Goal: Information Seeking & Learning: Learn about a topic

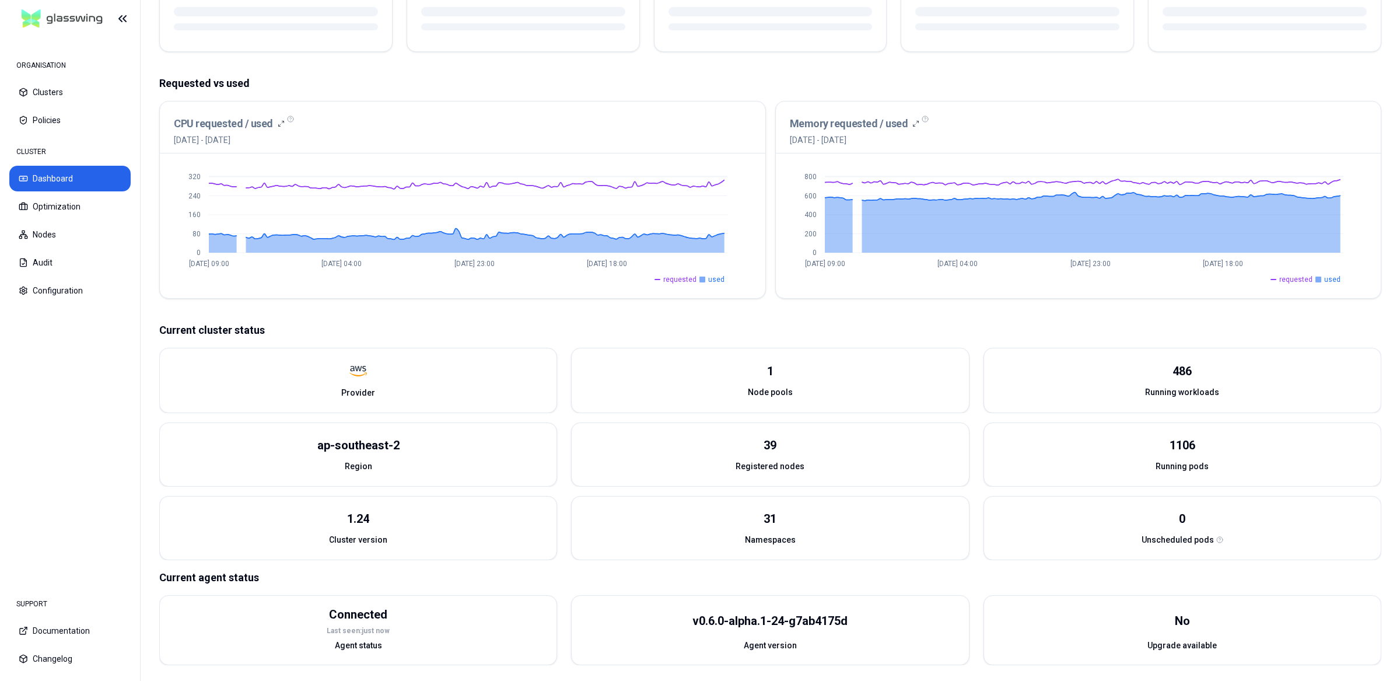
scroll to position [185, 0]
click at [78, 398] on nav "ORGANISATION Clusters Policies CLUSTER Dashboard Optimization Nodes Audit Confi…" at bounding box center [70, 309] width 140 height 545
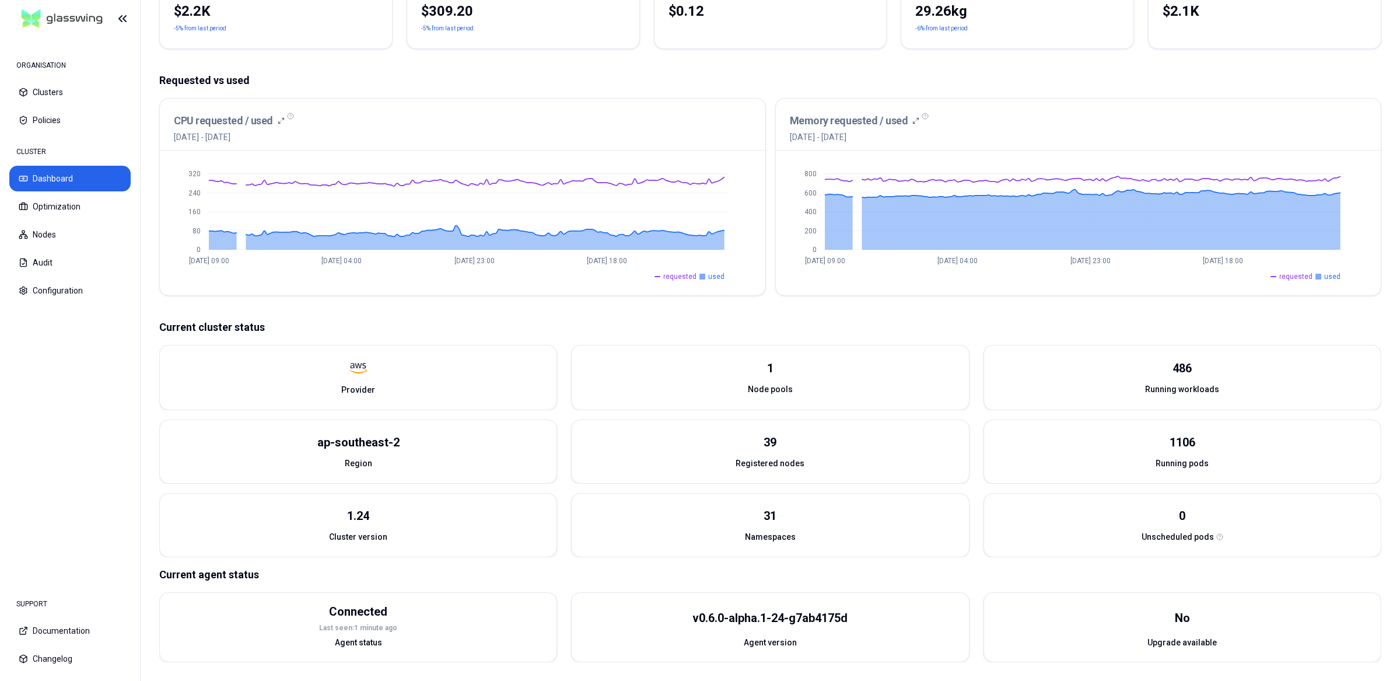
scroll to position [177, 0]
click at [54, 201] on button "Optimization" at bounding box center [69, 207] width 121 height 26
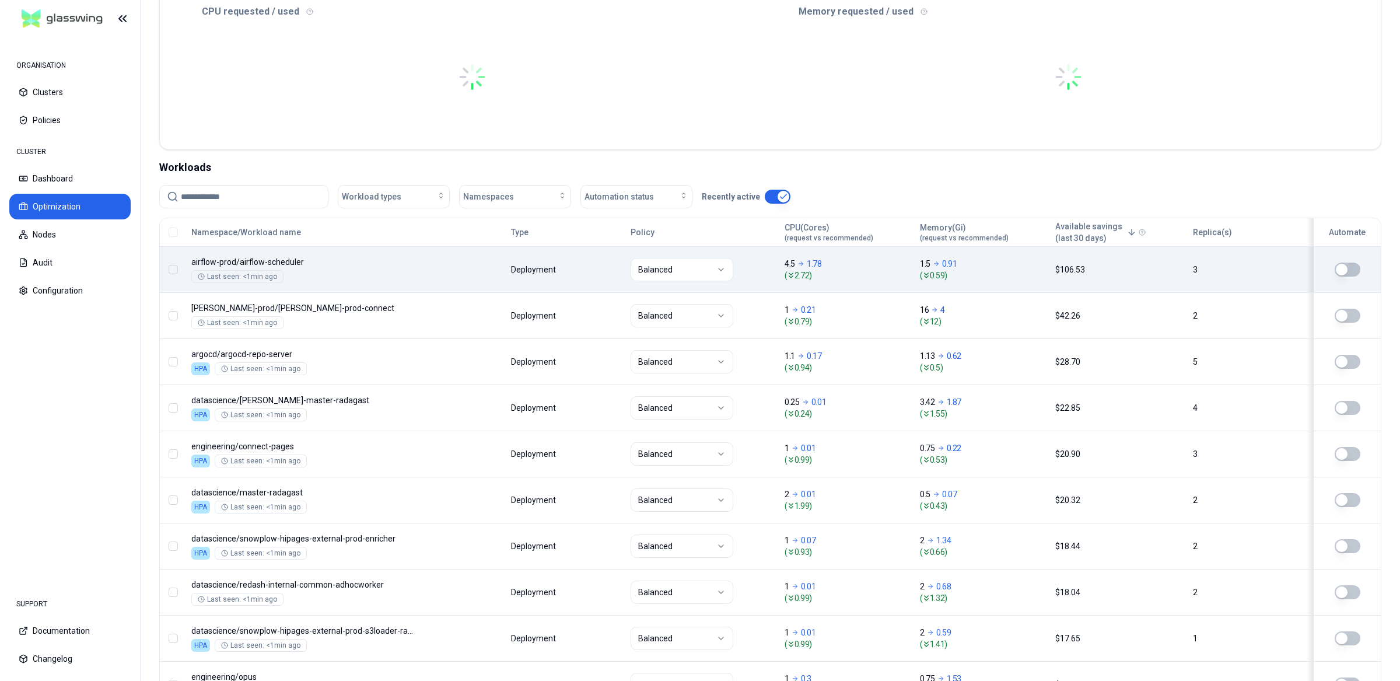
scroll to position [290, 0]
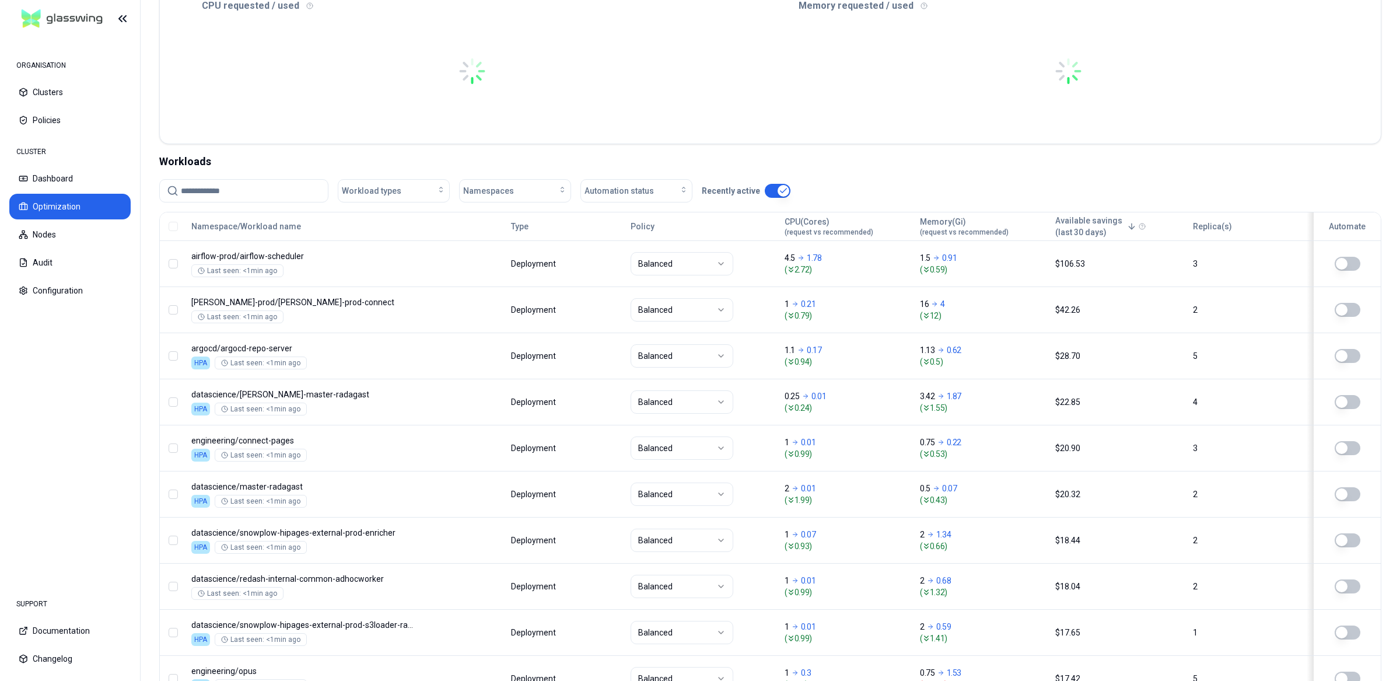
click at [285, 191] on input at bounding box center [251, 191] width 140 height 22
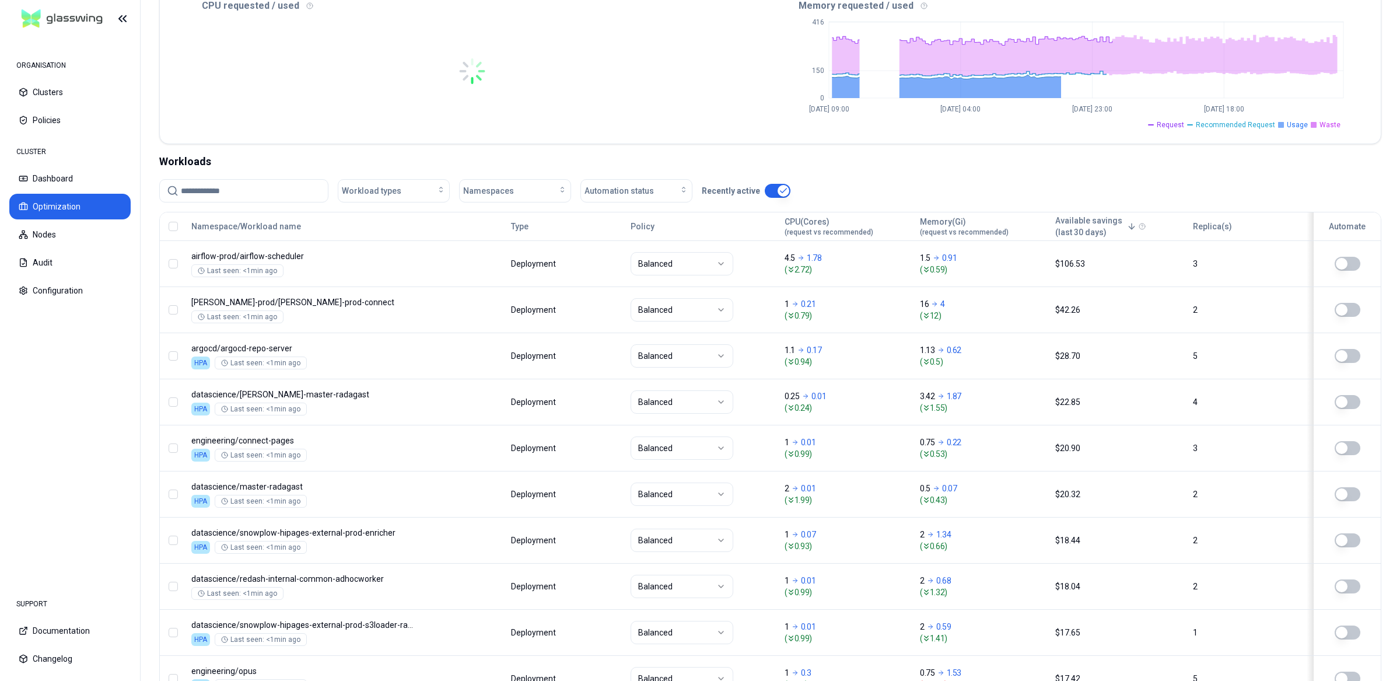
paste input "**********"
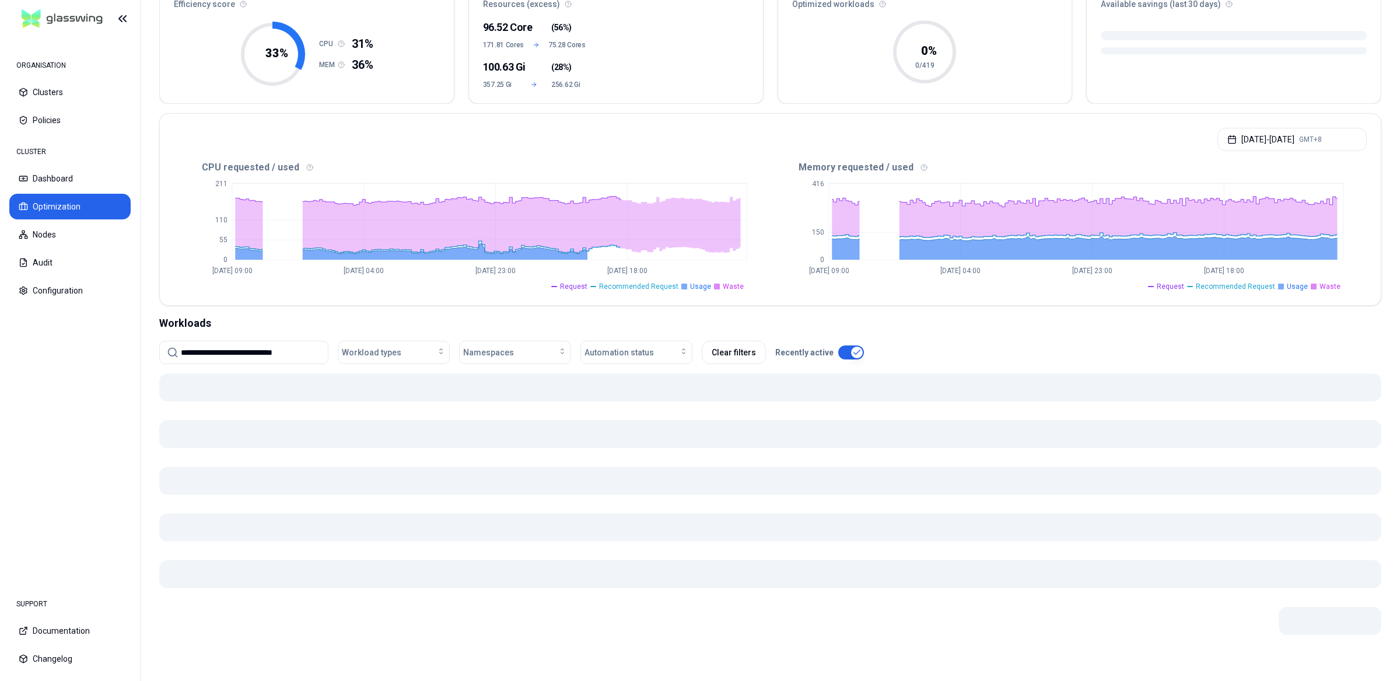
scroll to position [103, 0]
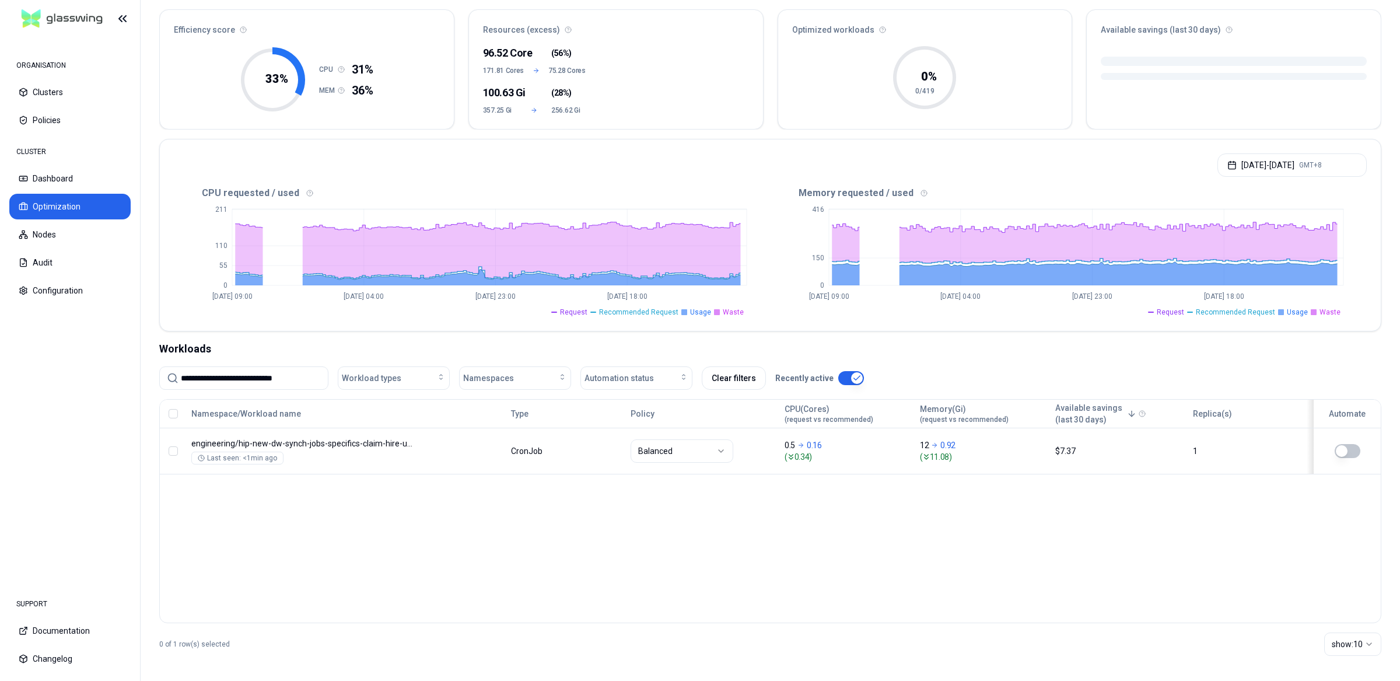
type input "**********"
click at [868, 568] on div "Namespace/Workload name Type Policy CPU(Cores) (request vs recommended) Memory(…" at bounding box center [770, 511] width 1222 height 224
click at [871, 567] on div "Namespace/Workload name Type Policy CPU(Cores) (request vs recommended) Memory(…" at bounding box center [770, 511] width 1222 height 224
click at [898, 544] on div "Namespace/Workload name Type Policy CPU(Cores) (request vs recommended) Memory(…" at bounding box center [770, 511] width 1222 height 224
click at [556, 566] on div "Namespace/Workload name Type Policy CPU(Cores) (request vs recommended) Memory(…" at bounding box center [770, 511] width 1222 height 224
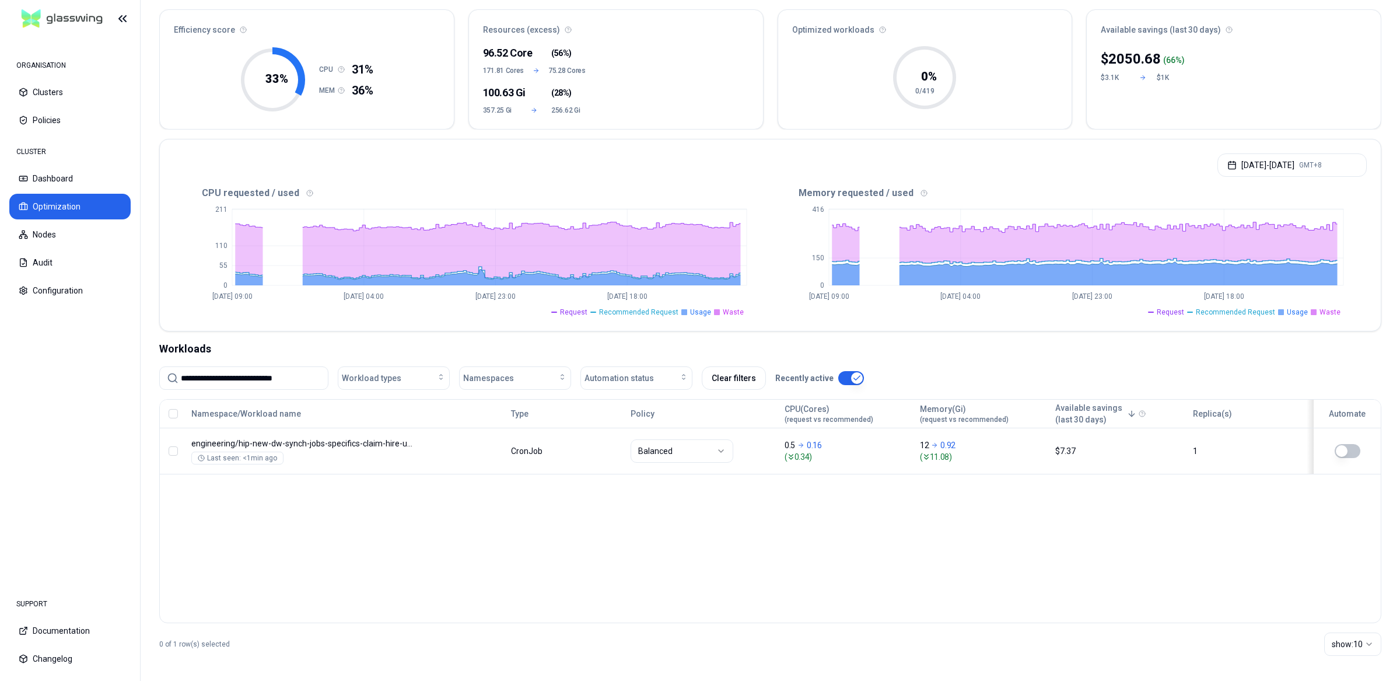
click at [625, 560] on div "Namespace/Workload name Type Policy CPU(Cores) (request vs recommended) Memory(…" at bounding box center [770, 511] width 1222 height 224
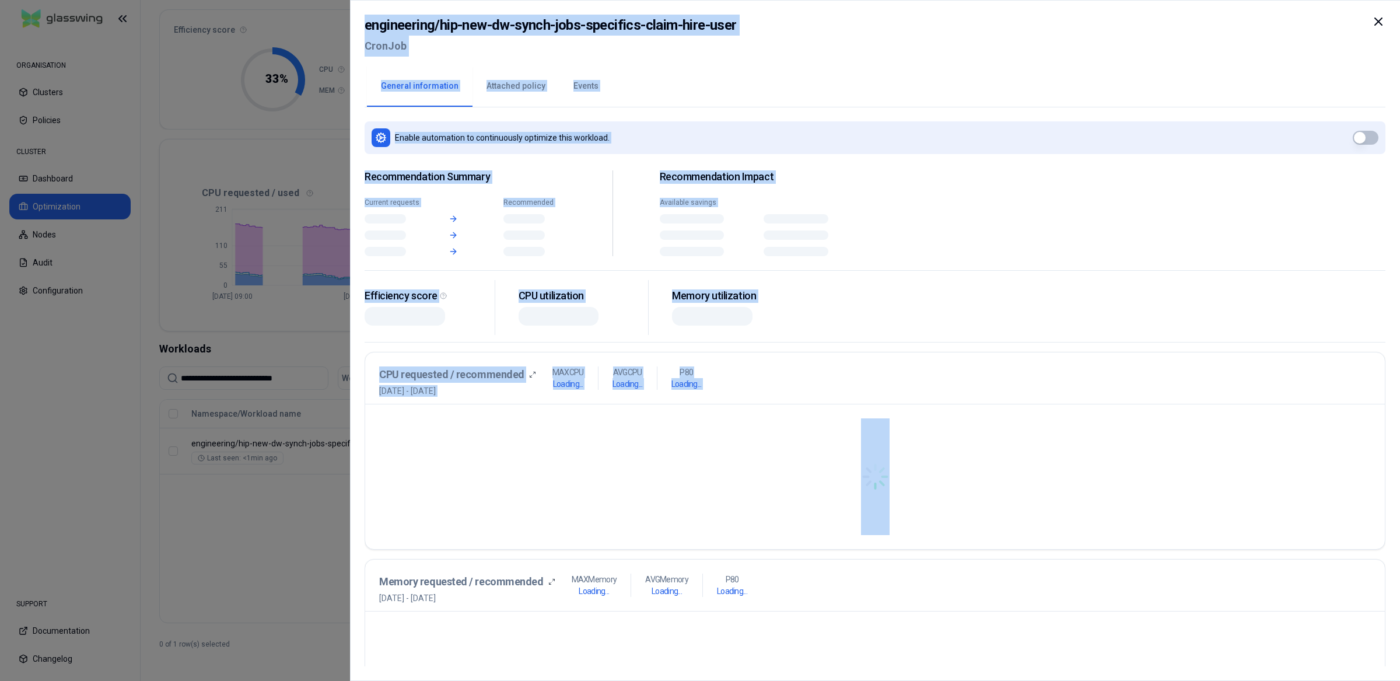
click at [533, 449] on body "**********" at bounding box center [700, 340] width 1400 height 681
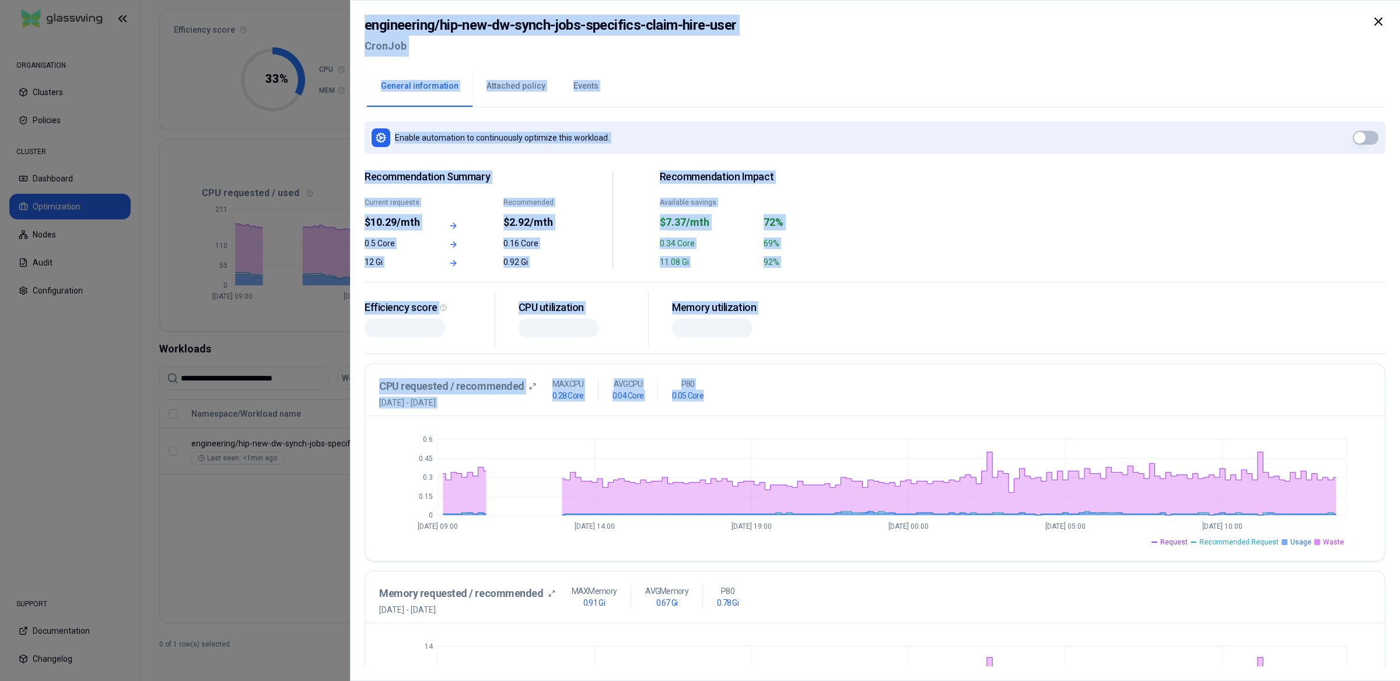
click at [812, 40] on div "engineering / hip-new-dw-synch-jobs-specifics-claim-hire-user CronJob" at bounding box center [875, 39] width 1021 height 49
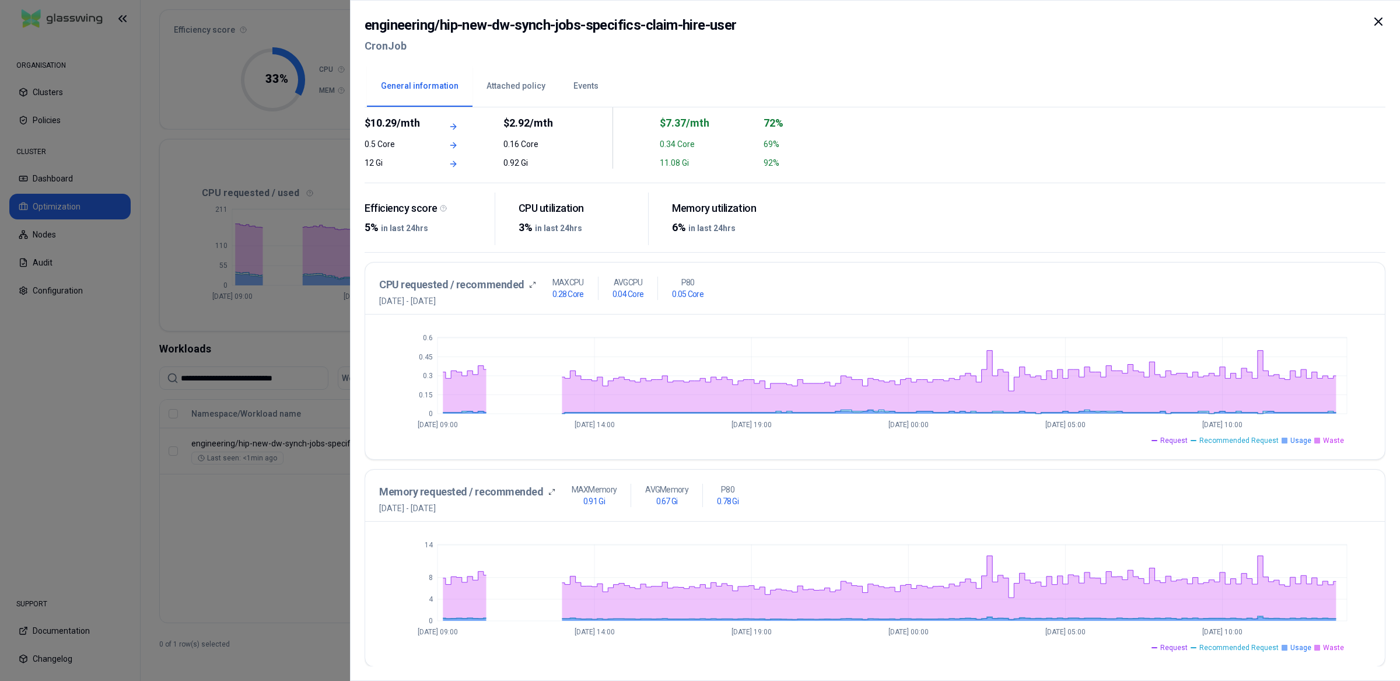
scroll to position [100, 0]
click at [839, 237] on div "Efficiency score 5% in last 24hrs CPU utilization 3% in last 24hrs Memory utili…" at bounding box center [875, 222] width 1021 height 61
click at [290, 569] on div at bounding box center [700, 340] width 1400 height 681
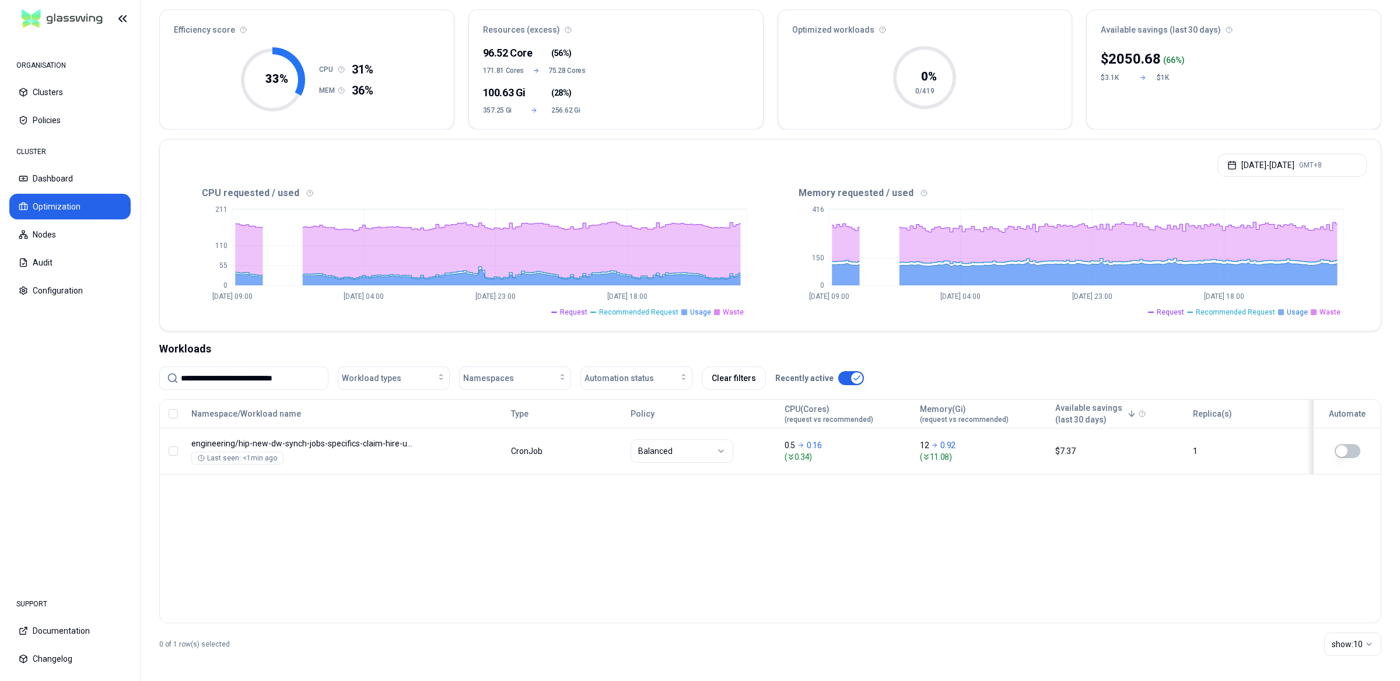
click at [447, 657] on div "0 of 1 row(s) selected show: 10" at bounding box center [770, 644] width 1222 height 42
click at [62, 517] on nav "ORGANISATION Clusters Policies CLUSTER Dashboard Optimization Nodes Audit Confi…" at bounding box center [70, 309] width 140 height 545
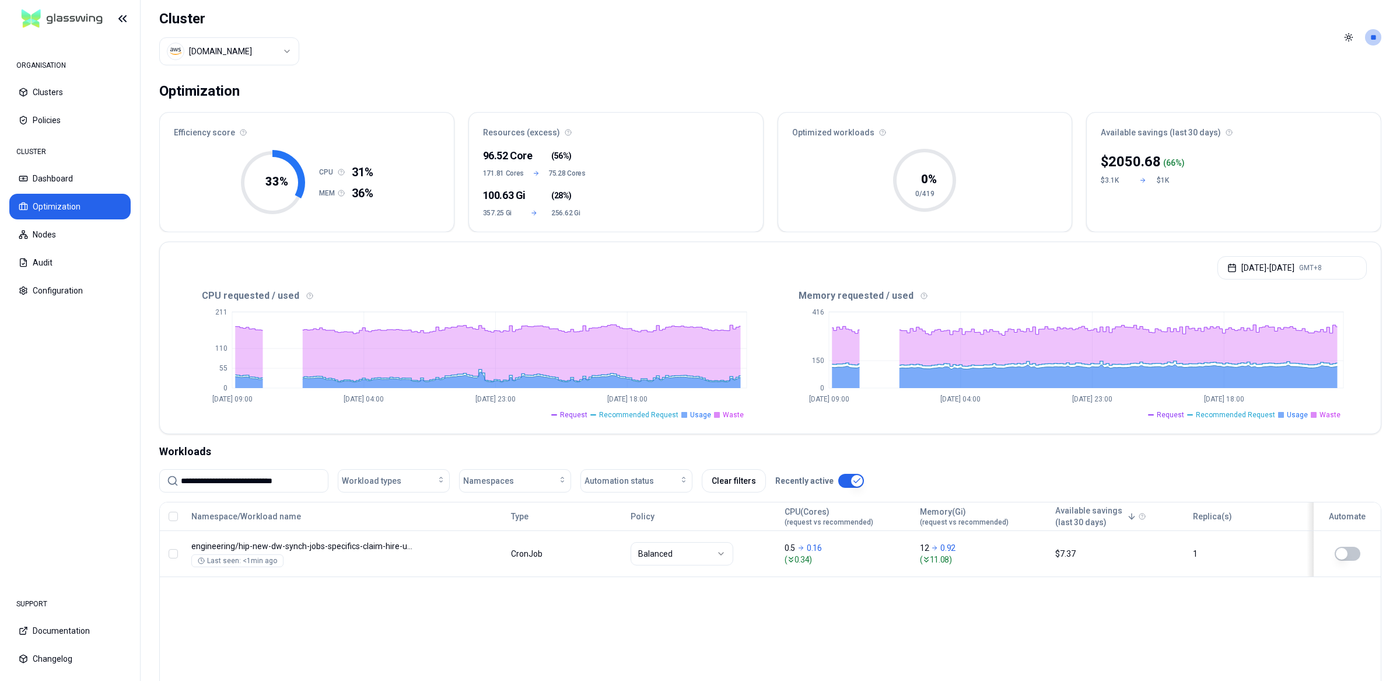
click at [466, 639] on div "Namespace/Workload name Type Policy CPU(Cores) (request vs recommended) Memory(…" at bounding box center [770, 614] width 1222 height 224
click at [468, 636] on div "Namespace/Workload name Type Policy CPU(Cores) (request vs recommended) Memory(…" at bounding box center [770, 614] width 1222 height 224
click at [1119, 655] on div "Namespace/Workload name Type Policy CPU(Cores) (request vs recommended) Memory(…" at bounding box center [770, 614] width 1222 height 224
click at [1058, 628] on div "Namespace/Workload name Type Policy CPU(Cores) (request vs recommended) Memory(…" at bounding box center [770, 614] width 1222 height 224
click at [1003, 633] on div "Namespace/Workload name Type Policy CPU(Cores) (request vs recommended) Memory(…" at bounding box center [770, 614] width 1222 height 224
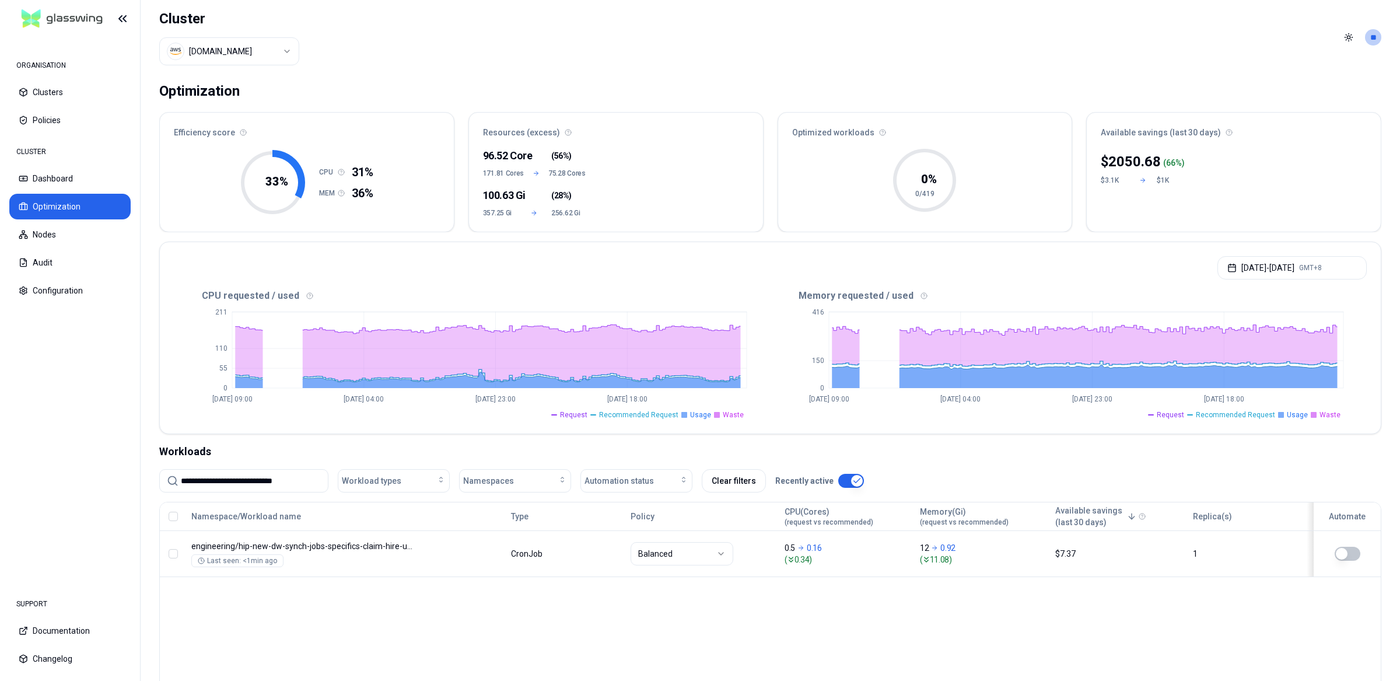
click at [488, 597] on div "Namespace/Workload name Type Policy CPU(Cores) (request vs recommended) Memory(…" at bounding box center [770, 614] width 1222 height 224
drag, startPoint x: 600, startPoint y: 40, endPoint x: 647, endPoint y: 5, distance: 58.8
click at [604, 39] on header "Cluster [DOMAIN_NAME] Toggle theme **" at bounding box center [770, 37] width 1259 height 75
drag, startPoint x: 763, startPoint y: 643, endPoint x: 784, endPoint y: 636, distance: 22.7
click at [768, 642] on div "Namespace/Workload name Type Policy CPU(Cores) (request vs recommended) Memory(…" at bounding box center [770, 614] width 1222 height 224
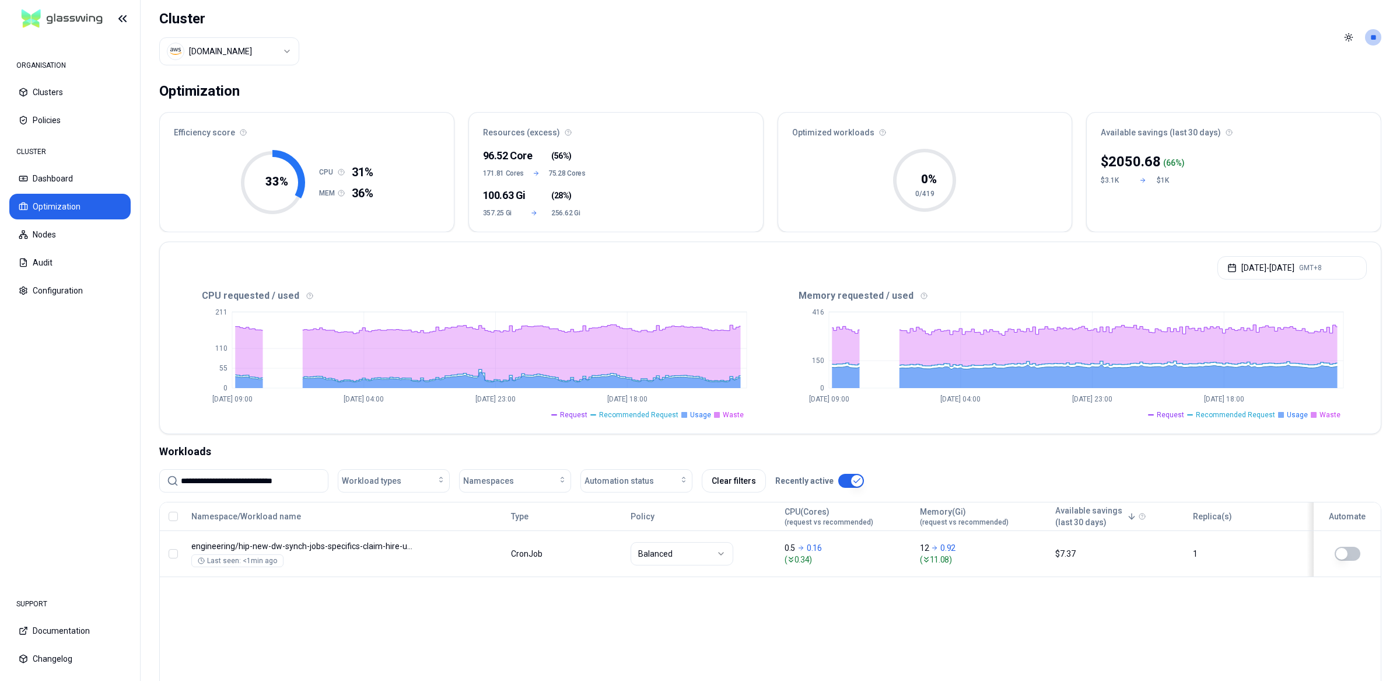
drag, startPoint x: 780, startPoint y: 634, endPoint x: 674, endPoint y: 651, distance: 107.0
click at [779, 635] on div "Namespace/Workload name Type Policy CPU(Cores) (request vs recommended) Memory(…" at bounding box center [770, 614] width 1222 height 224
click at [457, 623] on div "Namespace/Workload name Type Policy CPU(Cores) (request vs recommended) Memory(…" at bounding box center [770, 614] width 1222 height 224
click at [1233, 265] on button "[DATE] - [DATE] GMT+8" at bounding box center [1291, 267] width 149 height 23
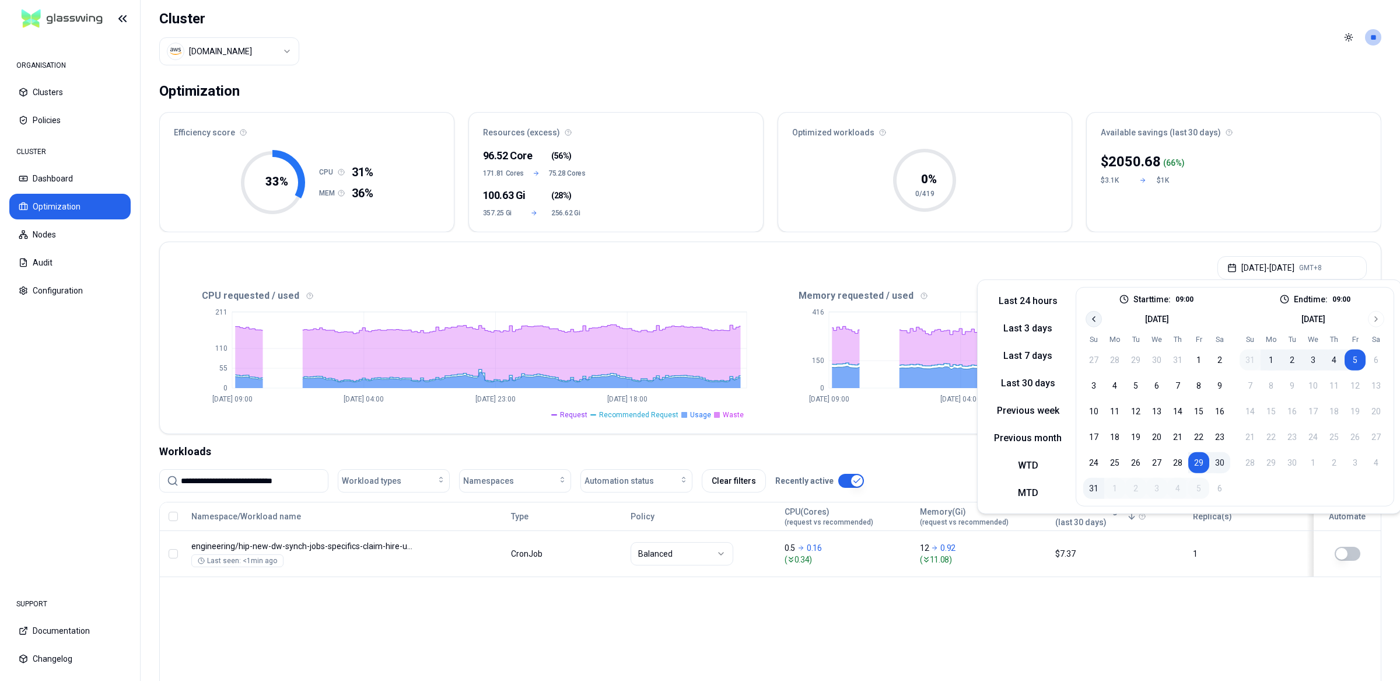
click at [1089, 317] on icon "Go to previous month" at bounding box center [1093, 318] width 9 height 9
click at [1042, 382] on button "Last 30 days" at bounding box center [1027, 382] width 86 height 19
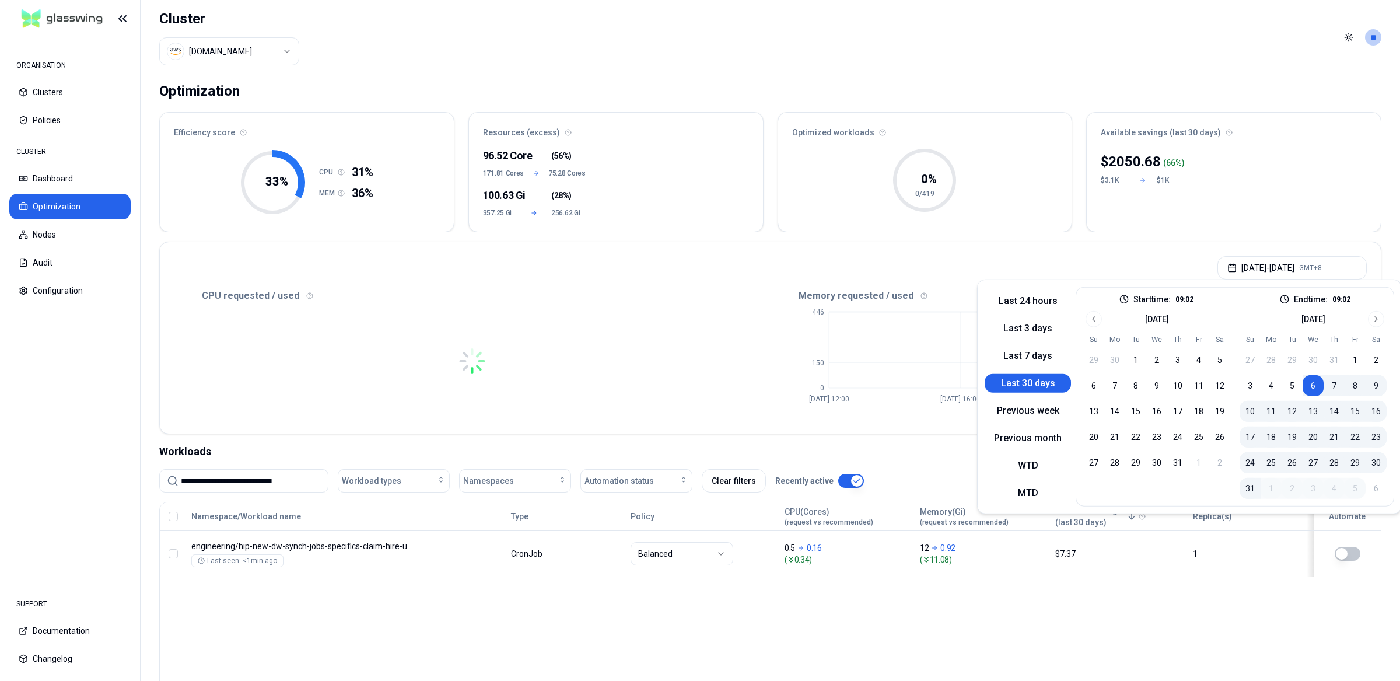
click at [1019, 383] on button "Last 30 days" at bounding box center [1027, 382] width 86 height 19
click at [1143, 626] on div "Namespace/Workload name Type Policy CPU(Cores) (request vs recommended) Memory(…" at bounding box center [770, 614] width 1222 height 224
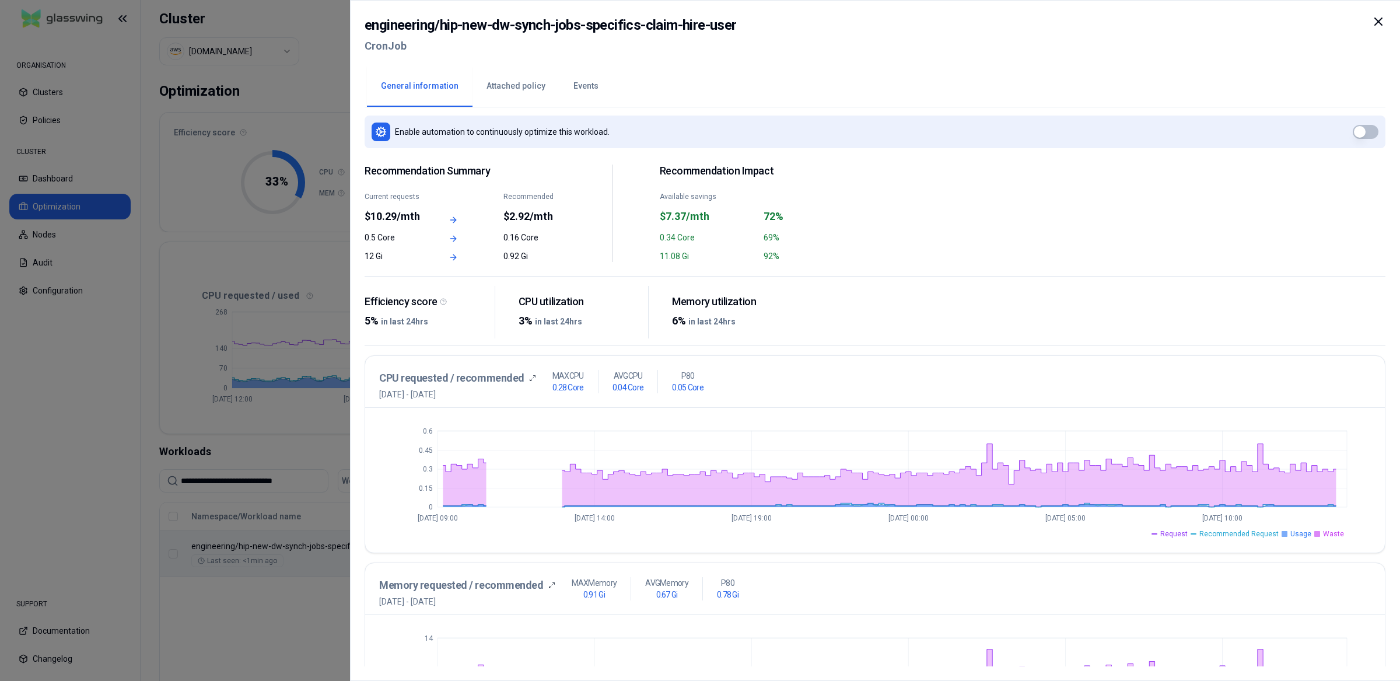
scroll to position [8, 0]
drag, startPoint x: 395, startPoint y: 394, endPoint x: 493, endPoint y: 390, distance: 98.1
click at [493, 390] on span "[DATE] - [DATE]" at bounding box center [457, 393] width 157 height 12
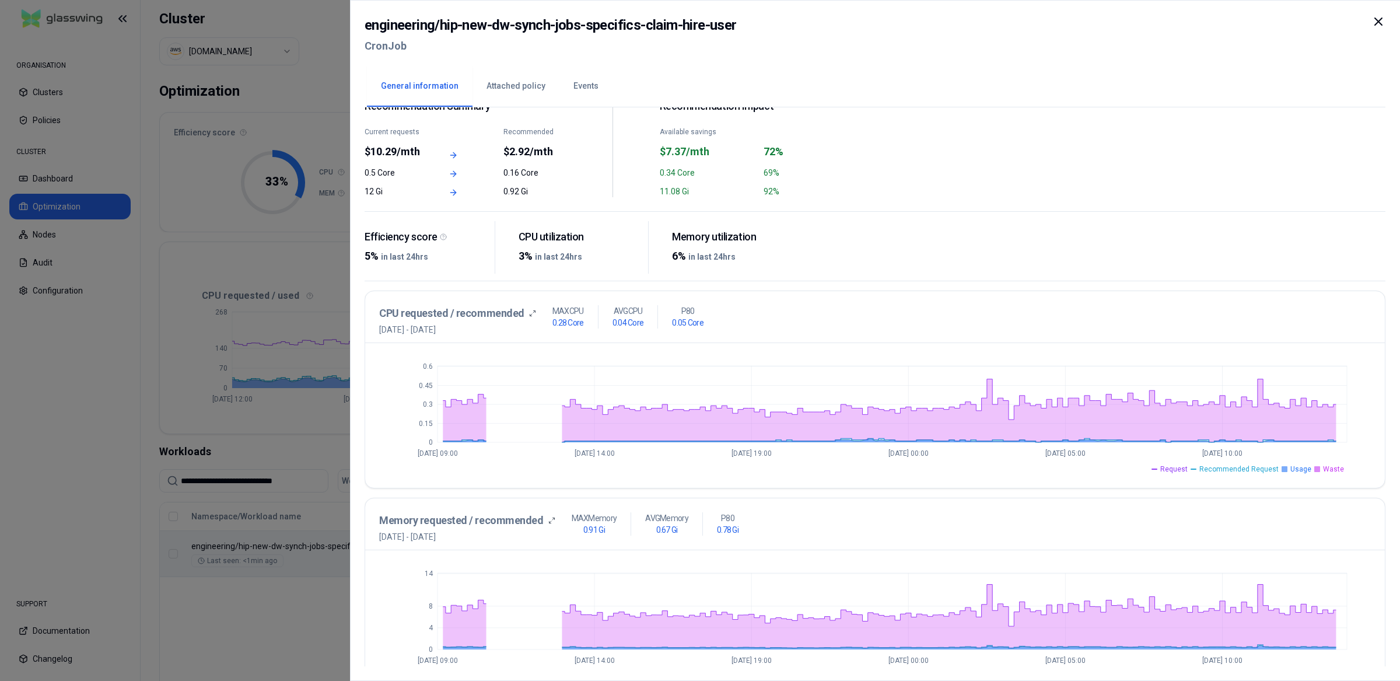
scroll to position [100, 0]
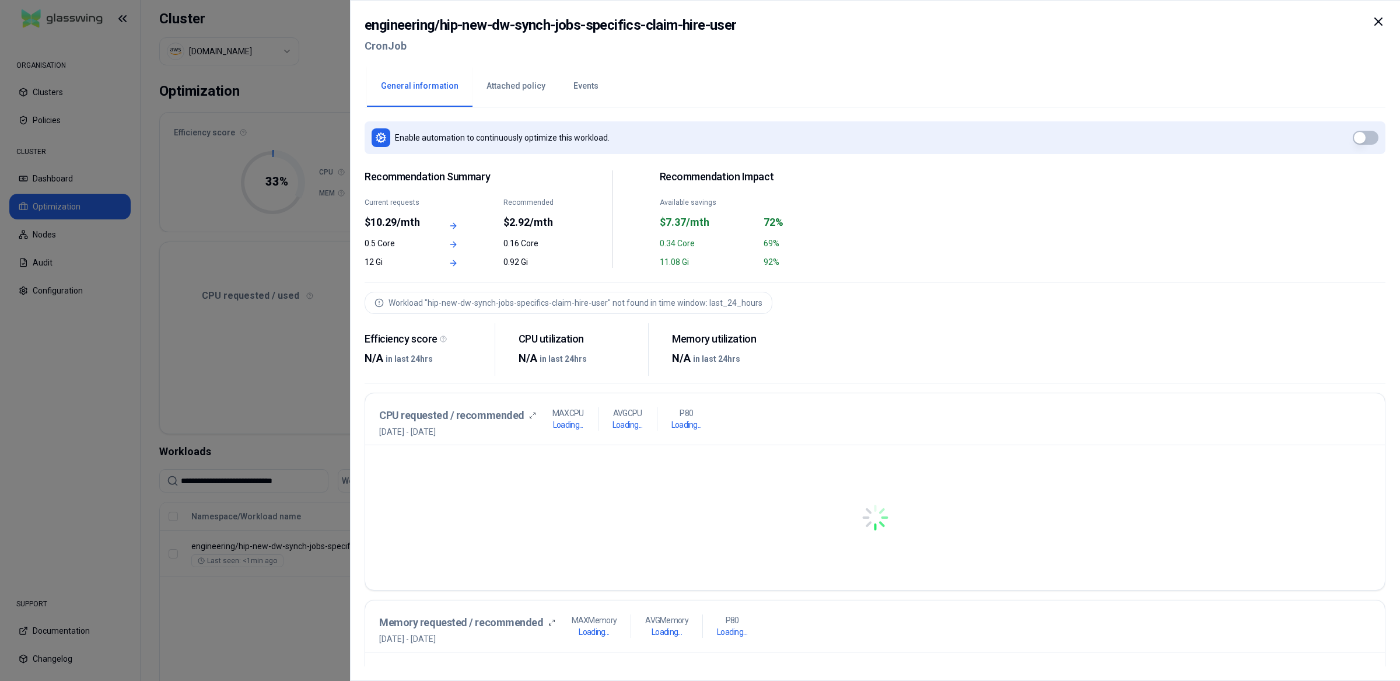
click at [272, 440] on div at bounding box center [700, 340] width 1400 height 681
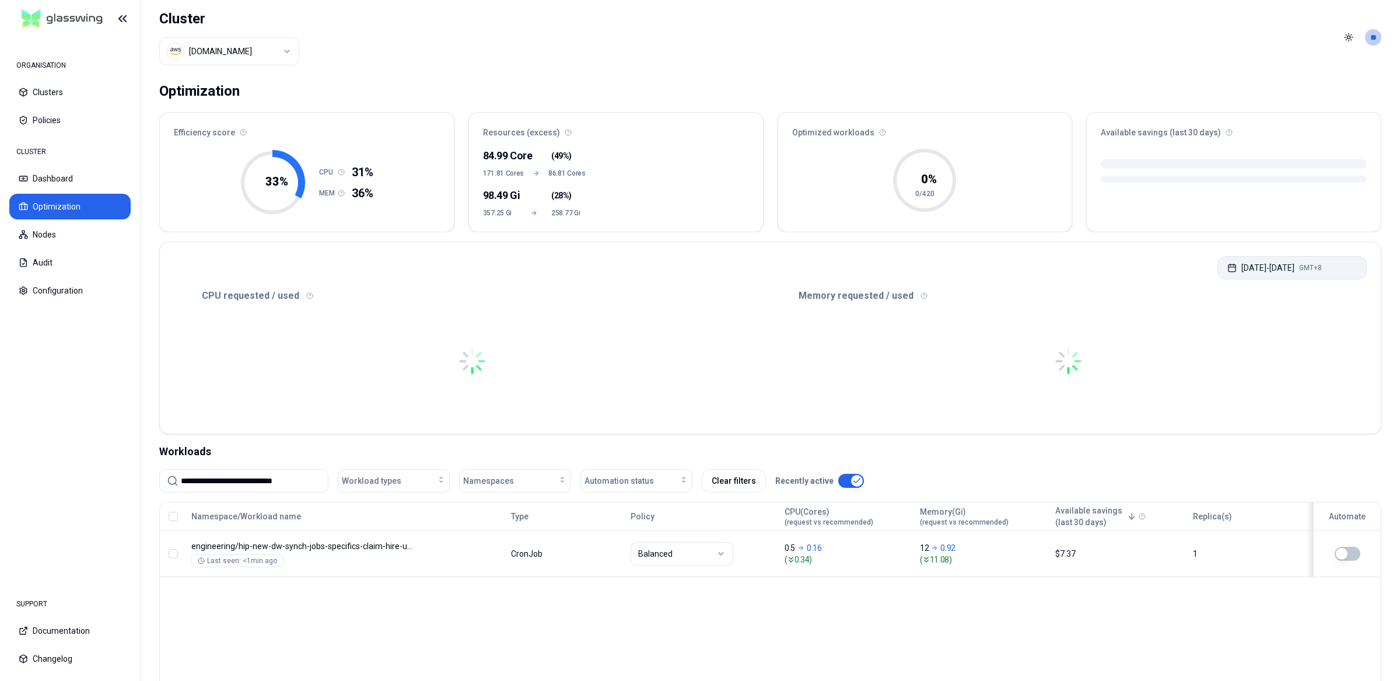
click at [1267, 265] on button "Aug 06, 2025 - Sep 05, 2025 GMT+8" at bounding box center [1291, 267] width 149 height 23
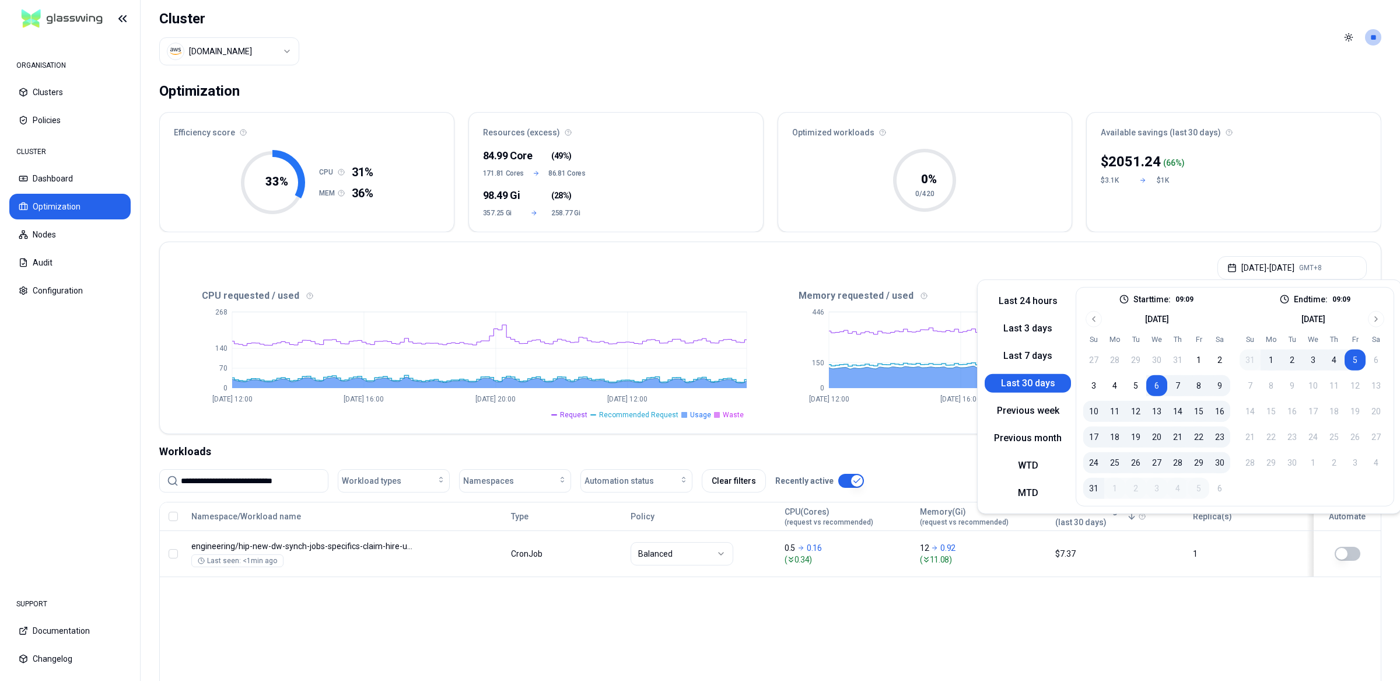
click at [964, 641] on div "Namespace/Workload name Type Policy CPU(Cores) (request vs recommended) Memory(…" at bounding box center [770, 614] width 1222 height 224
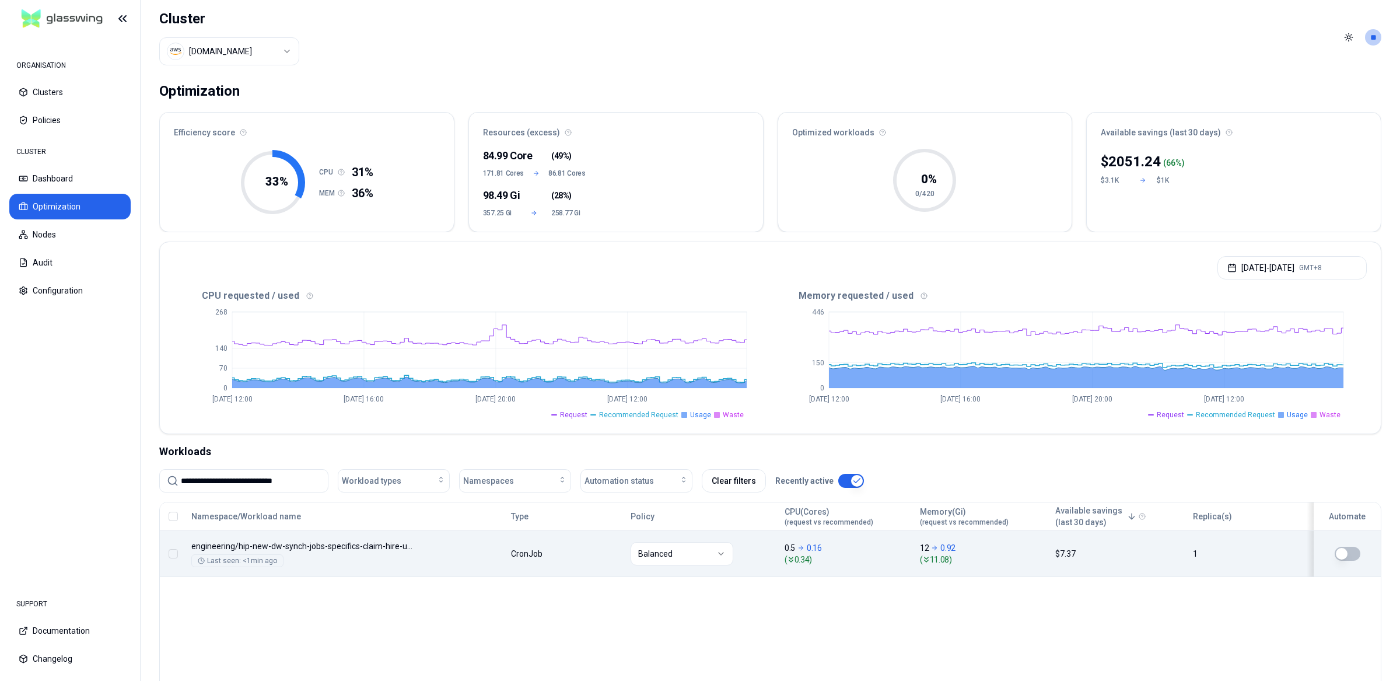
drag, startPoint x: 898, startPoint y: 618, endPoint x: 820, endPoint y: 572, distance: 90.2
click at [895, 617] on div "Namespace/Workload name Type Policy CPU(Cores) (request vs recommended) Memory(…" at bounding box center [770, 614] width 1222 height 224
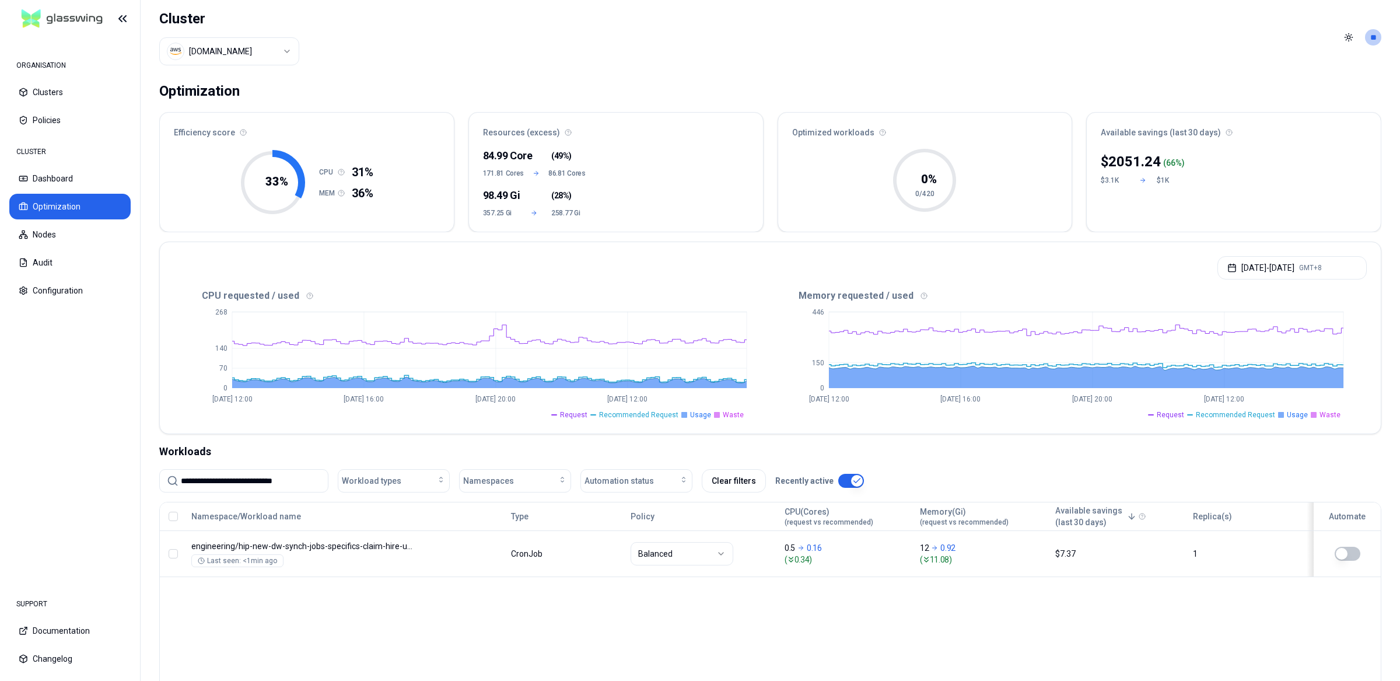
click at [882, 625] on div "Namespace/Workload name Type Policy CPU(Cores) (request vs recommended) Memory(…" at bounding box center [770, 614] width 1222 height 224
click at [1226, 624] on div "Namespace/Workload name Type Policy CPU(Cores) (request vs recommended) Memory(…" at bounding box center [770, 614] width 1222 height 224
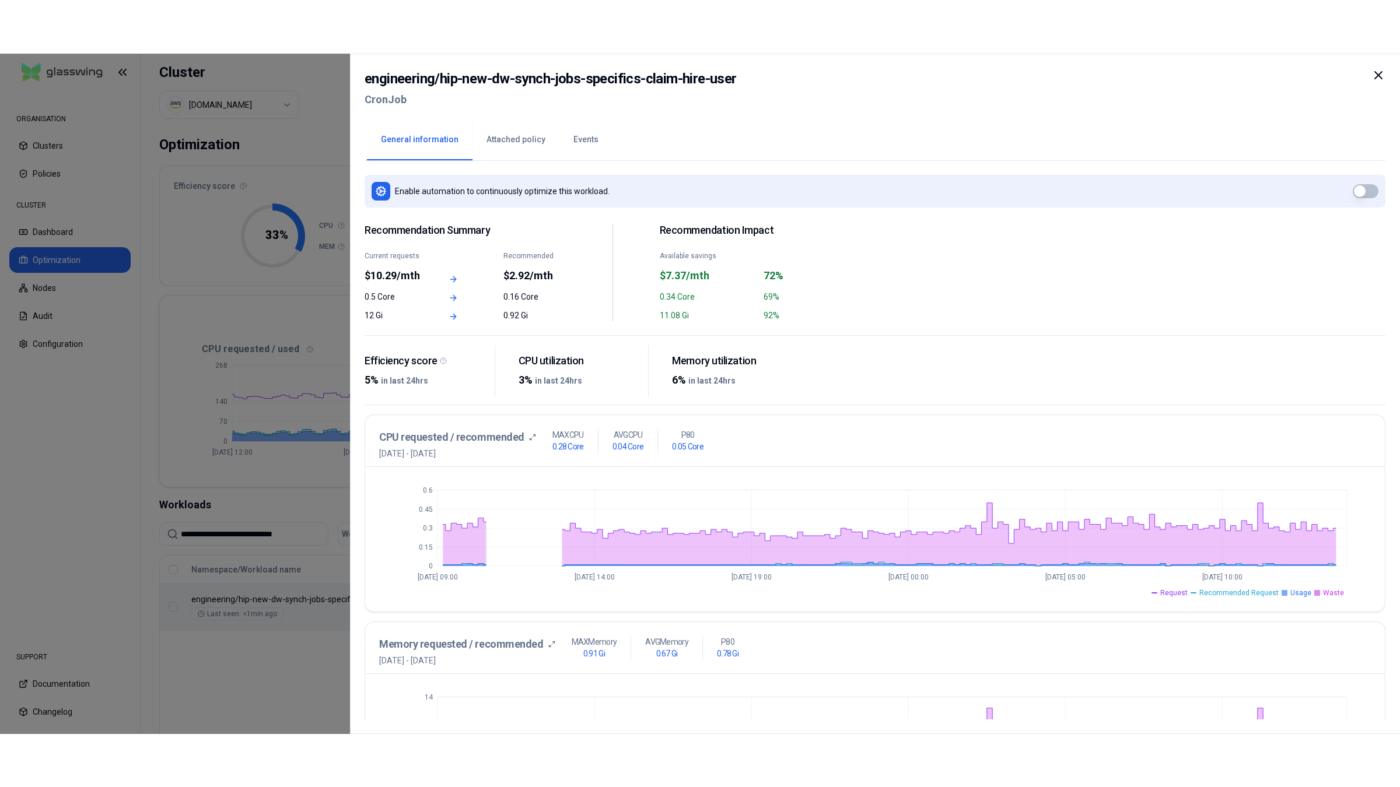
scroll to position [100, 0]
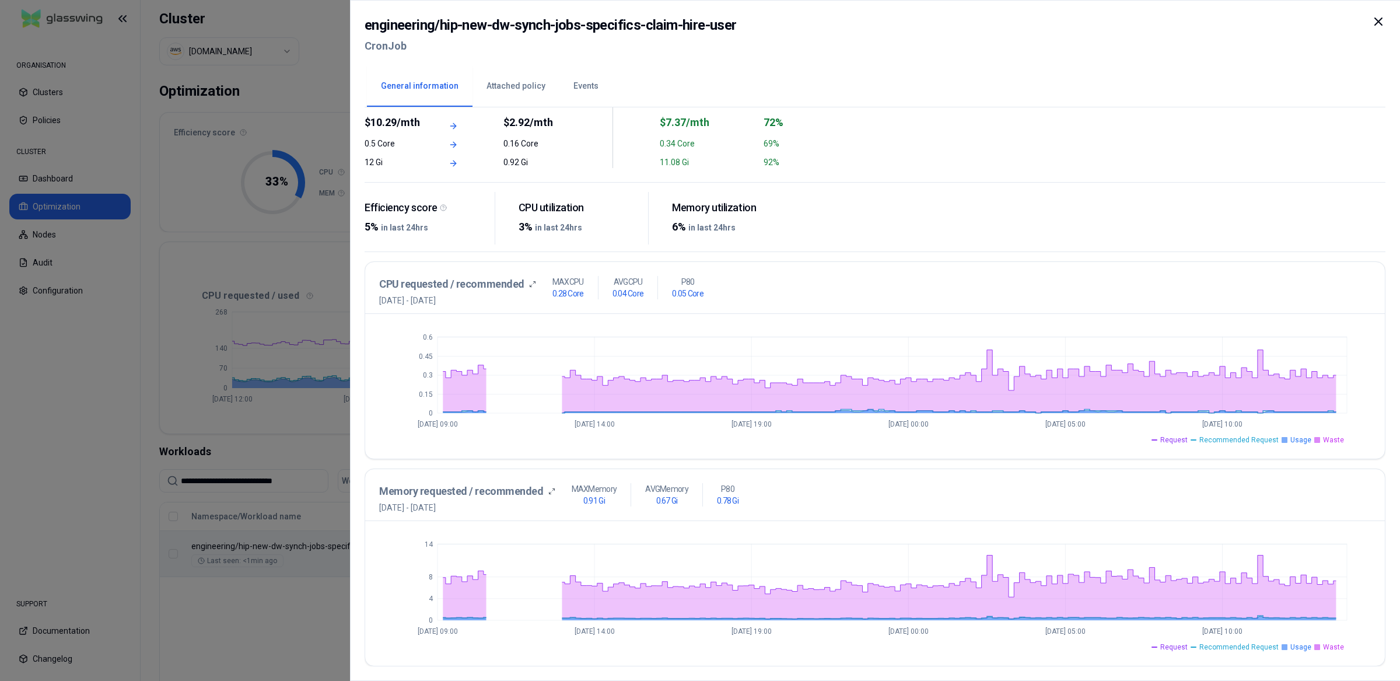
click at [775, 462] on div "Enable automation to continuously optimize this workload. Recommendation Summar…" at bounding box center [875, 386] width 1021 height 559
click at [499, 488] on h3 "Memory requested / recommended" at bounding box center [461, 491] width 164 height 16
click at [548, 491] on icon at bounding box center [551, 491] width 7 height 7
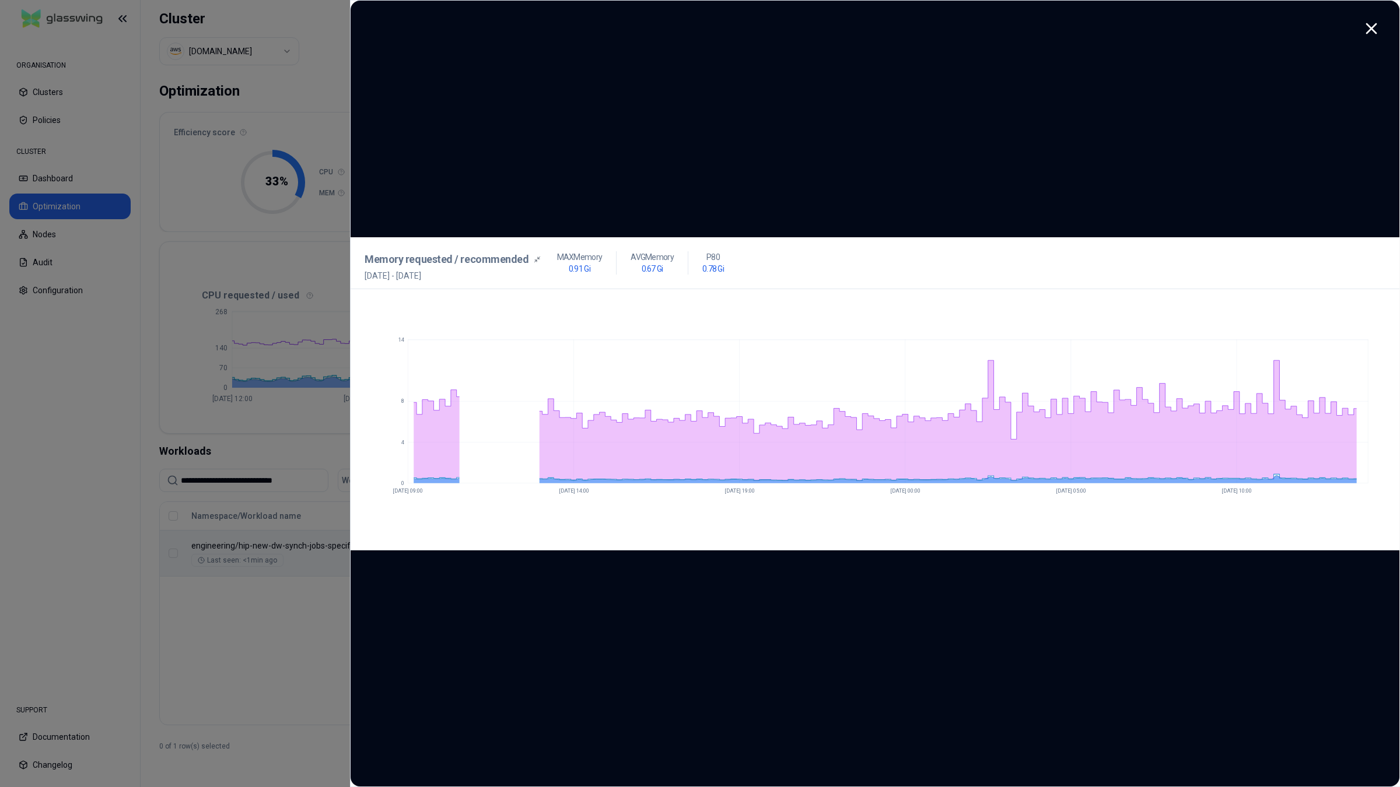
drag, startPoint x: 15, startPoint y: 274, endPoint x: 148, endPoint y: 276, distance: 133.0
click at [365, 276] on span "[DATE] - [DATE]" at bounding box center [453, 276] width 176 height 12
click at [365, 275] on span "[DATE] - [DATE]" at bounding box center [453, 276] width 176 height 12
click at [853, 680] on div "Memory requested / recommended 29th August 2025 - 5th September 2025 MAX Memory…" at bounding box center [875, 394] width 1049 height 786
click at [784, 680] on div "Memory requested / recommended 29th August 2025 - 5th September 2025 MAX Memory…" at bounding box center [875, 394] width 1049 height 786
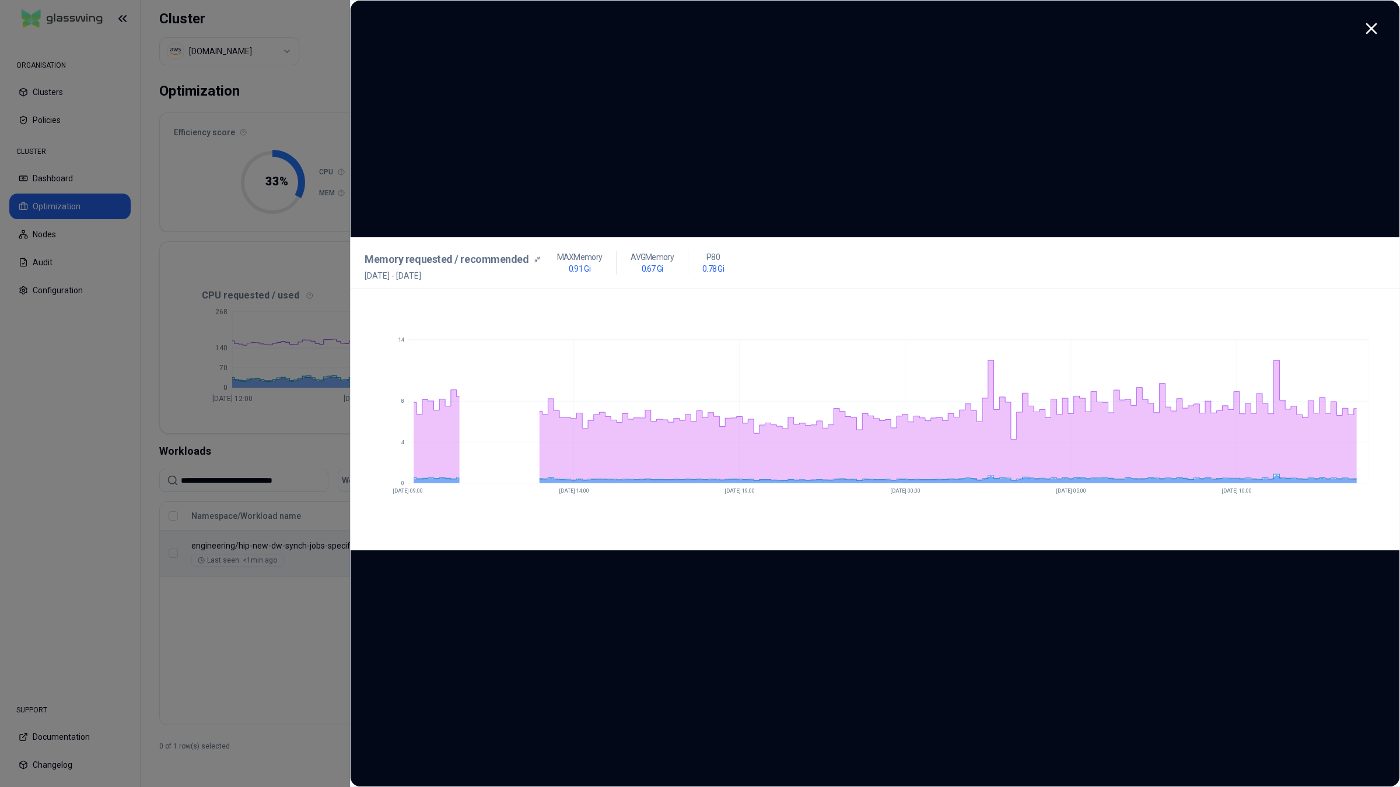
click at [889, 680] on div "Memory requested / recommended 29th August 2025 - 5th September 2025 MAX Memory…" at bounding box center [875, 394] width 1049 height 786
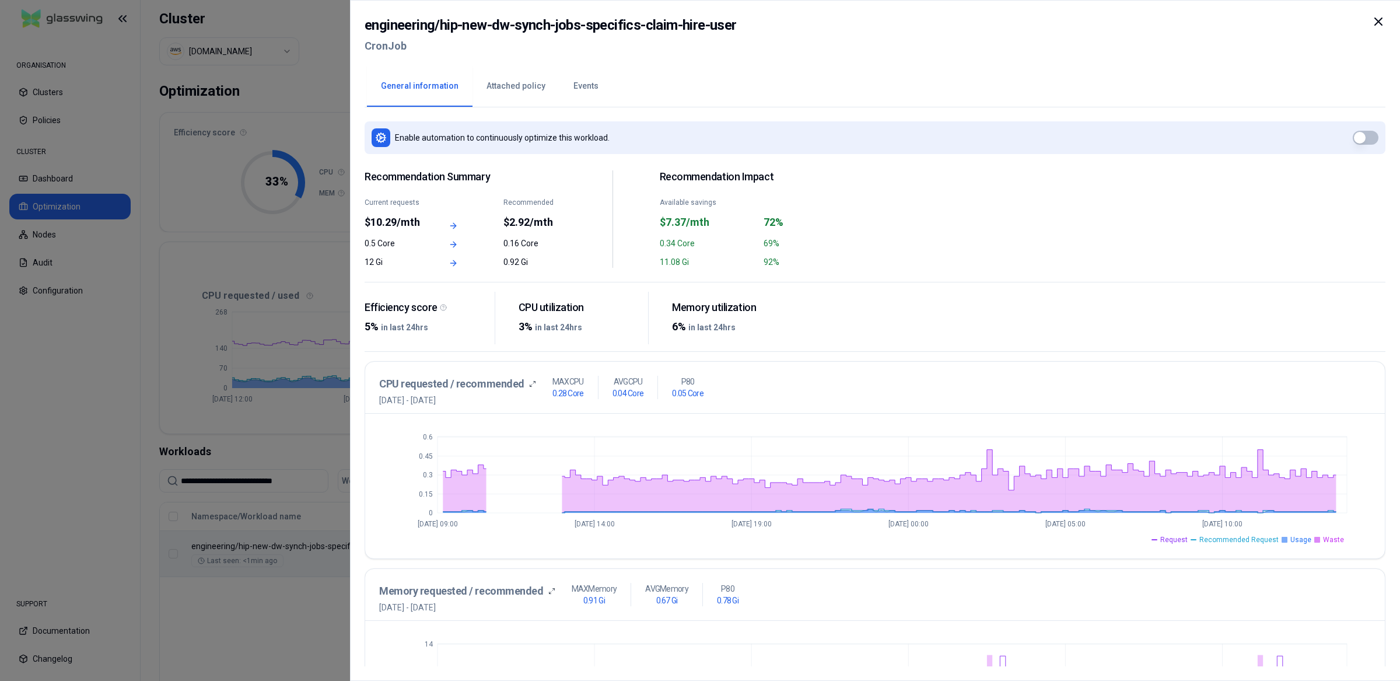
click at [208, 643] on div at bounding box center [700, 340] width 1400 height 681
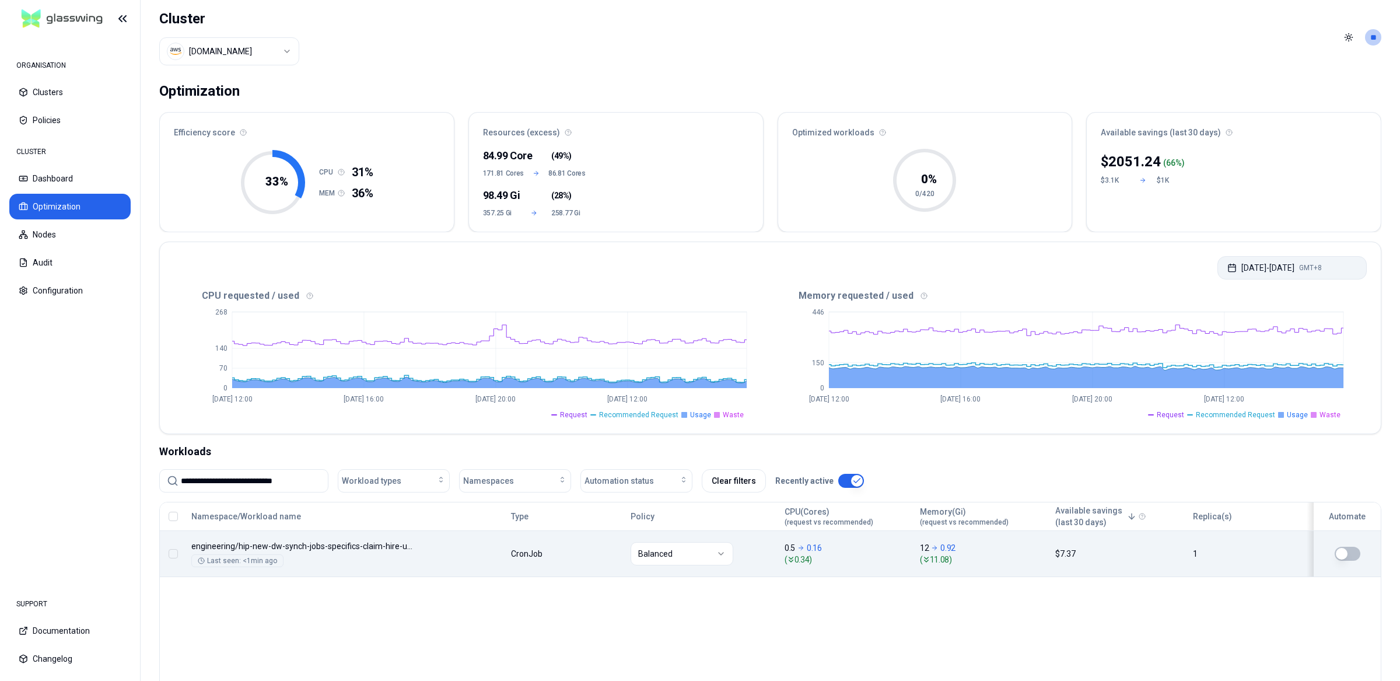
click at [1227, 265] on icon "button" at bounding box center [1231, 267] width 9 height 9
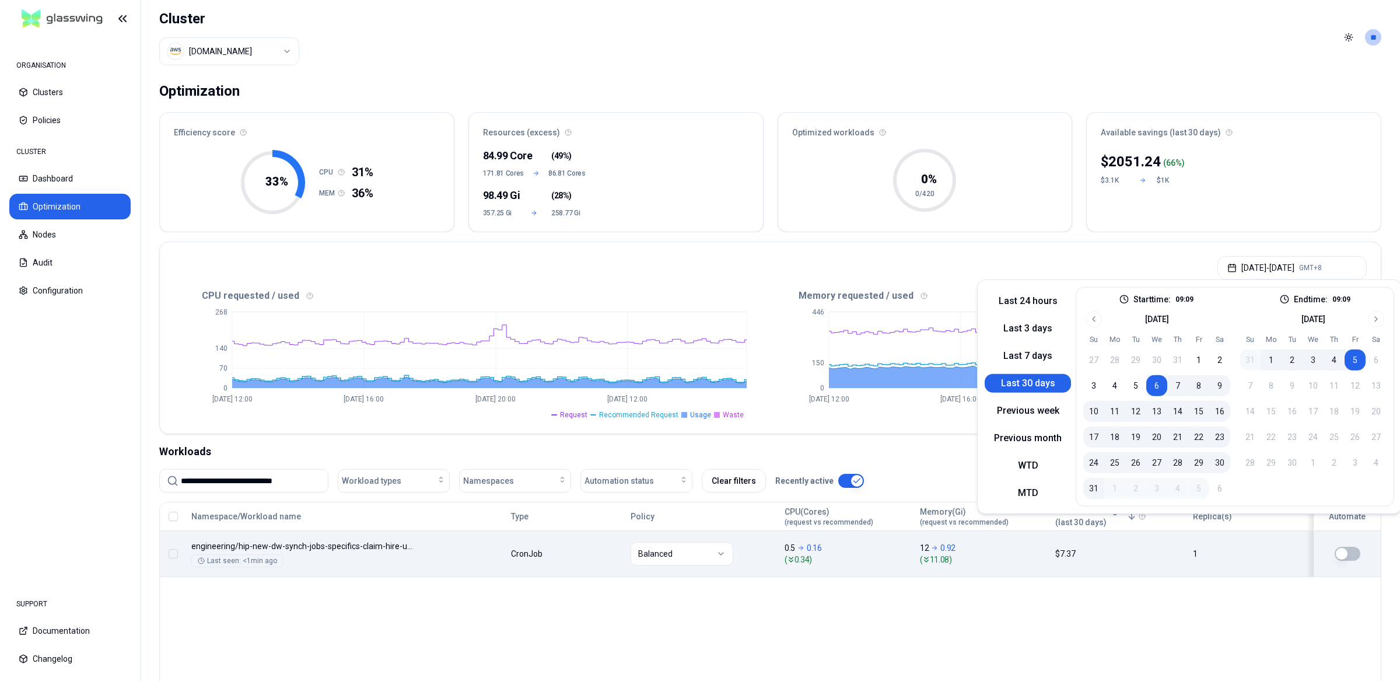
click at [1158, 386] on button "6" at bounding box center [1156, 385] width 21 height 21
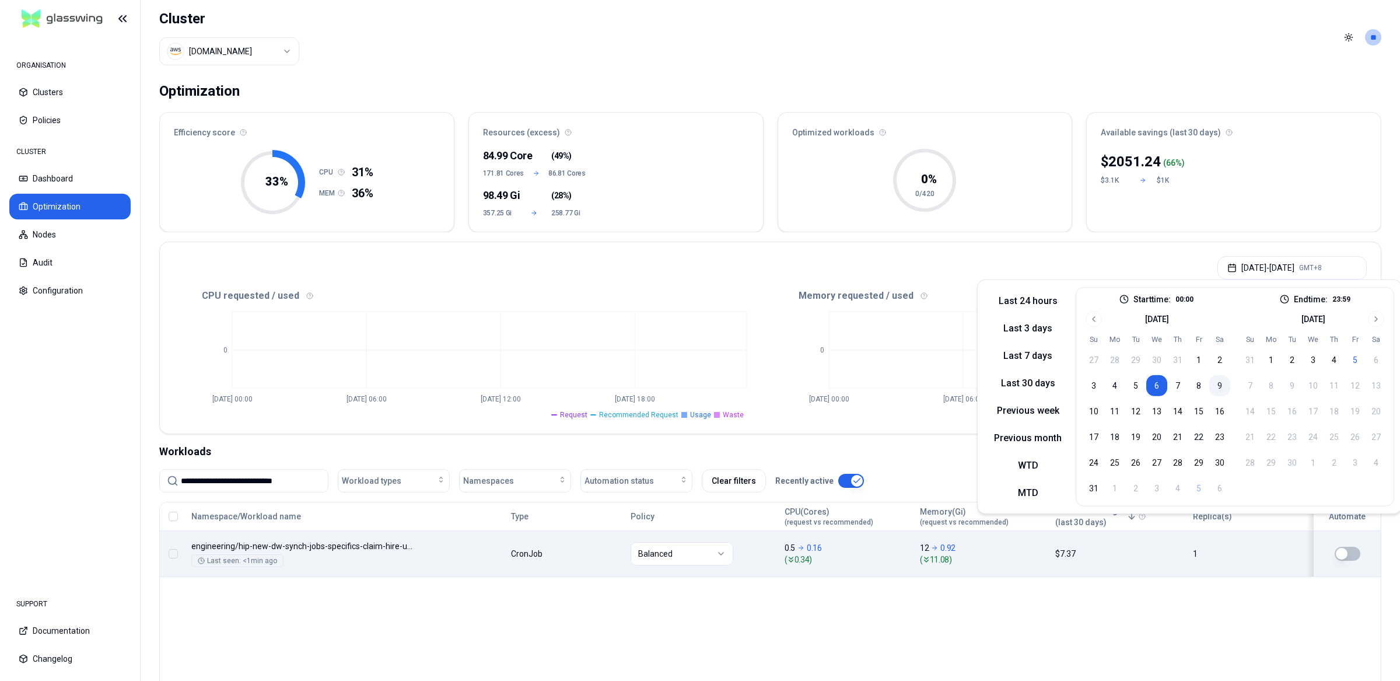
click at [1220, 385] on button "9" at bounding box center [1219, 385] width 21 height 21
click at [1130, 236] on div "**********" at bounding box center [770, 431] width 1259 height 712
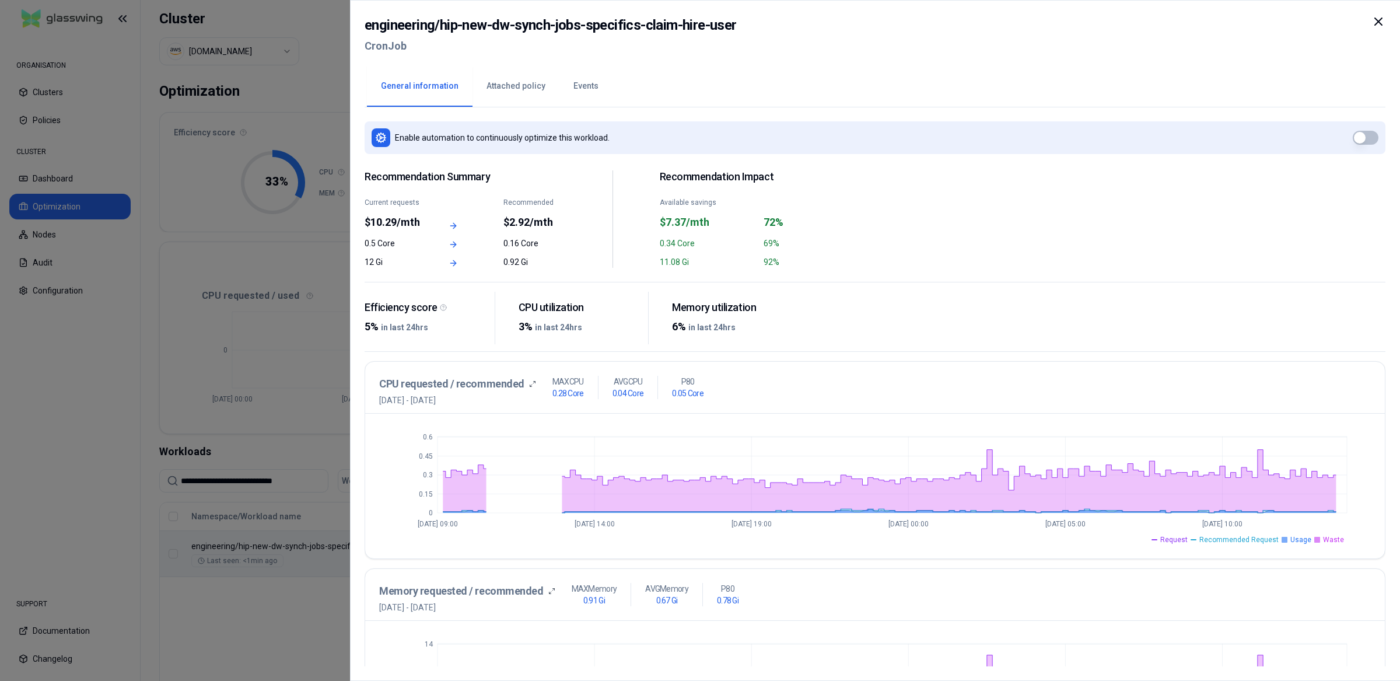
drag, startPoint x: 464, startPoint y: 398, endPoint x: 489, endPoint y: 399, distance: 25.7
click at [489, 399] on span "[DATE] - [DATE]" at bounding box center [457, 400] width 157 height 12
drag, startPoint x: 464, startPoint y: 138, endPoint x: 574, endPoint y: 136, distance: 110.8
click at [574, 136] on p "Enable automation to continuously optimize this workload." at bounding box center [502, 138] width 215 height 12
click at [576, 83] on button "Events" at bounding box center [585, 86] width 53 height 41
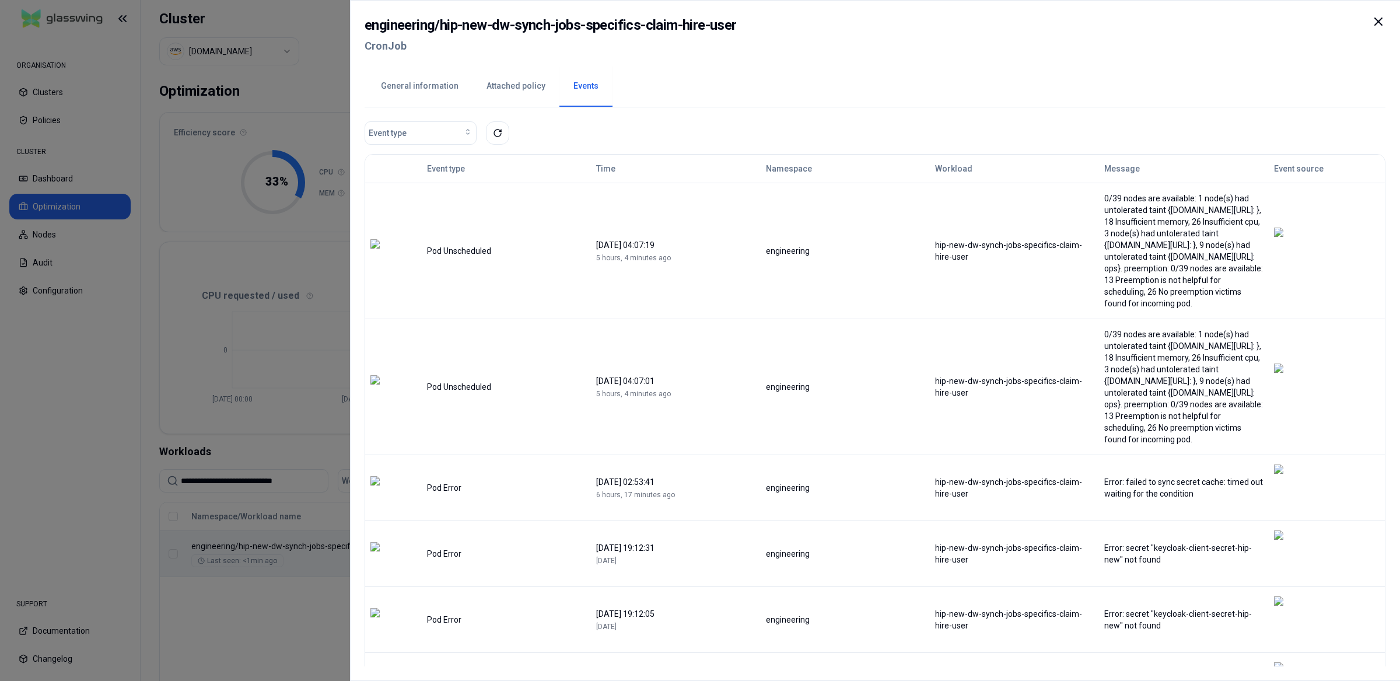
click at [523, 75] on button "Attached policy" at bounding box center [515, 86] width 87 height 41
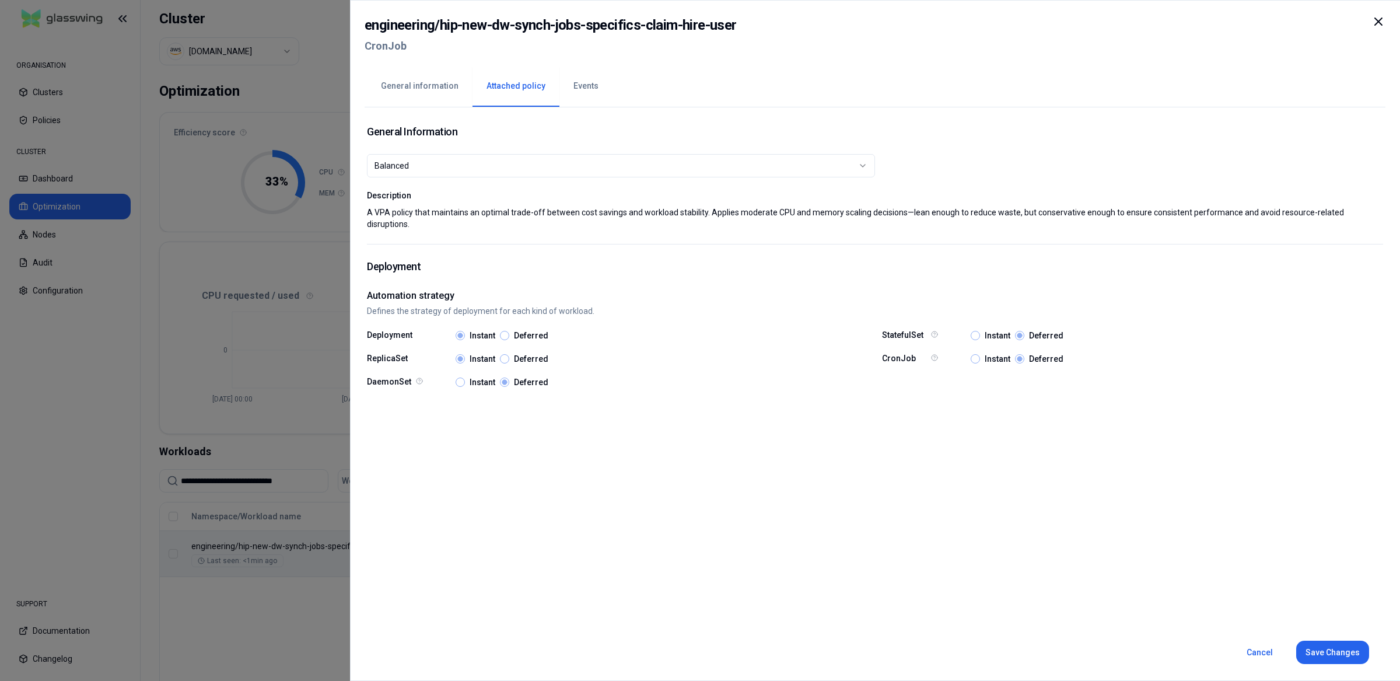
click at [443, 83] on button "General information" at bounding box center [420, 86] width 106 height 41
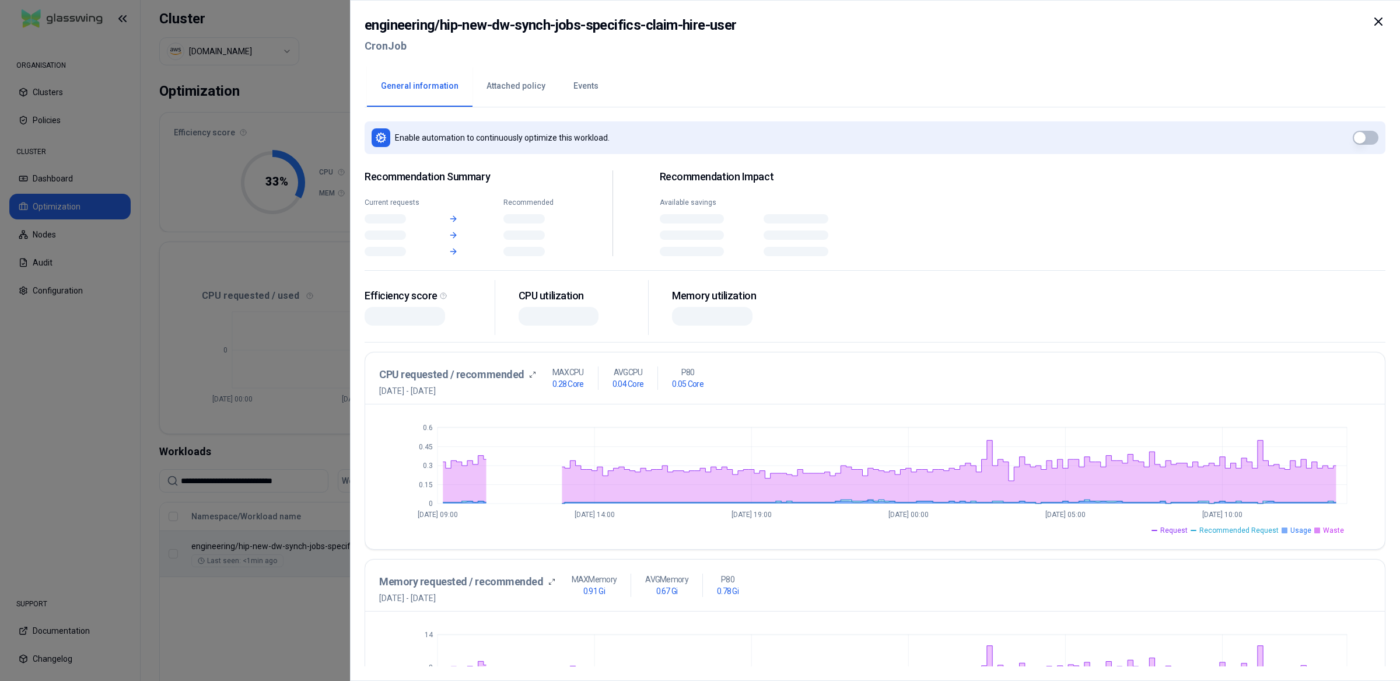
click at [299, 83] on div at bounding box center [700, 340] width 1400 height 681
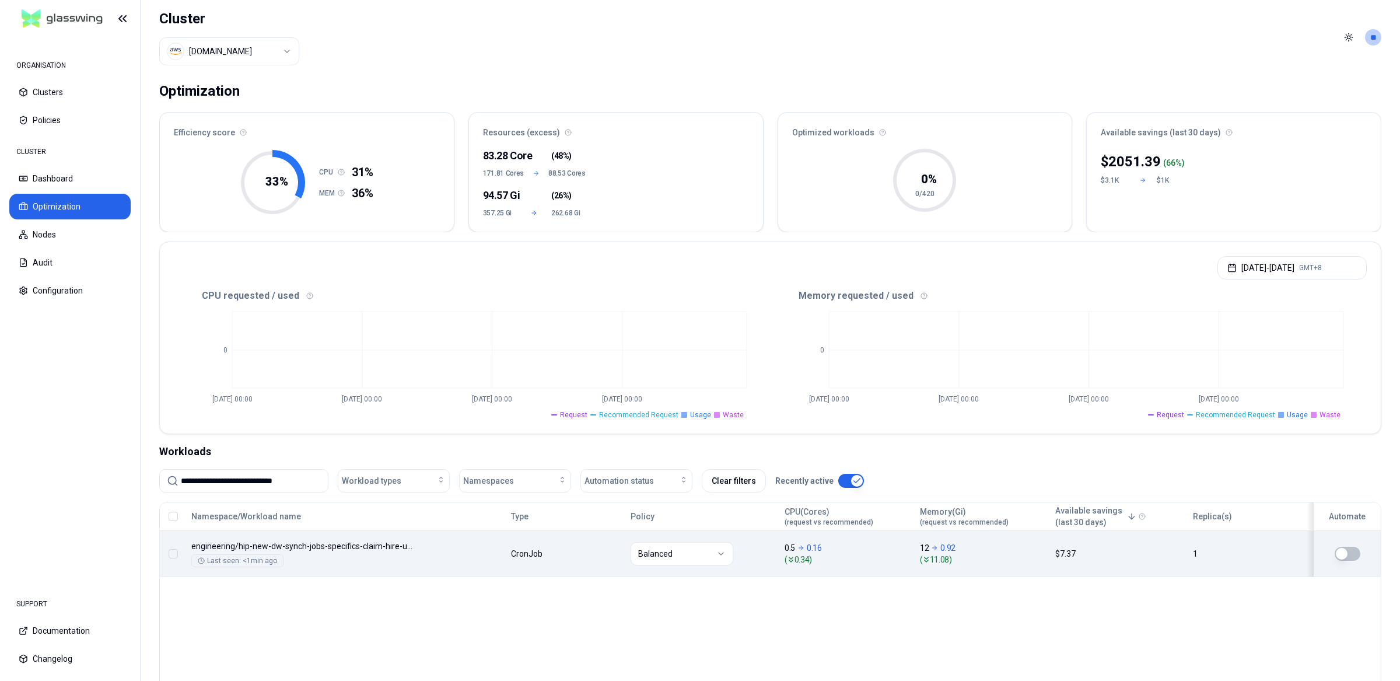
click at [904, 618] on div "Namespace/Workload name Type Policy CPU(Cores) (request vs recommended) Memory(…" at bounding box center [770, 614] width 1222 height 224
click at [910, 614] on div "Namespace/Workload name Type Policy CPU(Cores) (request vs recommended) Memory(…" at bounding box center [770, 614] width 1222 height 224
click at [464, 229] on div "Efficiency score 33 % CPU 31% MEM 36% Resources (excess) 83.28 Core ( 48% ) 171…" at bounding box center [770, 172] width 1222 height 120
click at [661, 627] on div "Namespace/Workload name Type Policy CPU(Cores) (request vs recommended) Memory(…" at bounding box center [770, 614] width 1222 height 224
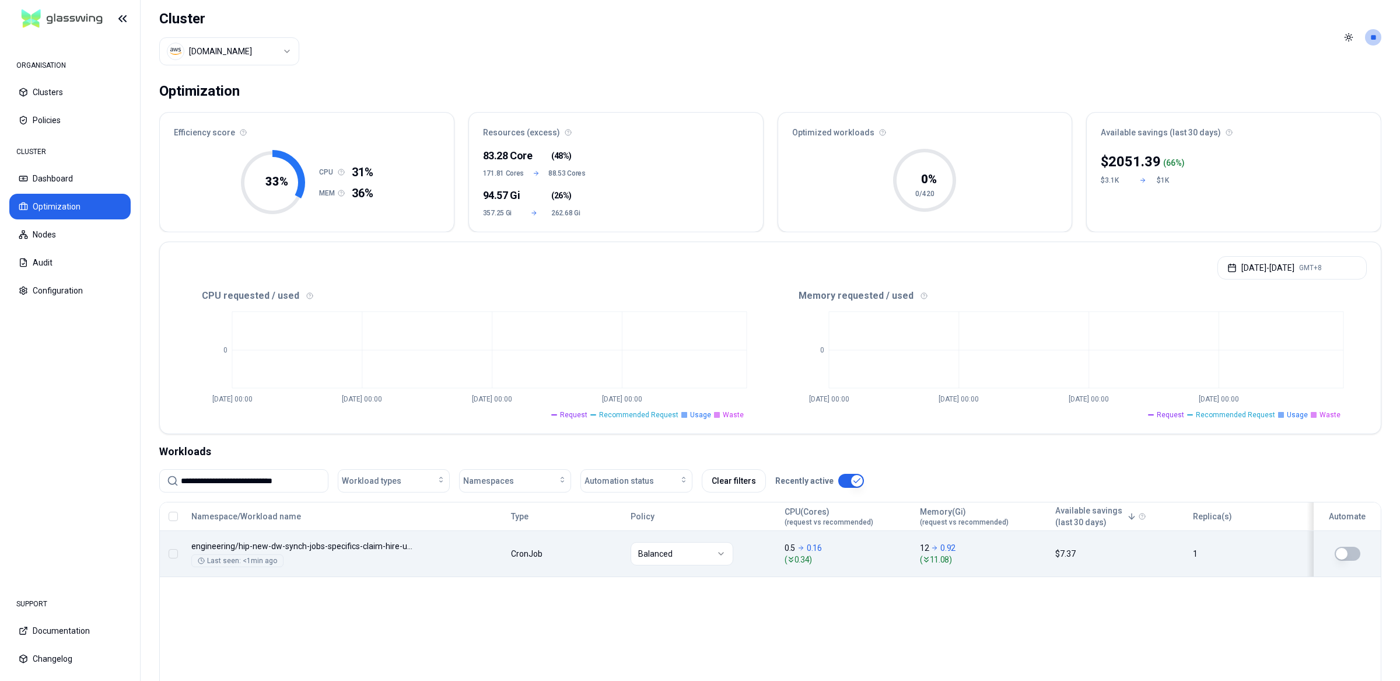
click at [810, 616] on div "Namespace/Workload name Type Policy CPU(Cores) (request vs recommended) Memory(…" at bounding box center [770, 614] width 1222 height 224
click at [951, 628] on div "Namespace/Workload name Type Policy CPU(Cores) (request vs recommended) Memory(…" at bounding box center [770, 614] width 1222 height 224
click at [876, 46] on header "Cluster [DOMAIN_NAME] Toggle theme **" at bounding box center [770, 37] width 1259 height 75
click at [744, 653] on div "Namespace/Workload name Type Policy CPU(Cores) (request vs recommended) Memory(…" at bounding box center [770, 614] width 1222 height 224
click at [751, 644] on div "Namespace/Workload name Type Policy CPU(Cores) (request vs recommended) Memory(…" at bounding box center [770, 614] width 1222 height 224
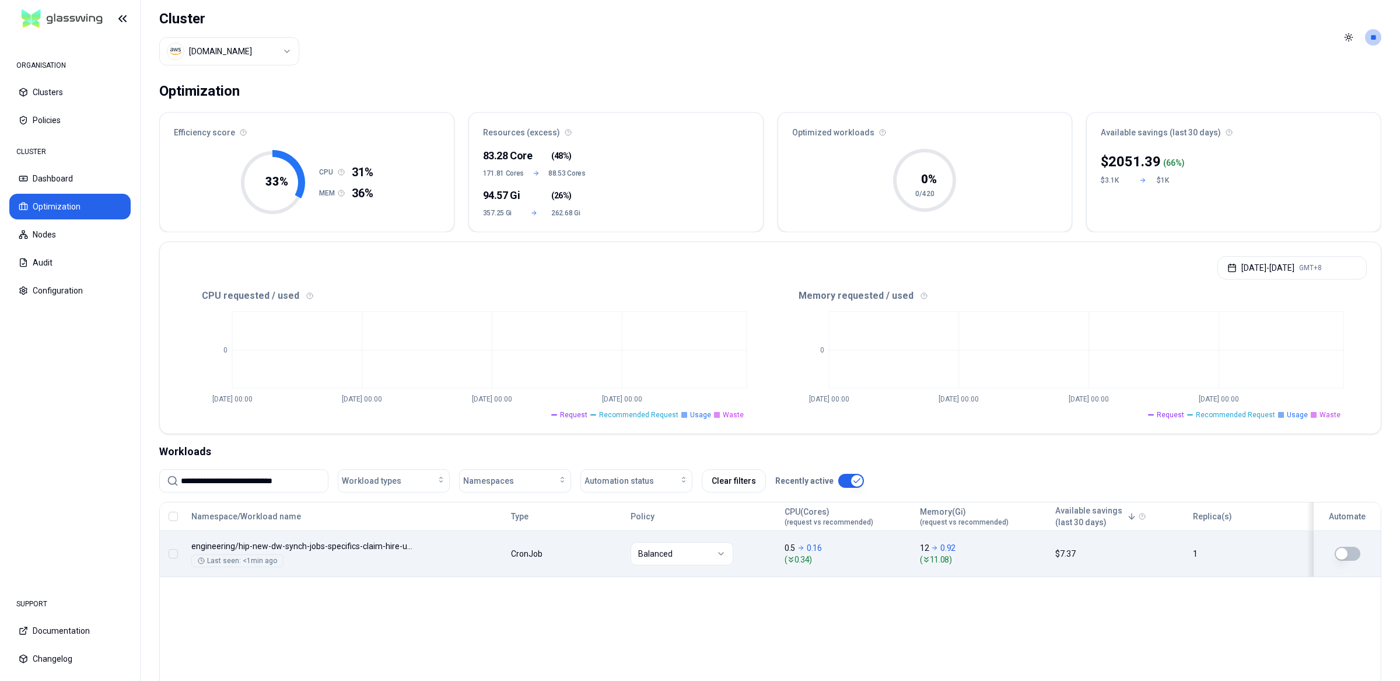
click at [267, 176] on tspan "33 %" at bounding box center [276, 181] width 23 height 14
drag, startPoint x: 267, startPoint y: 178, endPoint x: 275, endPoint y: 179, distance: 8.8
click at [271, 178] on tspan "33 %" at bounding box center [276, 181] width 23 height 14
click at [377, 628] on div "Namespace/Workload name Type Policy CPU(Cores) (request vs recommended) Memory(…" at bounding box center [770, 614] width 1222 height 224
click at [323, 613] on div "Namespace/Workload name Type Policy CPU(Cores) (request vs recommended) Memory(…" at bounding box center [770, 614] width 1222 height 224
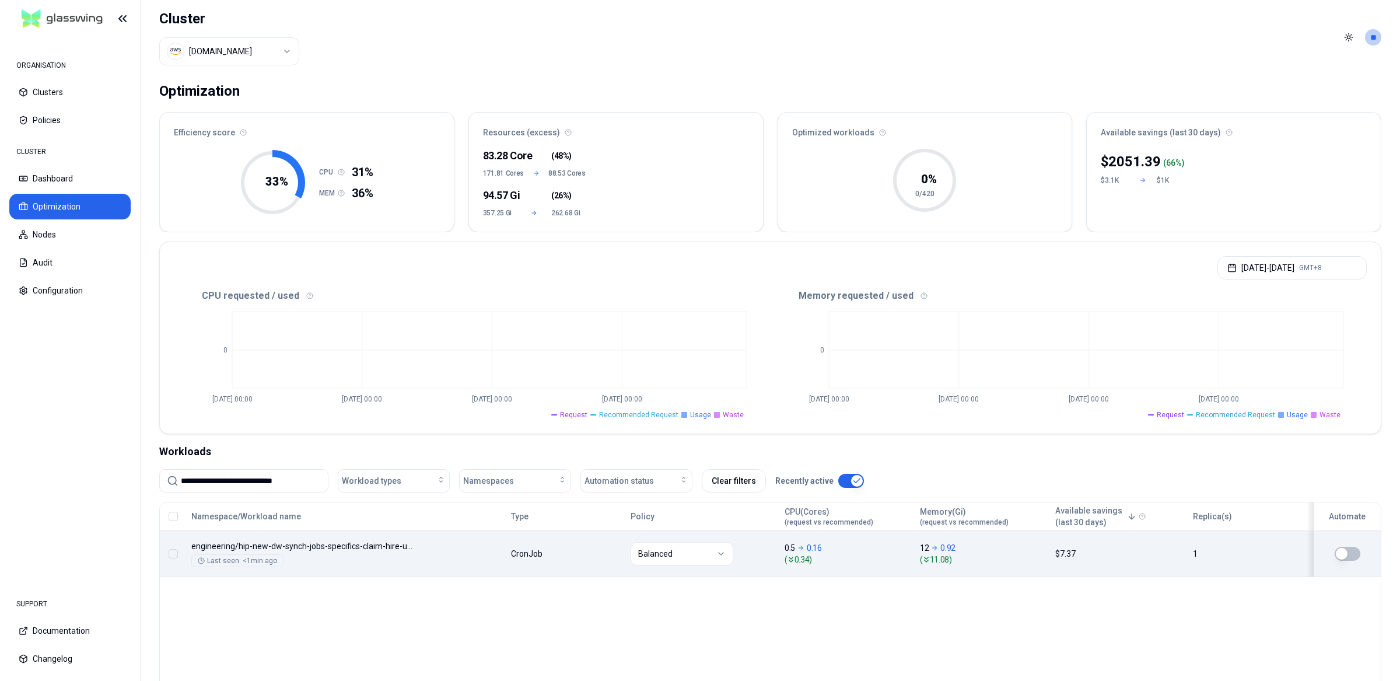
click at [786, 617] on div "Namespace/Workload name Type Policy CPU(Cores) (request vs recommended) Memory(…" at bounding box center [770, 614] width 1222 height 224
click at [353, 640] on div "Namespace/Workload name Type Policy CPU(Cores) (request vs recommended) Memory(…" at bounding box center [770, 614] width 1222 height 224
click at [498, 630] on div "Namespace/Workload name Type Policy CPU(Cores) (request vs recommended) Memory(…" at bounding box center [770, 614] width 1222 height 224
drag, startPoint x: 64, startPoint y: 402, endPoint x: 62, endPoint y: 353, distance: 48.5
click at [67, 391] on nav "ORGANISATION Clusters Policies CLUSTER Dashboard Optimization Nodes Audit Confi…" at bounding box center [70, 309] width 140 height 545
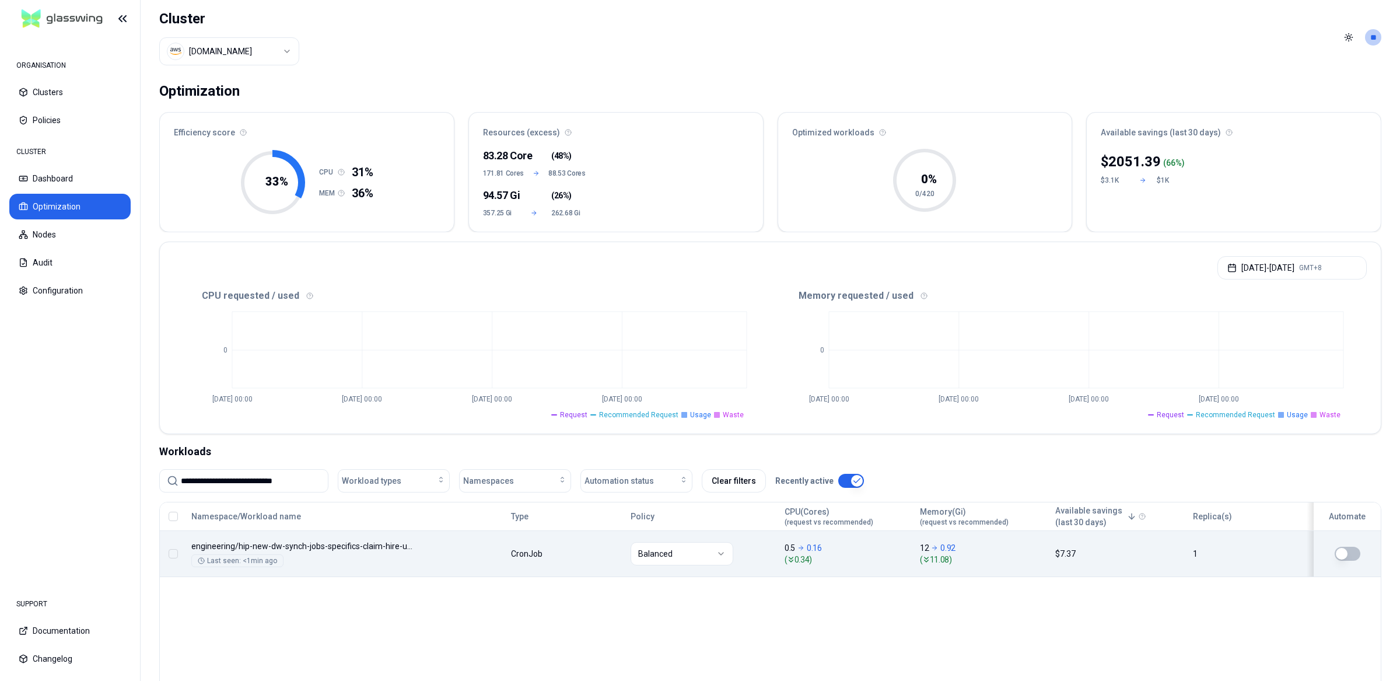
drag, startPoint x: 441, startPoint y: 653, endPoint x: 359, endPoint y: 624, distance: 86.5
click at [432, 650] on div "Namespace/Workload name Type Policy CPU(Cores) (request vs recommended) Memory(…" at bounding box center [770, 614] width 1222 height 224
click at [279, 476] on input "**********" at bounding box center [251, 481] width 140 height 22
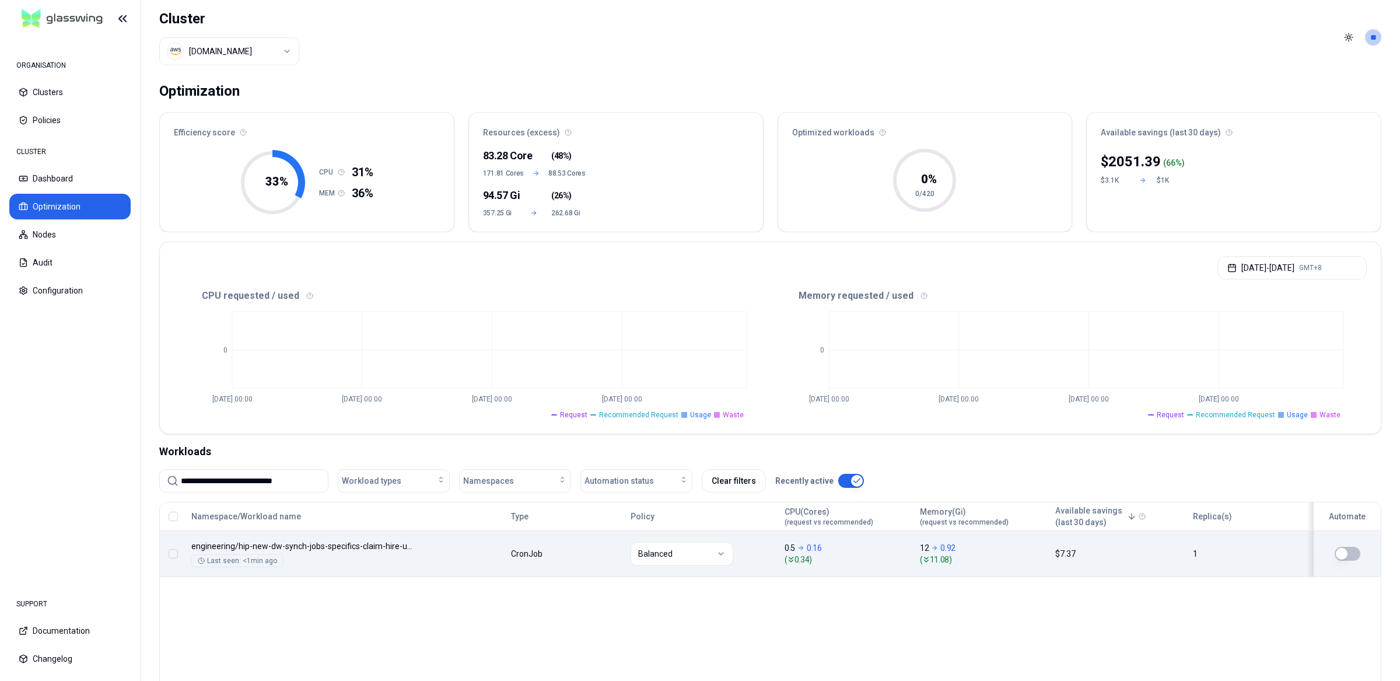
click at [279, 476] on input "**********" at bounding box center [251, 481] width 140 height 22
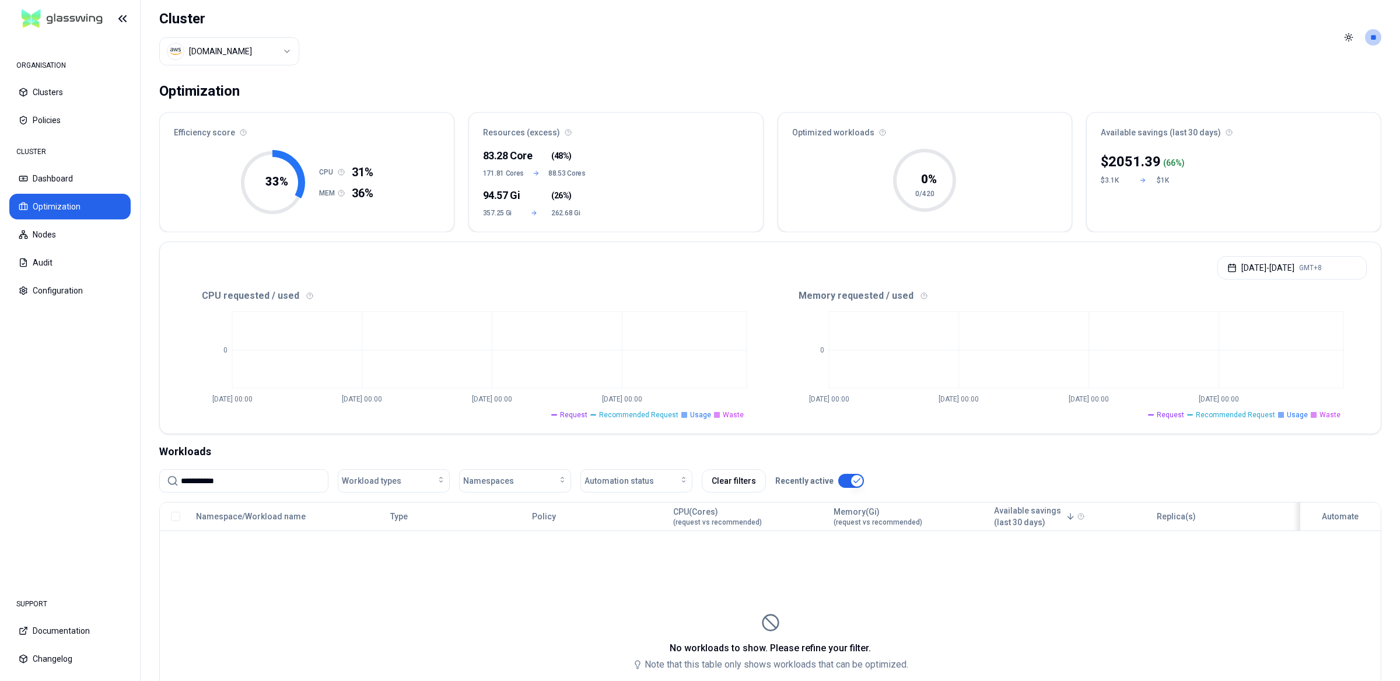
click at [1341, 50] on header "Cluster [DOMAIN_NAME] Toggle theme **" at bounding box center [770, 37] width 1259 height 75
click at [1347, 36] on html "**********" at bounding box center [700, 340] width 1400 height 681
click at [1315, 79] on span "Dark" at bounding box center [1313, 78] width 17 height 12
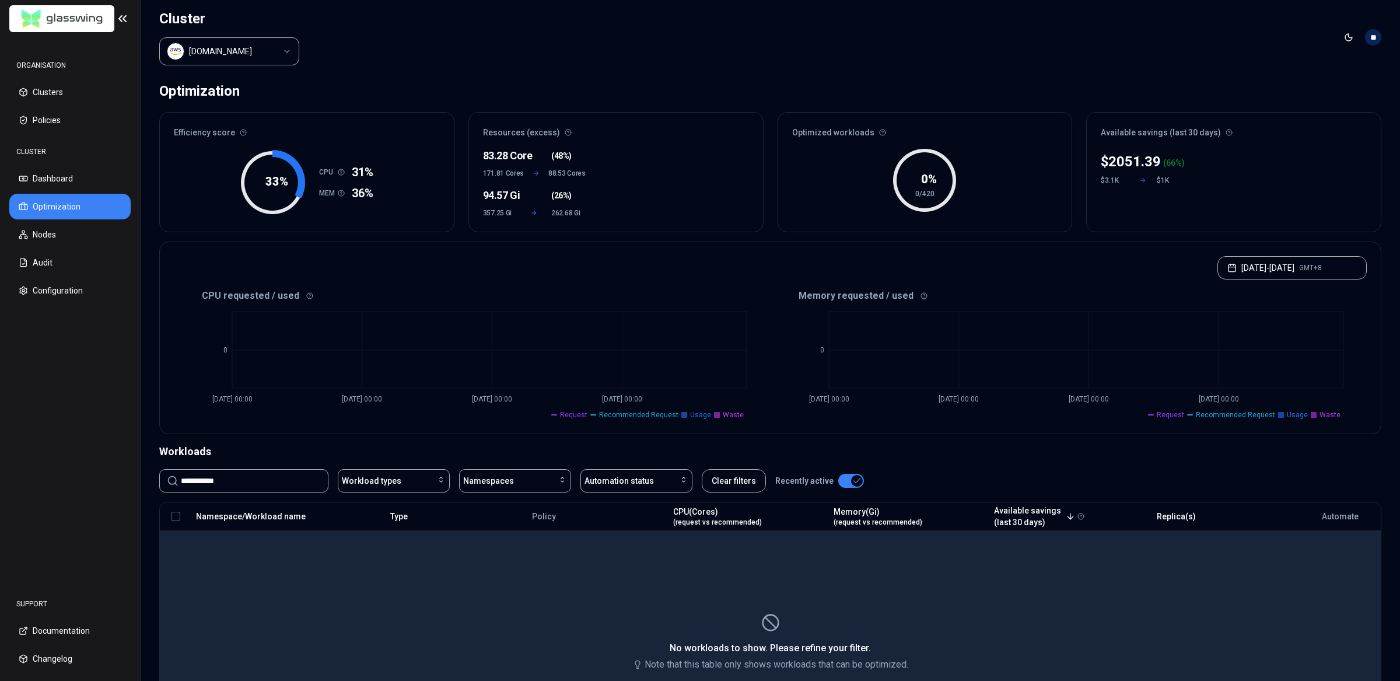
drag, startPoint x: 412, startPoint y: 615, endPoint x: 192, endPoint y: 462, distance: 267.6
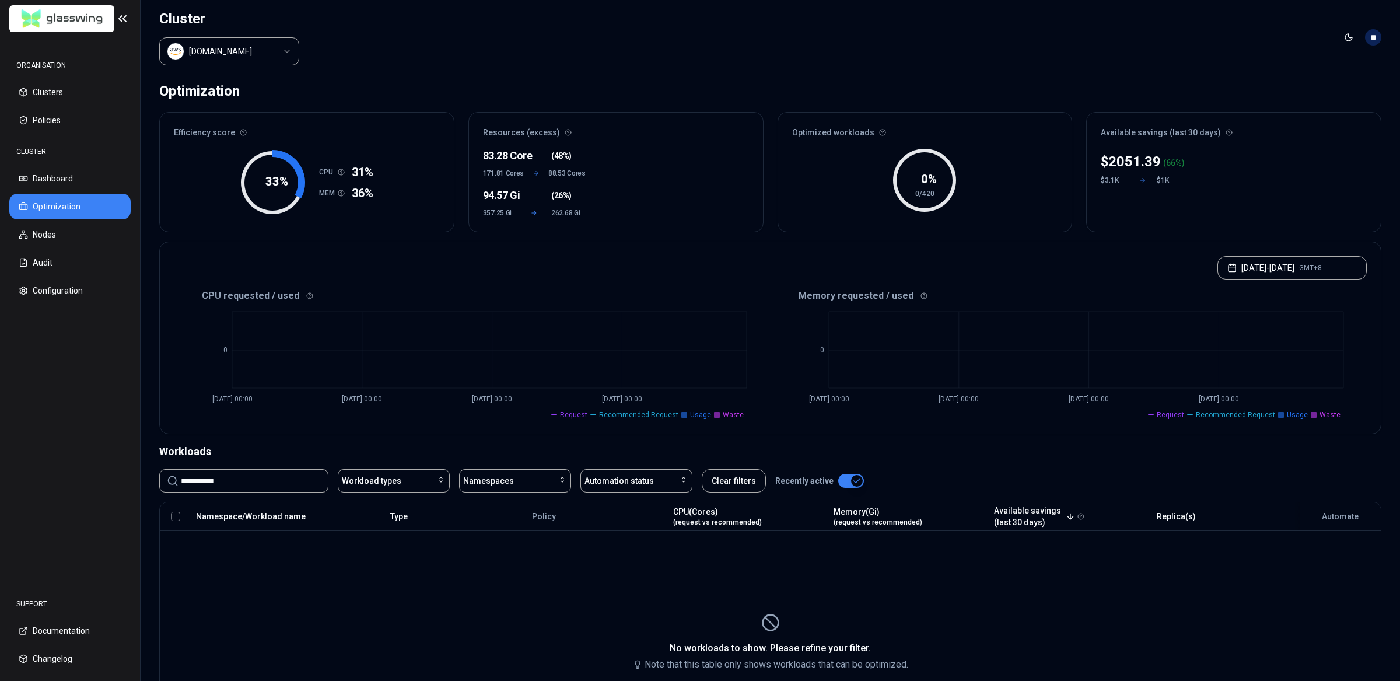
click at [404, 615] on div "No workloads to show. Please refine your filter. Note that this table only show…" at bounding box center [770, 642] width 1220 height 58
click at [266, 475] on input "**********" at bounding box center [251, 481] width 140 height 22
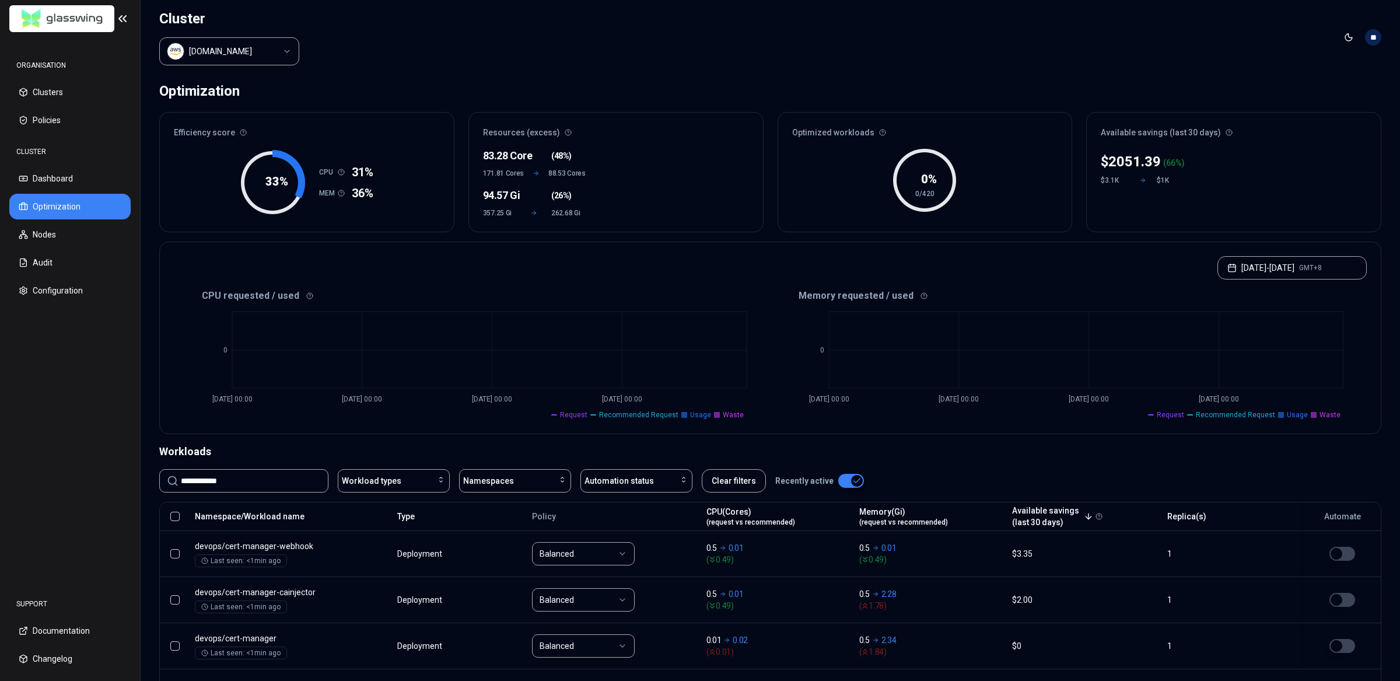
scroll to position [103, 0]
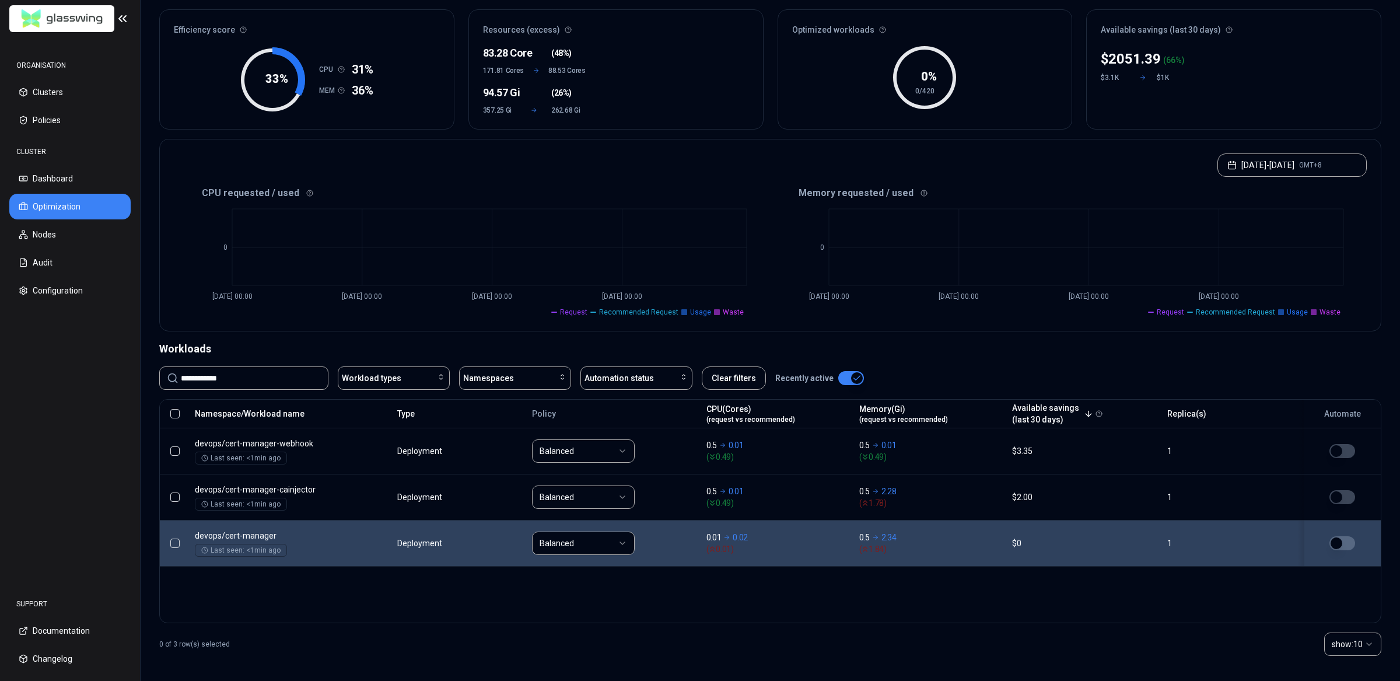
type input "**********"
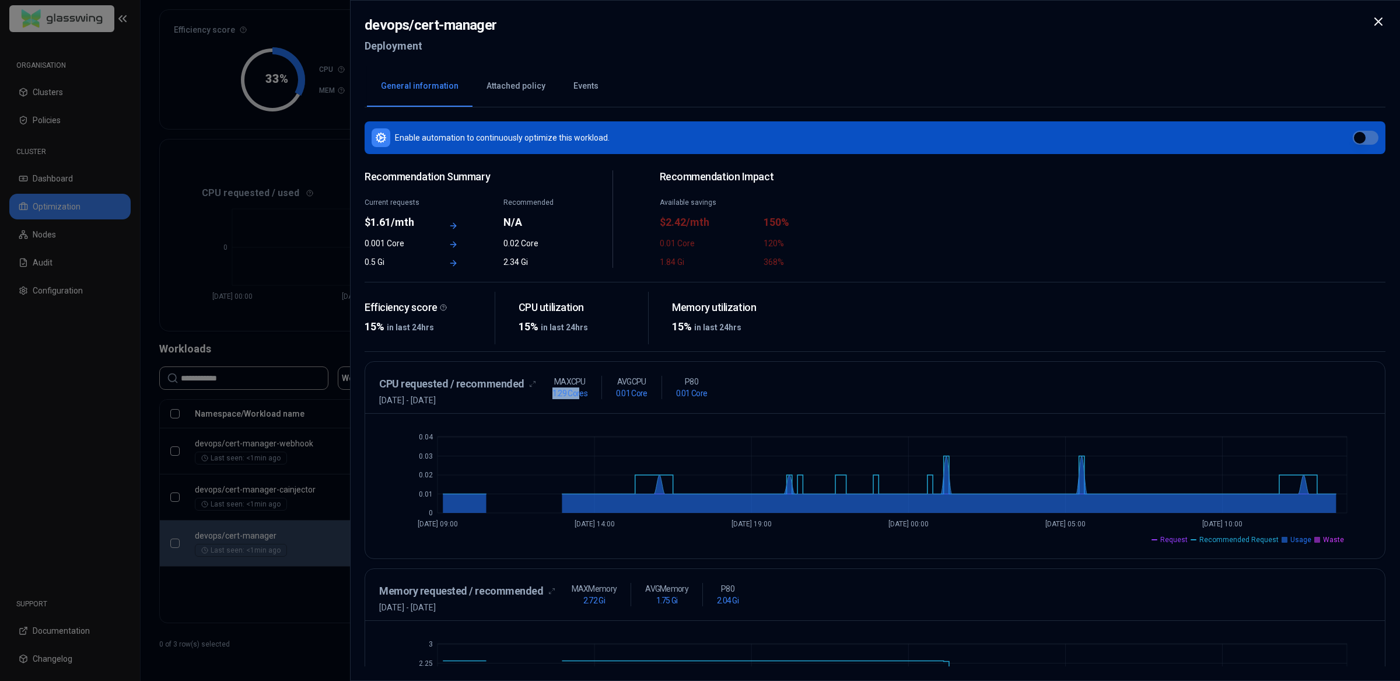
click at [576, 394] on h1 "1.29 Cores" at bounding box center [569, 393] width 35 height 12
click at [637, 390] on h1 "0.01 Core" at bounding box center [631, 393] width 31 height 12
click at [723, 395] on div "CPU requested / recommended 29th August 2025 - 5th September 2025 MAX CPU 1.29 …" at bounding box center [874, 391] width 991 height 30
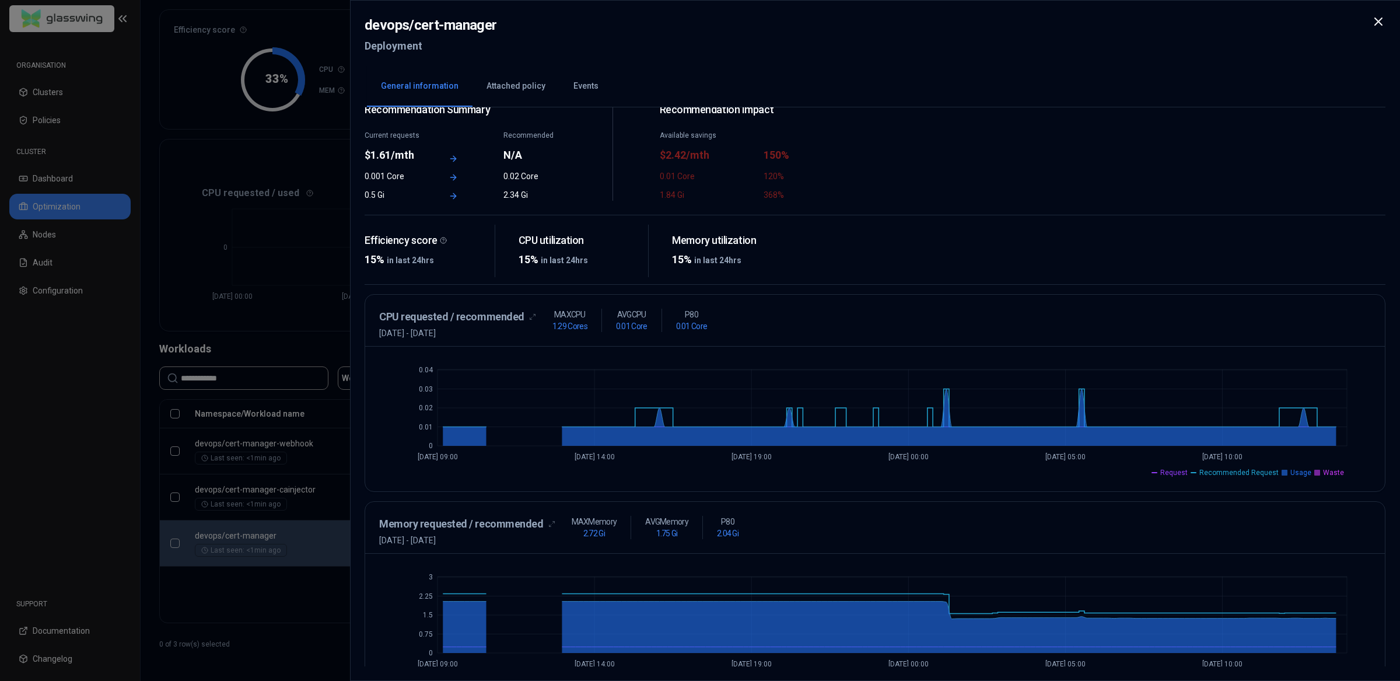
scroll to position [100, 0]
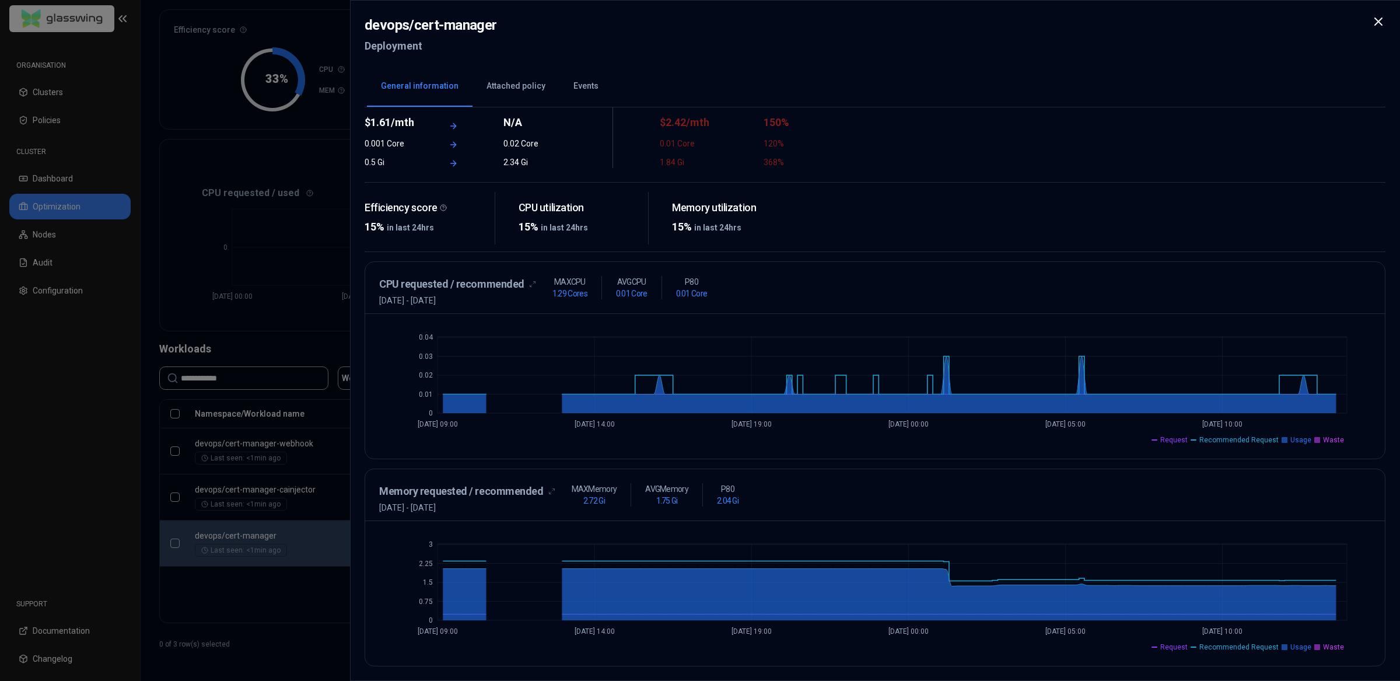
click at [279, 612] on div at bounding box center [700, 340] width 1400 height 681
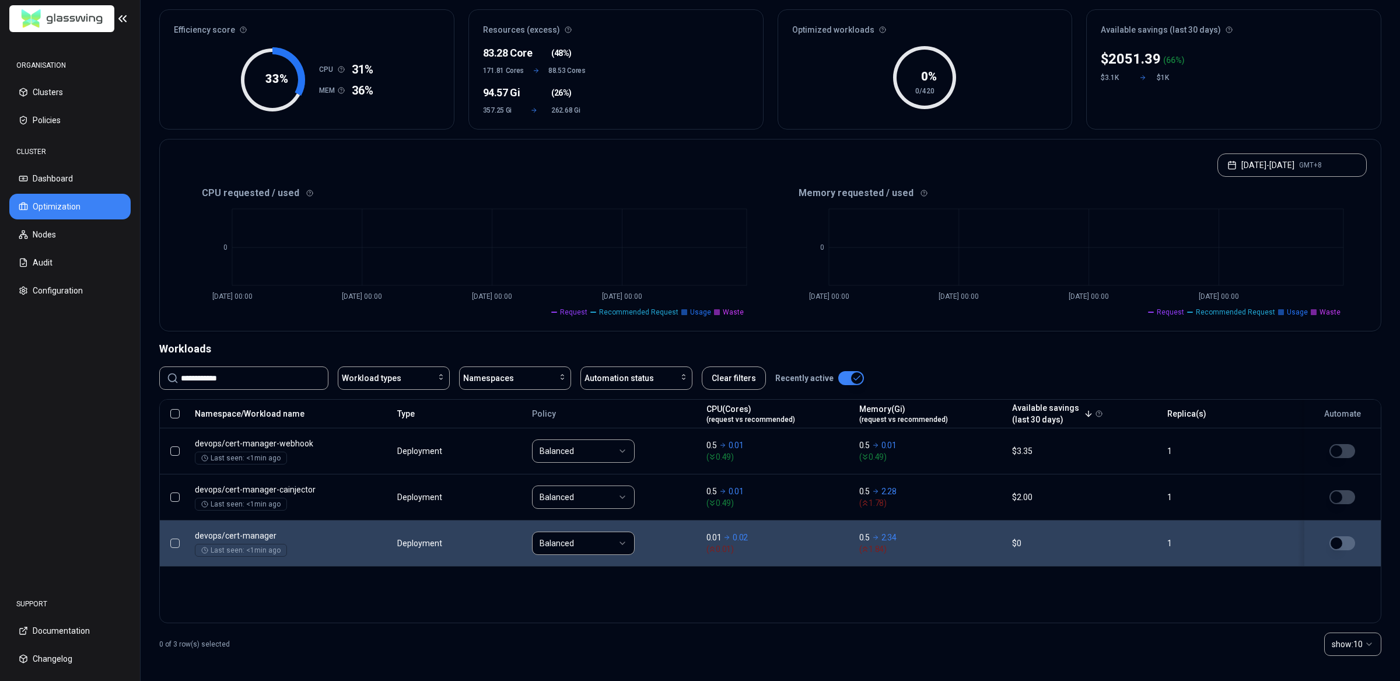
click at [1020, 593] on div "Namespace/Workload name Type Policy CPU(Cores) (request vs recommended) Memory(…" at bounding box center [770, 511] width 1222 height 224
click at [880, 589] on div "Namespace/Workload name Type Policy CPU(Cores) (request vs recommended) Memory(…" at bounding box center [770, 511] width 1222 height 224
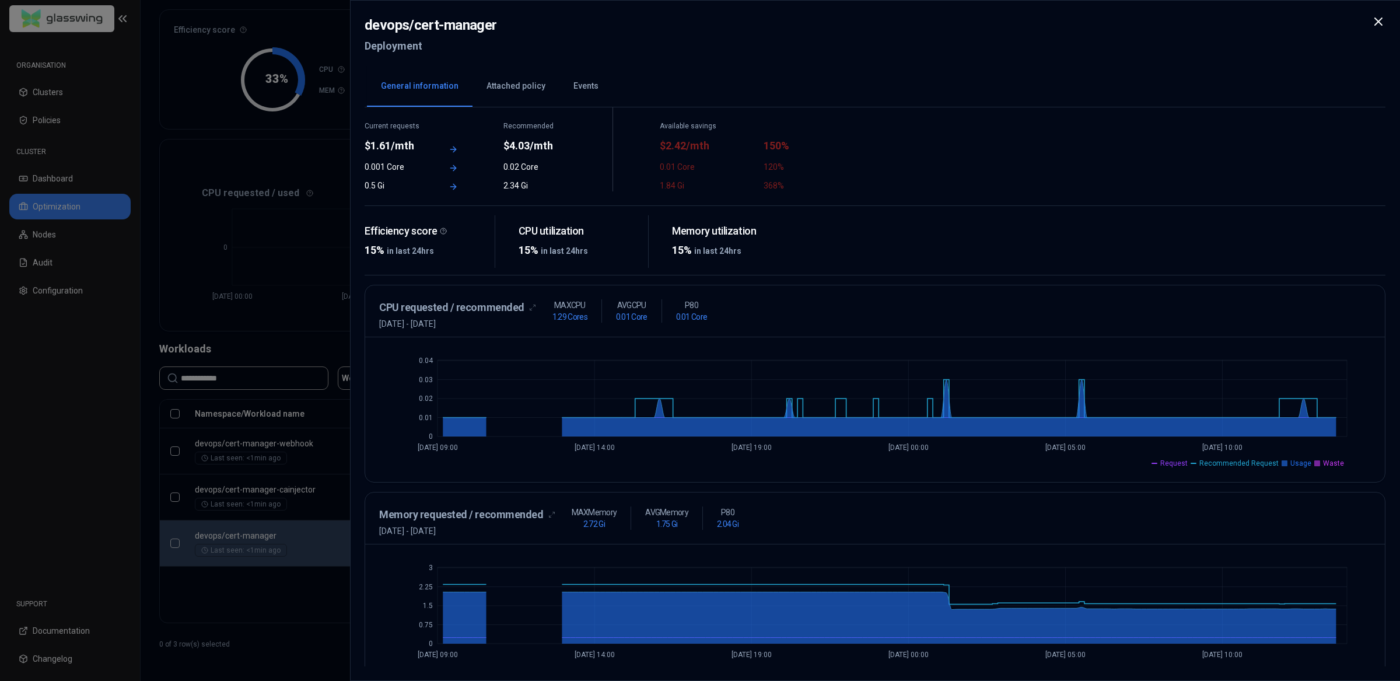
scroll to position [100, 0]
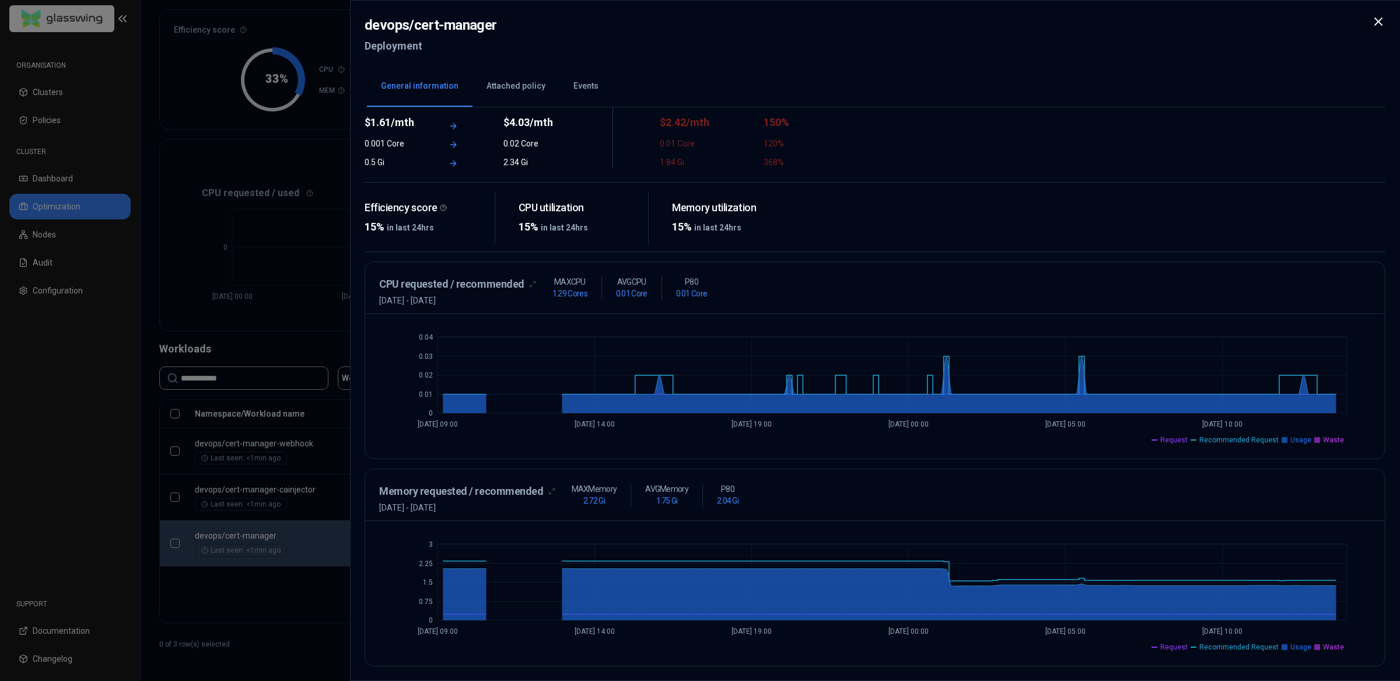
click at [695, 504] on div "AVG Memory 1.75 Gi" at bounding box center [667, 494] width 72 height 23
click at [665, 499] on h1 "1.75 Gi" at bounding box center [667, 501] width 22 height 12
drag, startPoint x: 644, startPoint y: 489, endPoint x: 685, endPoint y: 487, distance: 41.5
click at [670, 487] on p "AVG Memory" at bounding box center [666, 489] width 43 height 12
click at [688, 486] on div "AVG Memory 1.75 Gi" at bounding box center [667, 494] width 72 height 23
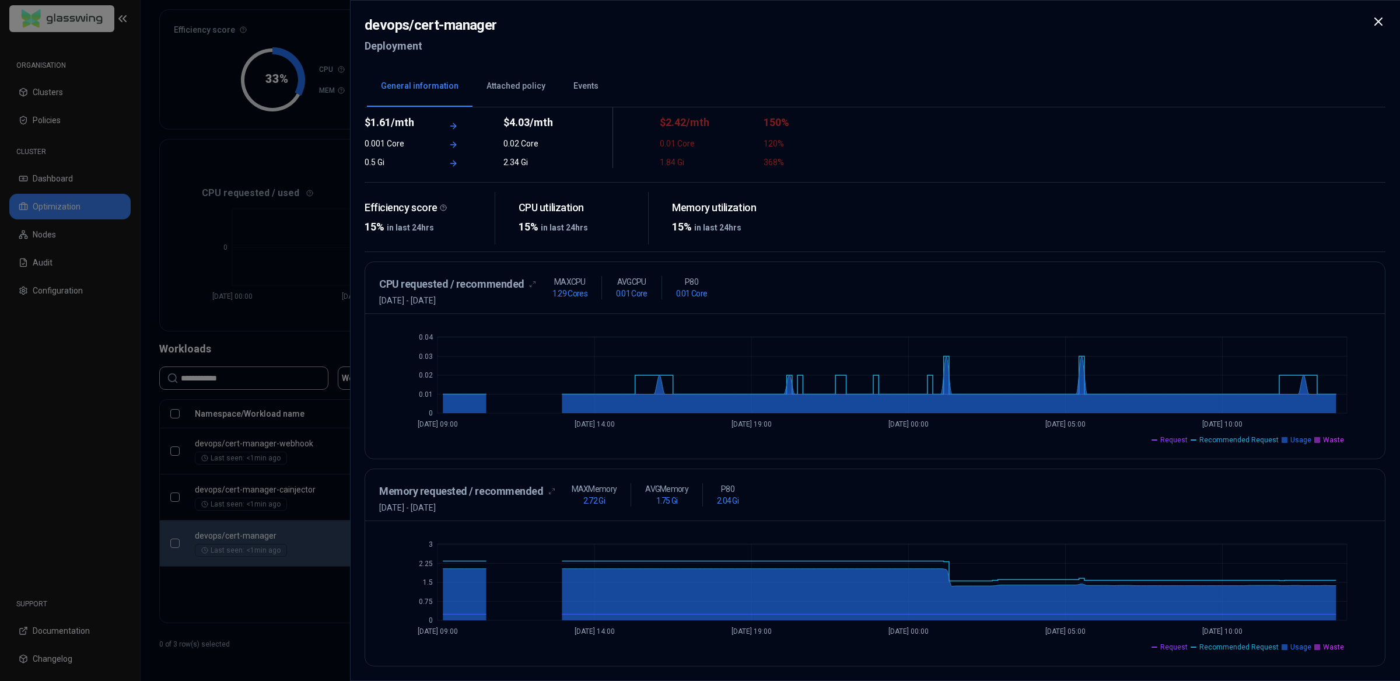
scroll to position [98, 0]
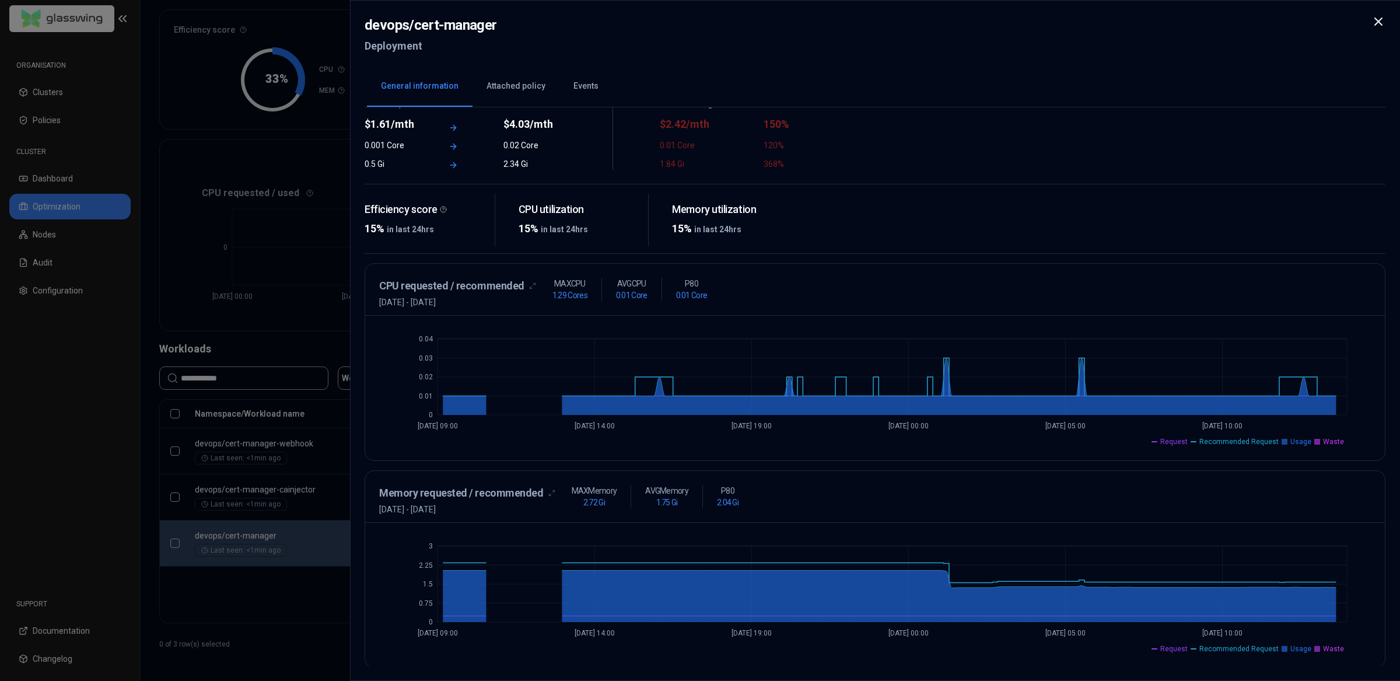
click at [1148, 499] on div "Memory requested / recommended 29th August 2025 - 5th September 2025 MAX Memory…" at bounding box center [874, 500] width 991 height 30
click at [1113, 492] on div "Memory requested / recommended 29th August 2025 - 5th September 2025 MAX Memory…" at bounding box center [874, 500] width 991 height 30
click at [1070, 489] on div "Memory requested / recommended 29th August 2025 - 5th September 2025 MAX Memory…" at bounding box center [874, 500] width 991 height 30
click at [1070, 493] on div "Memory requested / recommended 29th August 2025 - 5th September 2025 MAX Memory…" at bounding box center [874, 500] width 991 height 30
click at [1001, 468] on div "Enable automation to continuously optimize this workload. Recommendation Summar…" at bounding box center [875, 386] width 1021 height 559
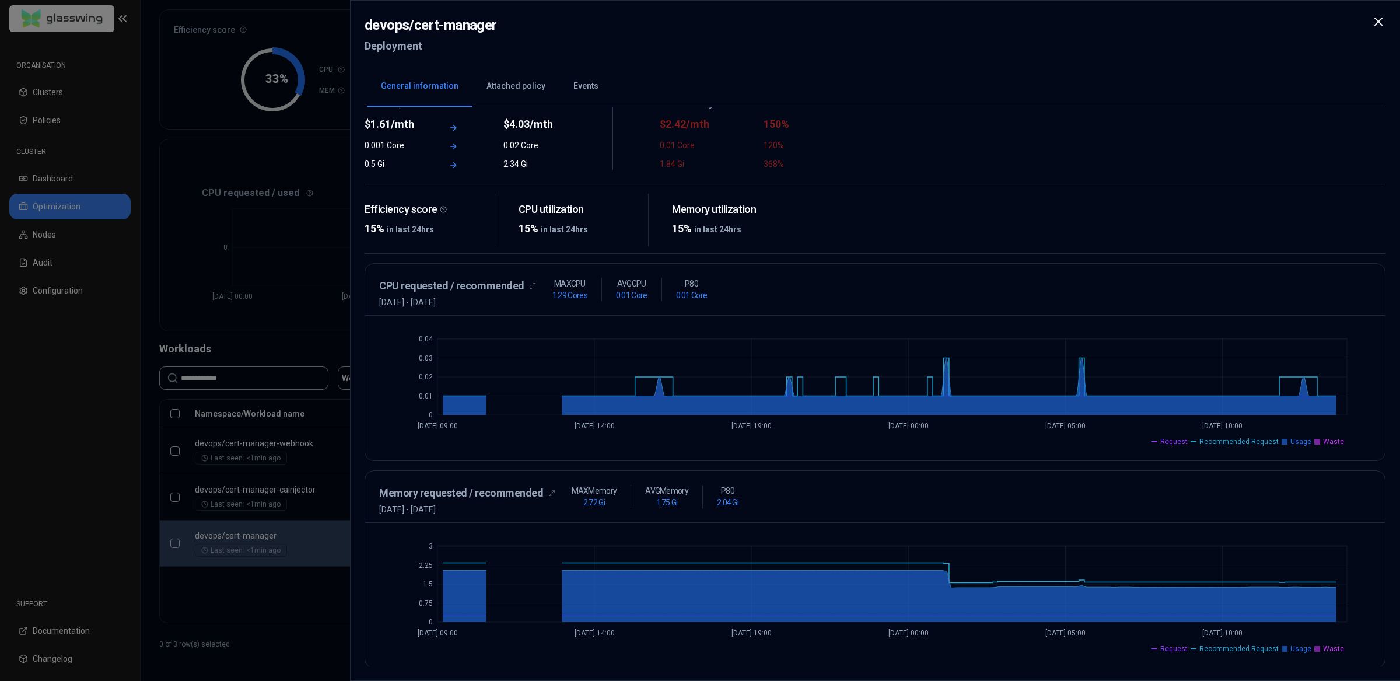
drag, startPoint x: 289, startPoint y: 630, endPoint x: 259, endPoint y: 542, distance: 93.0
click at [285, 630] on div at bounding box center [700, 340] width 1400 height 681
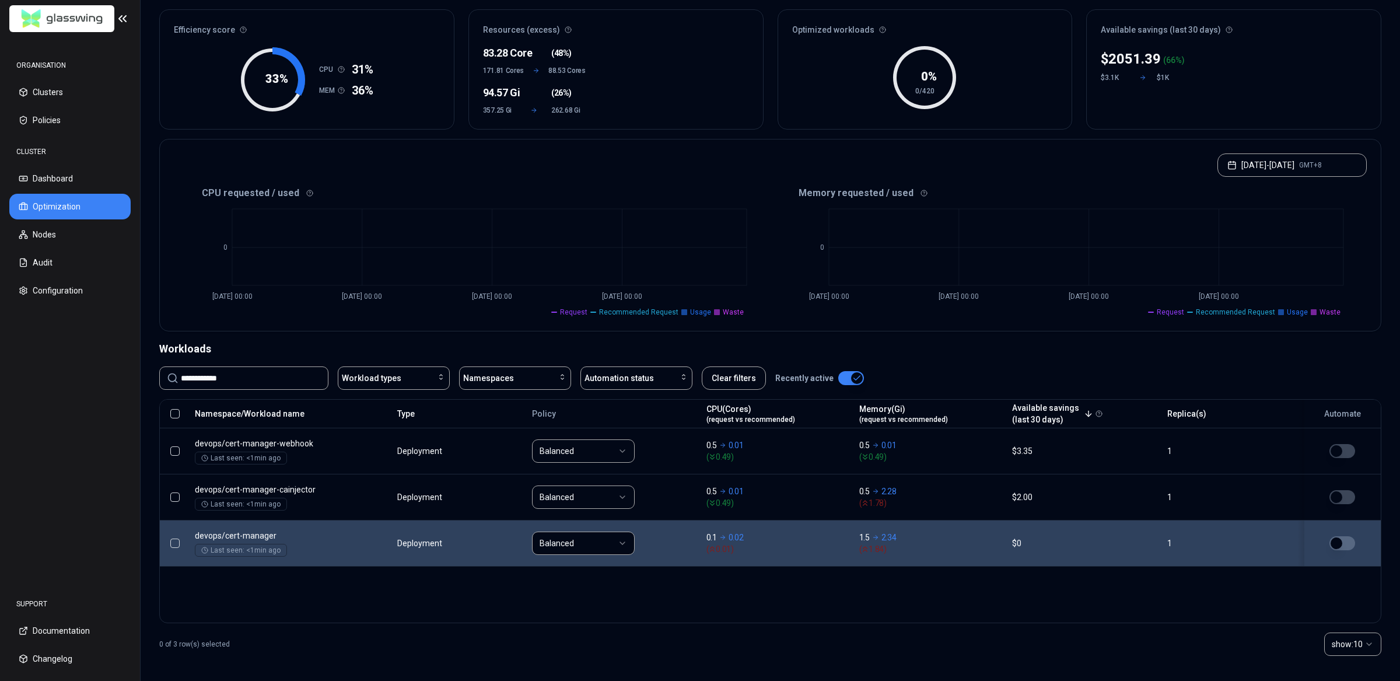
click at [250, 377] on input "**********" at bounding box center [251, 378] width 140 height 22
paste input "**********"
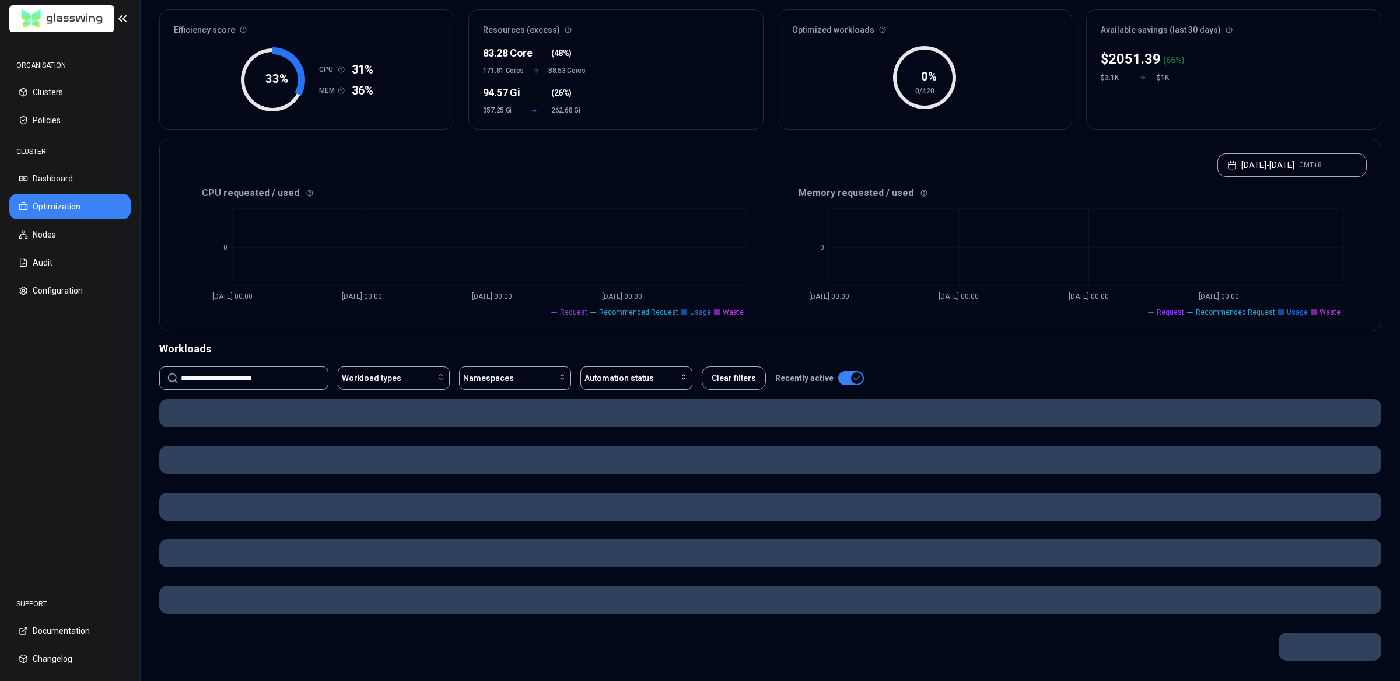
type input "**********"
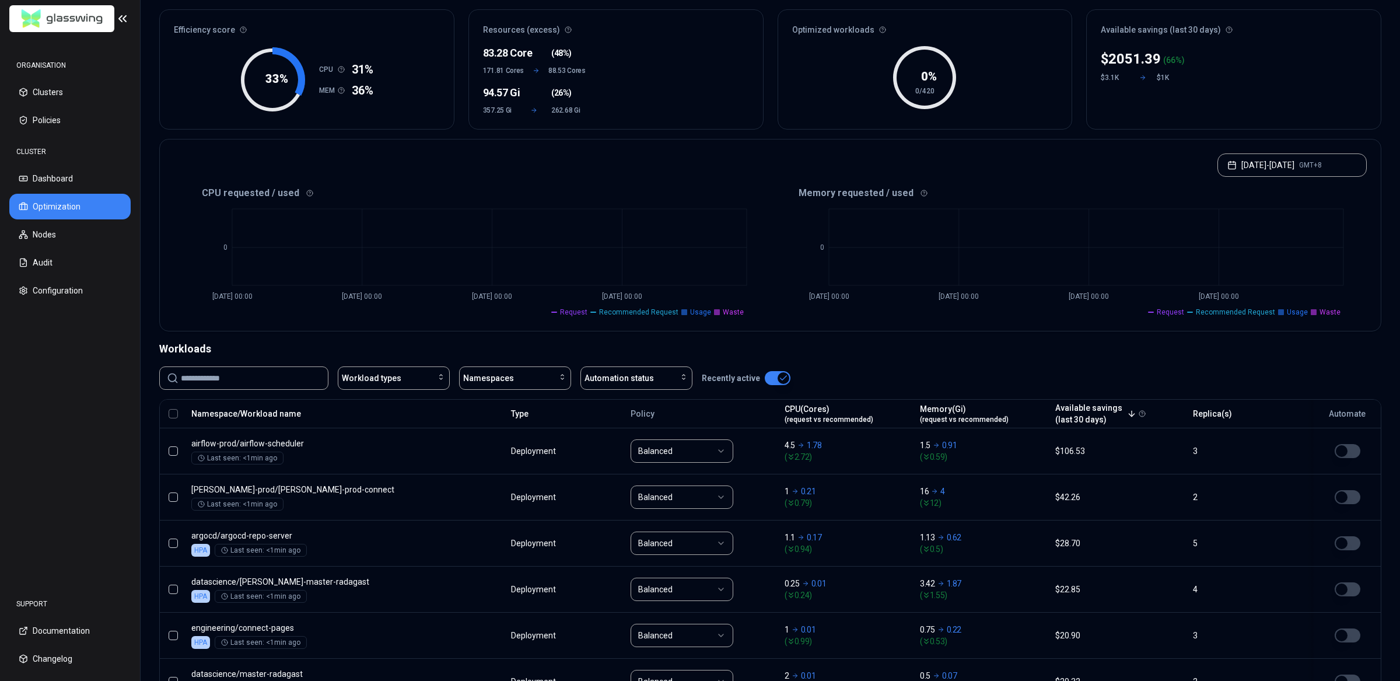
click at [317, 341] on div "Workloads" at bounding box center [770, 349] width 1222 height 16
click at [383, 344] on div "Workloads" at bounding box center [770, 349] width 1222 height 16
click at [406, 373] on div "Workload types" at bounding box center [394, 378] width 104 height 12
click at [393, 401] on div "CronJob" at bounding box center [396, 402] width 111 height 19
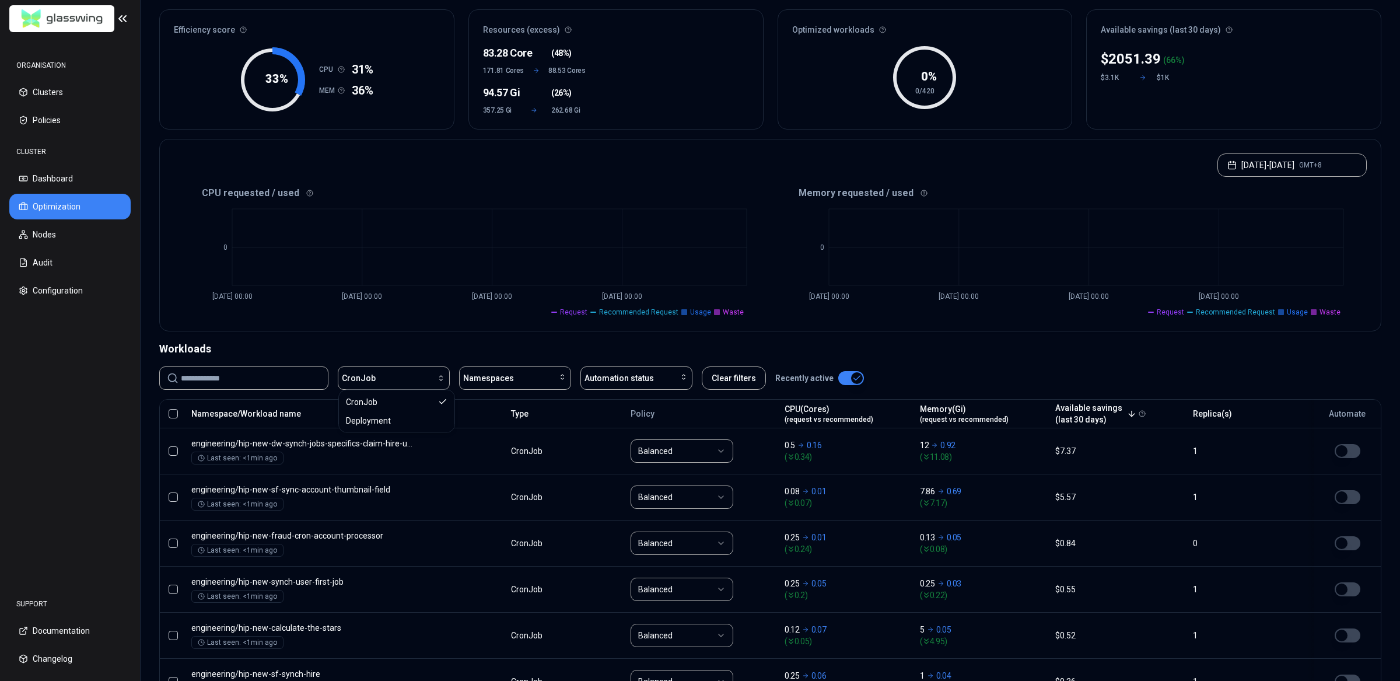
click at [302, 341] on div "Workloads" at bounding box center [770, 349] width 1222 height 16
click at [527, 380] on div "Namespaces" at bounding box center [515, 378] width 104 height 12
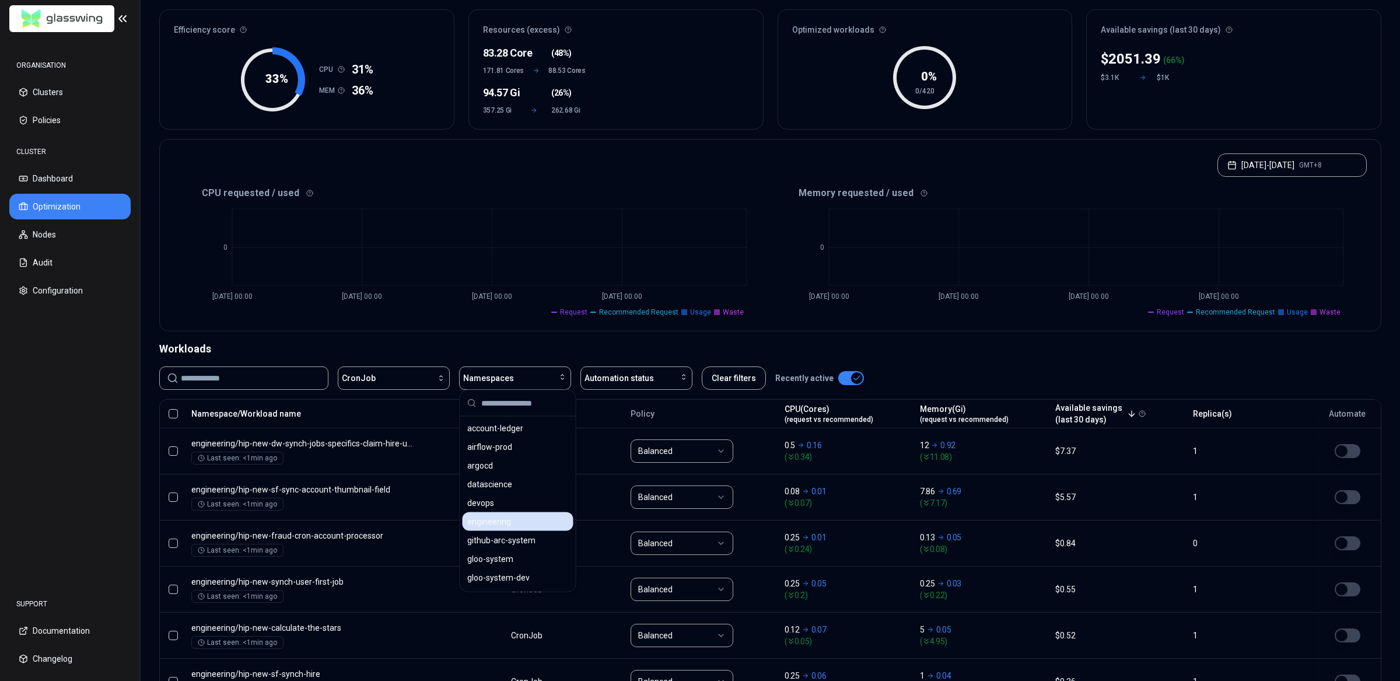
click at [510, 519] on div "engineering" at bounding box center [518, 521] width 111 height 19
click at [644, 341] on div "Workloads" at bounding box center [770, 349] width 1222 height 16
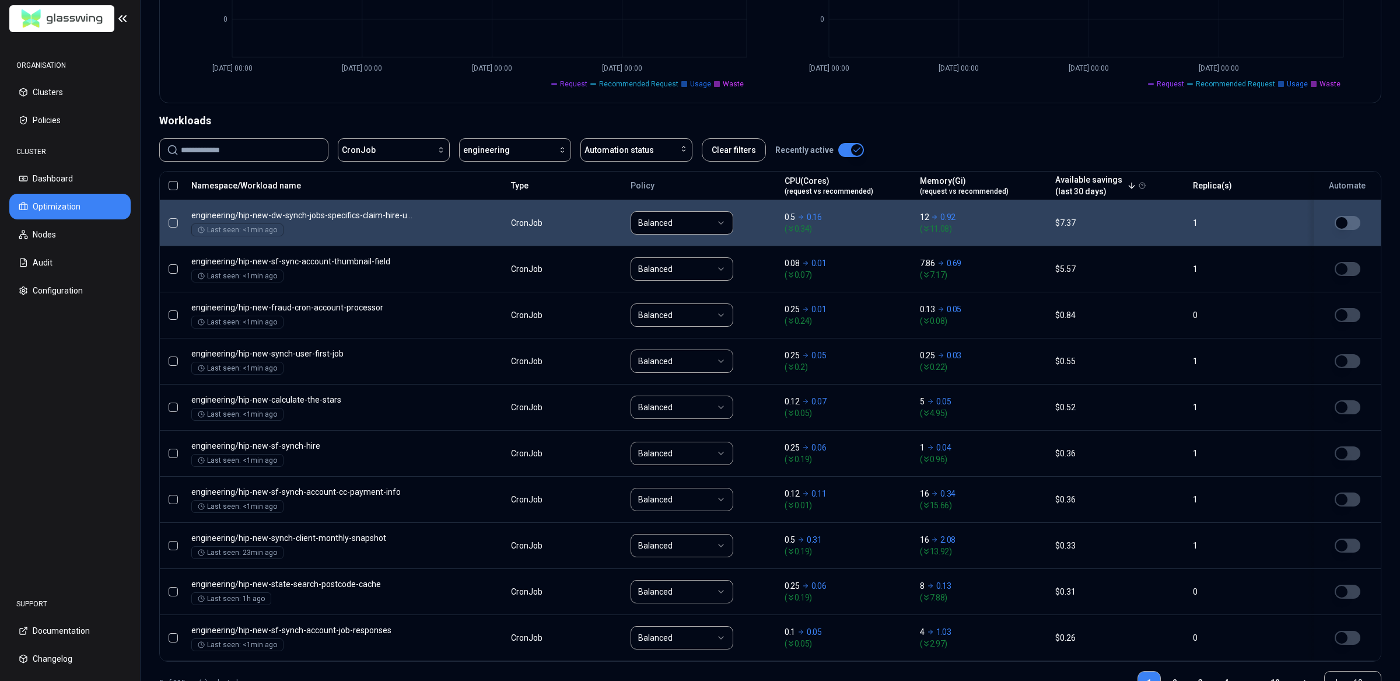
scroll to position [331, 0]
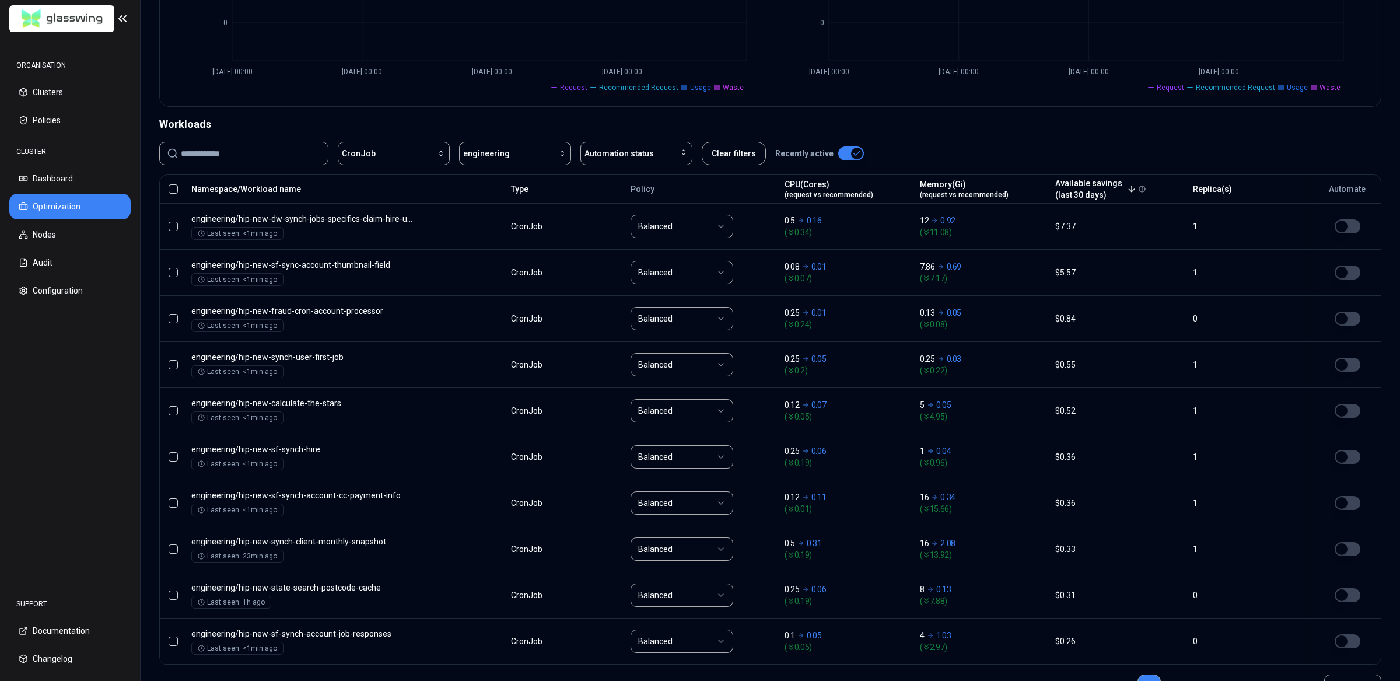
click at [943, 177] on button "Memory(Gi) (request vs recommended)" at bounding box center [964, 188] width 89 height 23
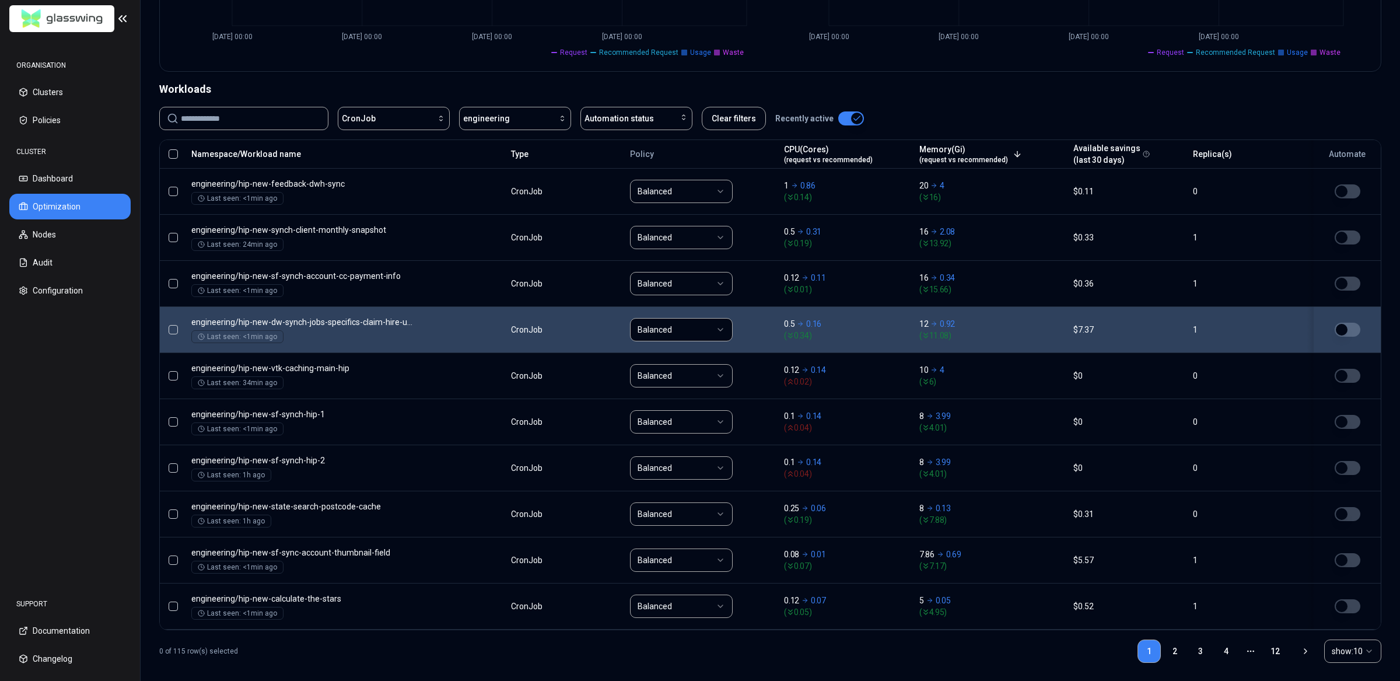
scroll to position [373, 0]
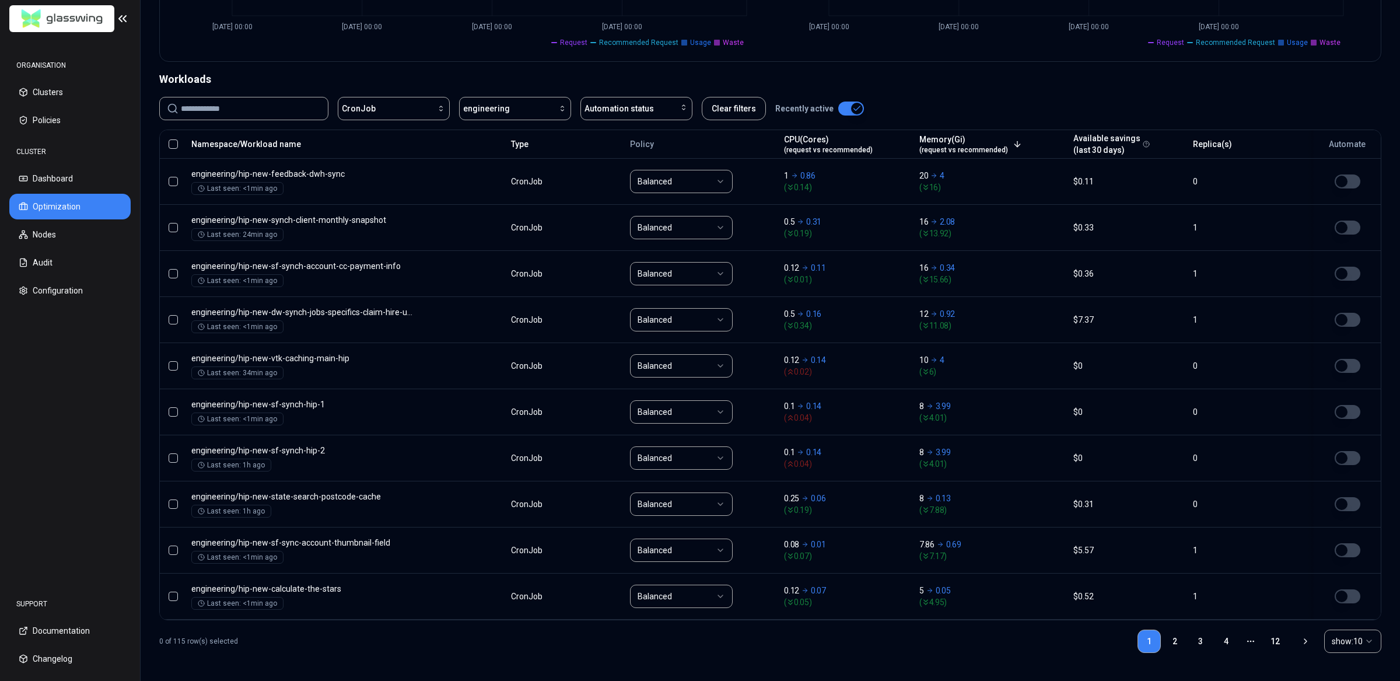
click at [1011, 646] on div "0 of 115 row(s) selected 1 2 3 4 More pages 12 show: 10" at bounding box center [770, 641] width 1222 height 42
click at [899, 638] on div "0 of 115 row(s) selected 1 2 3 4 More pages 12 show: 10" at bounding box center [770, 641] width 1222 height 42
click at [895, 639] on div "0 of 115 row(s) selected 1 2 3 4 More pages 12 show: 10" at bounding box center [770, 641] width 1222 height 42
click at [896, 639] on div "0 of 115 row(s) selected 1 2 3 4 More pages 12 show: 10" at bounding box center [770, 641] width 1222 height 42
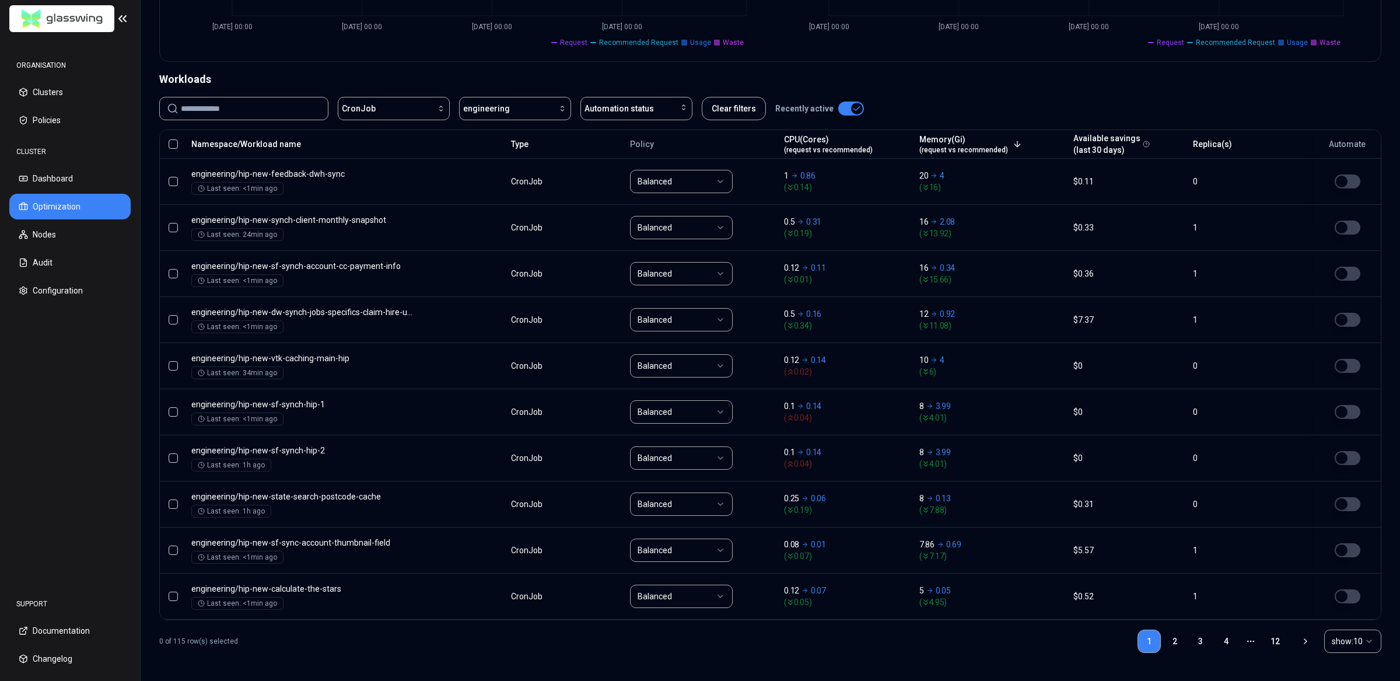
click at [896, 639] on div "0 of 115 row(s) selected 1 2 3 4 More pages 12 show: 10" at bounding box center [770, 641] width 1222 height 42
drag, startPoint x: 896, startPoint y: 634, endPoint x: 890, endPoint y: 637, distance: 7.0
click at [890, 637] on div "0 of 115 row(s) selected 1 2 3 4 More pages 12 show: 10" at bounding box center [770, 641] width 1222 height 42
click at [805, 645] on div "0 of 115 row(s) selected 1 2 3 4 More pages 12 show: 10" at bounding box center [770, 641] width 1222 height 42
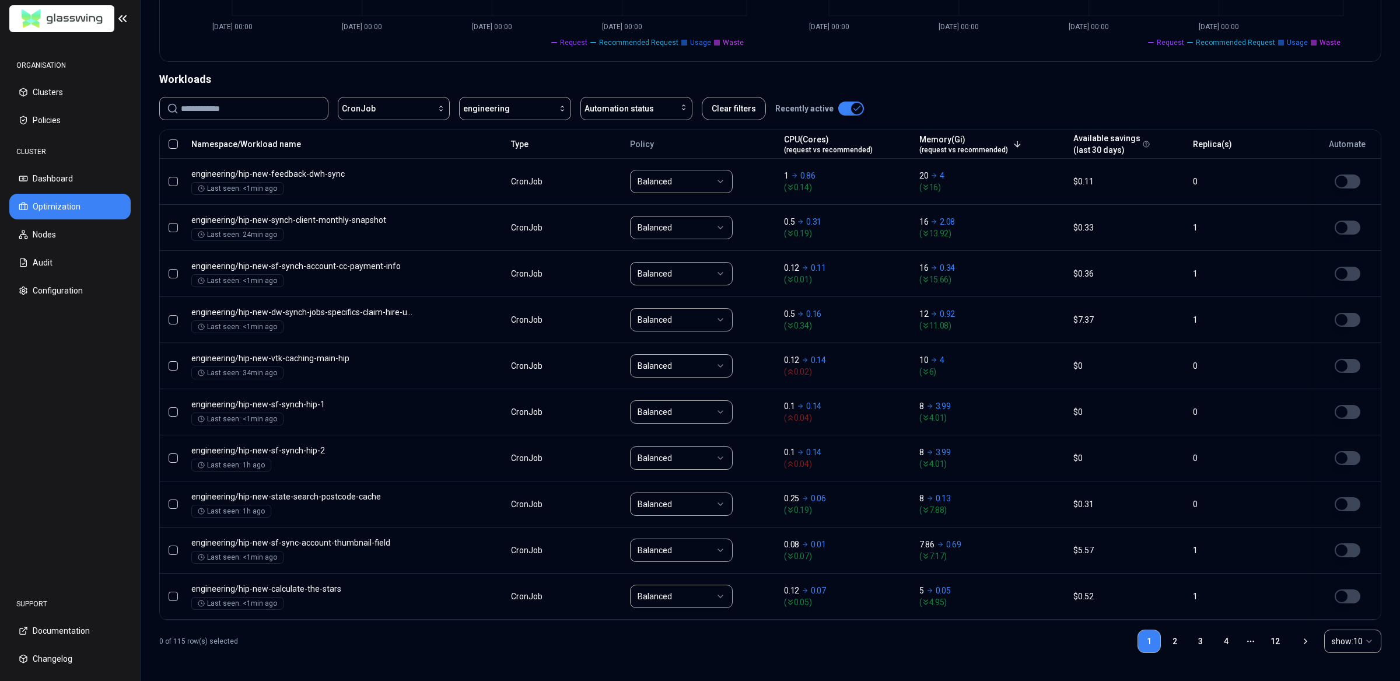
click at [804, 645] on div "0 of 115 row(s) selected 1 2 3 4 More pages 12 show: 10" at bounding box center [770, 641] width 1222 height 42
click at [764, 643] on div "0 of 115 row(s) selected 1 2 3 4 More pages 12 show: 10" at bounding box center [770, 641] width 1222 height 42
click at [758, 643] on div "0 of 115 row(s) selected 1 2 3 4 More pages 12 show: 10" at bounding box center [770, 641] width 1222 height 42
click at [752, 642] on div "0 of 115 row(s) selected 1 2 3 4 More pages 12 show: 10" at bounding box center [770, 641] width 1222 height 42
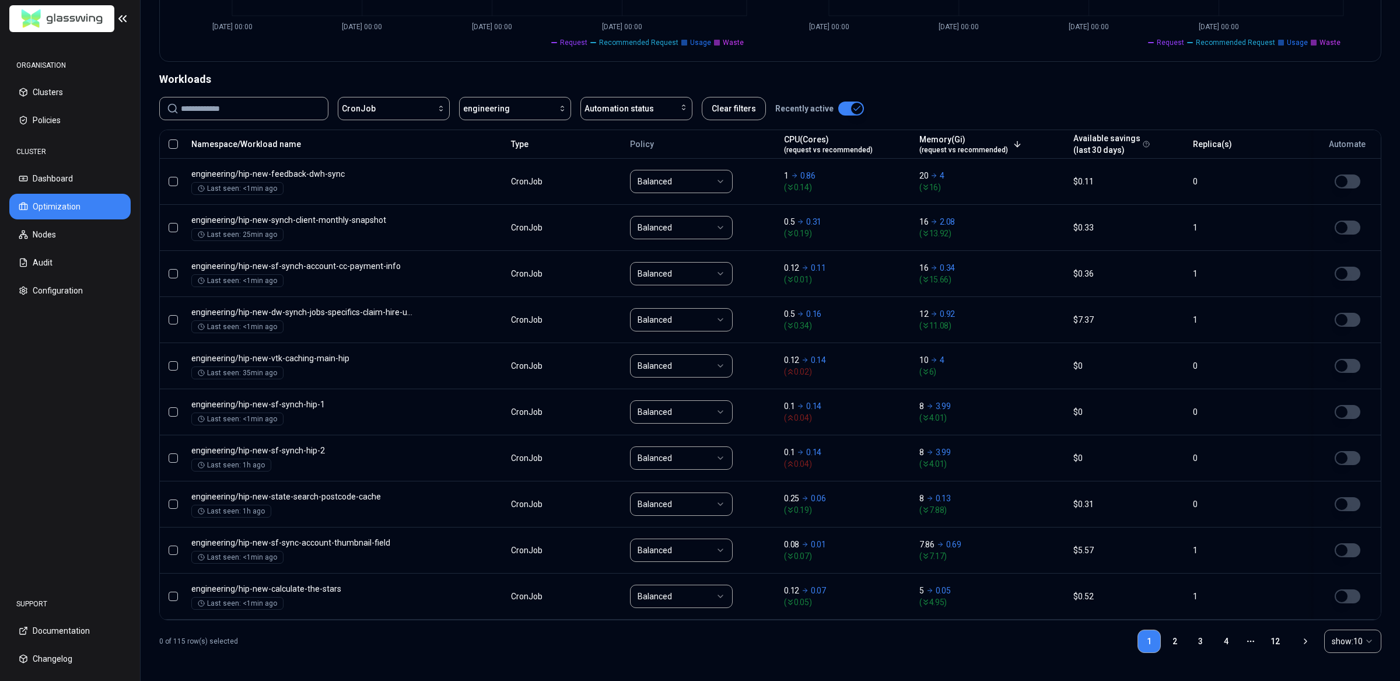
click at [753, 640] on div "0 of 115 row(s) selected 1 2 3 4 More pages 12 show: 10" at bounding box center [770, 641] width 1222 height 42
click at [757, 639] on div "0 of 115 row(s) selected 1 2 3 4 More pages 12 show: 10" at bounding box center [770, 641] width 1222 height 42
click at [877, 654] on div "0 of 115 row(s) selected 1 2 3 4 More pages 12 show: 10" at bounding box center [770, 641] width 1222 height 42
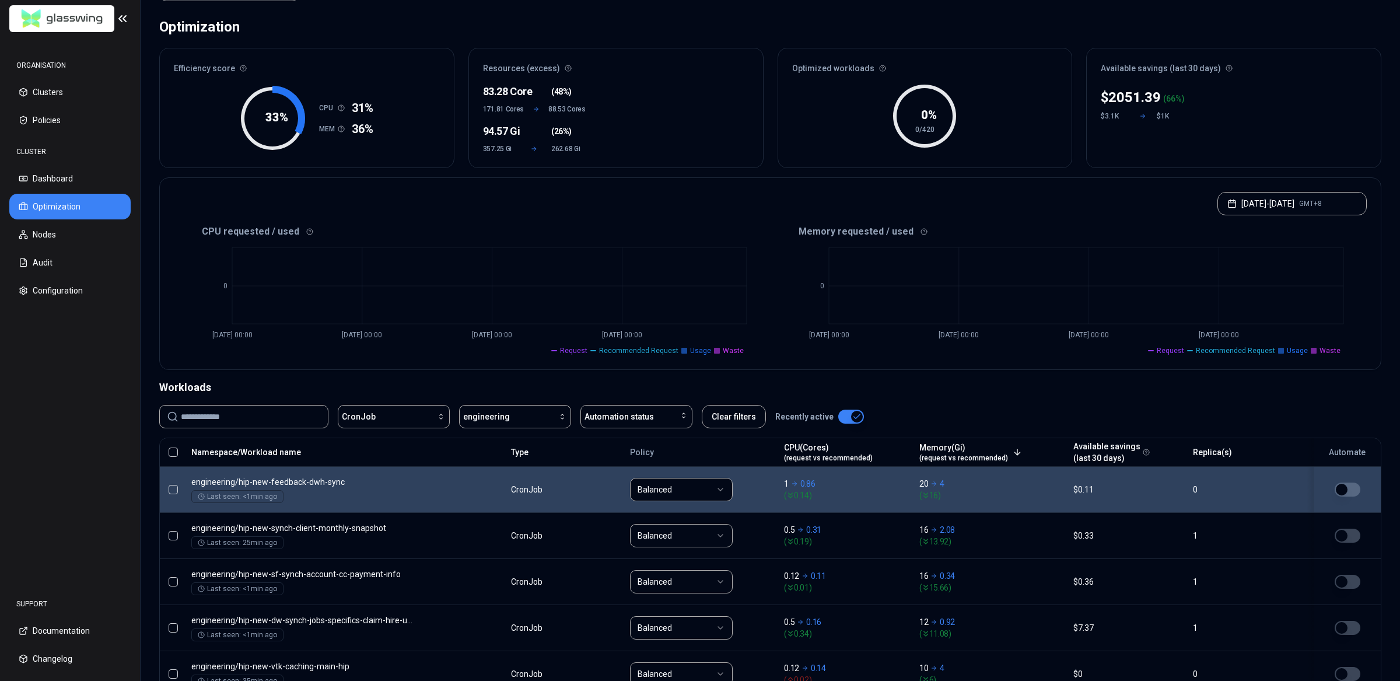
scroll to position [0, 0]
